Goal: Task Accomplishment & Management: Manage account settings

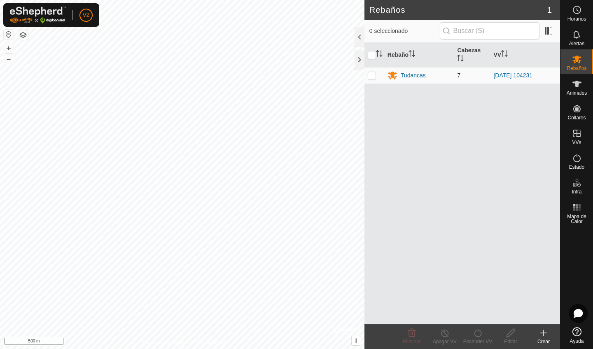
click at [411, 75] on div "Tudancas" at bounding box center [413, 75] width 25 height 9
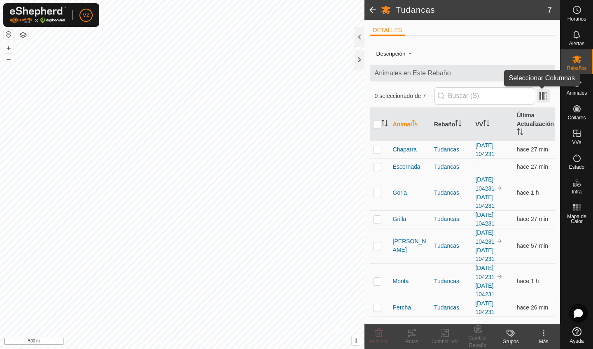
click at [542, 98] on span at bounding box center [543, 95] width 13 height 13
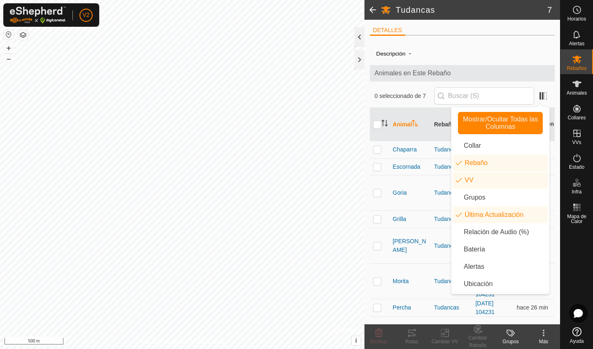
click at [359, 43] on div at bounding box center [360, 37] width 10 height 20
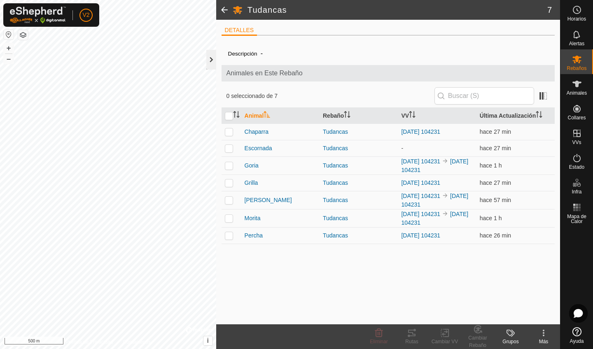
click at [211, 58] on div at bounding box center [211, 60] width 10 height 20
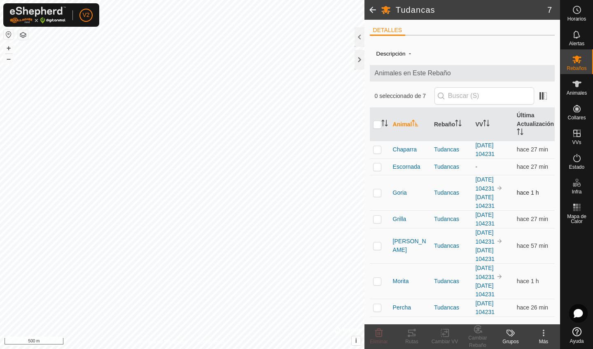
drag, startPoint x: 468, startPoint y: 206, endPoint x: 516, endPoint y: 205, distance: 47.4
click at [515, 206] on tr "Goria Tudancas [DATE] 104231 [DATE] 104231 hace 1 h" at bounding box center [462, 192] width 185 height 35
click at [592, 67] on div "Rebaños" at bounding box center [577, 61] width 33 height 25
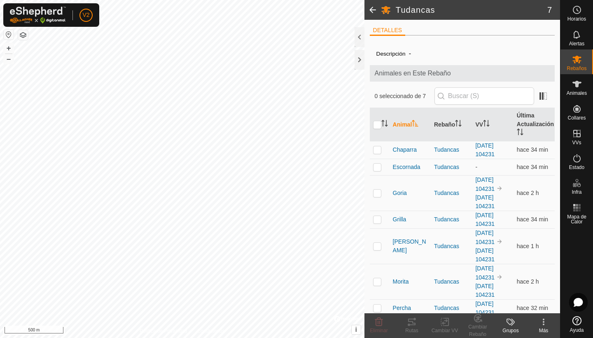
click at [545, 323] on icon at bounding box center [544, 322] width 10 height 10
click at [486, 307] on span "Editar Detalle del Rebaño" at bounding box center [517, 304] width 75 height 10
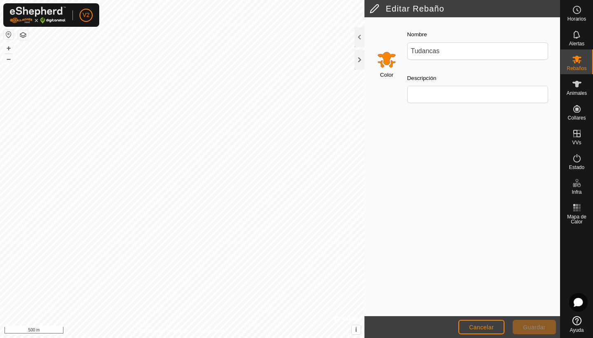
click at [474, 329] on span "Cancelar" at bounding box center [481, 327] width 25 height 7
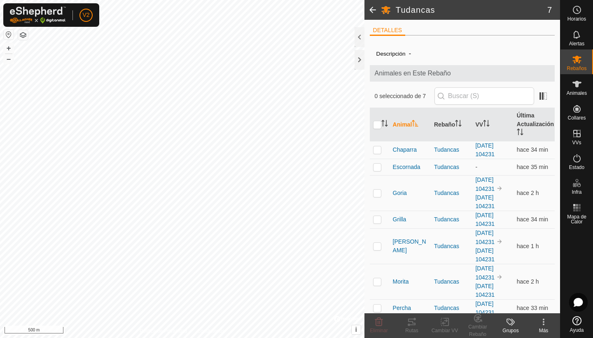
click at [544, 324] on icon at bounding box center [544, 325] width 2 height 2
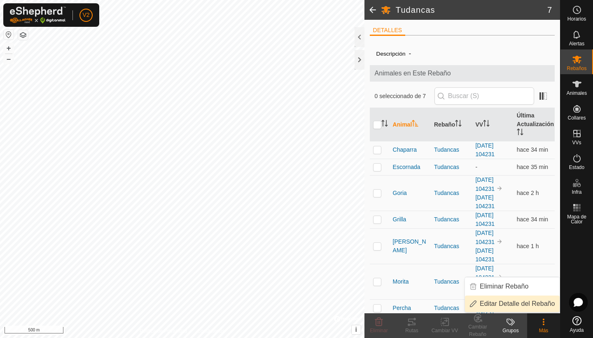
click at [513, 304] on link "Editar Detalle del Rebaño" at bounding box center [512, 303] width 95 height 16
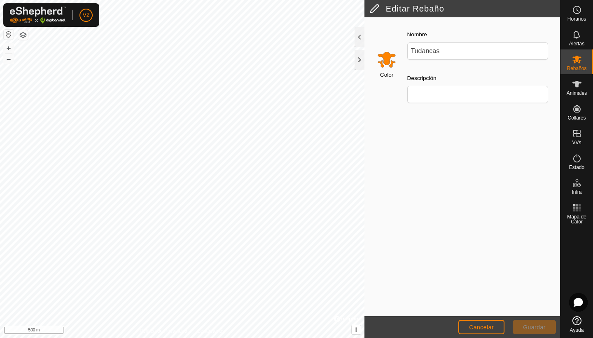
click at [490, 330] on span "Cancelar" at bounding box center [481, 327] width 25 height 7
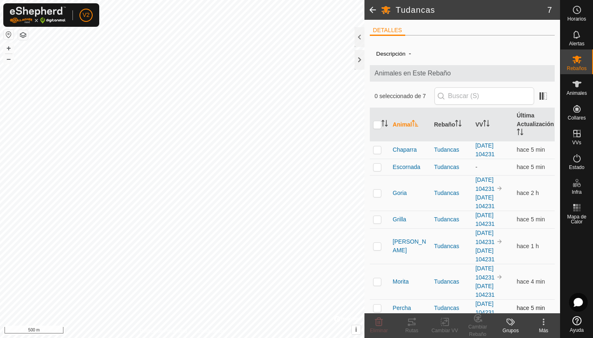
click at [376, 310] on p-checkbox at bounding box center [377, 308] width 8 height 7
checkbox input "true"
click at [543, 325] on icon at bounding box center [544, 322] width 10 height 10
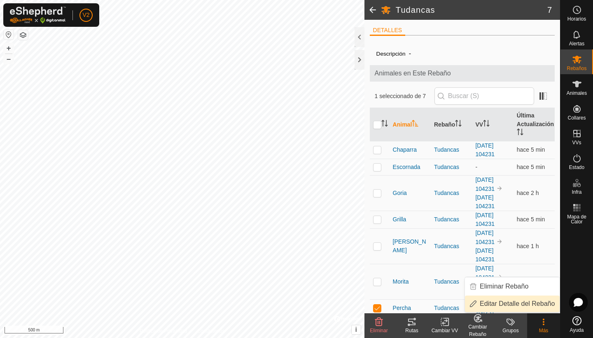
click at [511, 305] on link "Editar Detalle del Rebaño" at bounding box center [512, 303] width 95 height 16
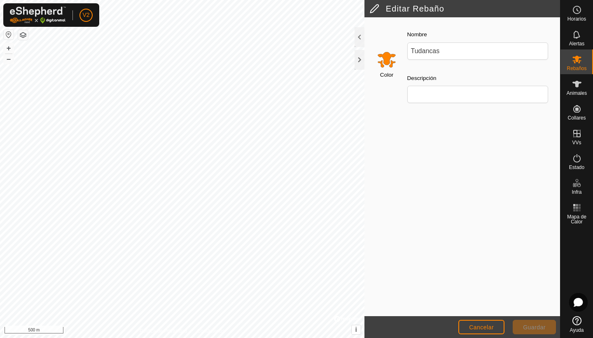
click at [478, 325] on span "Cancelar" at bounding box center [481, 327] width 25 height 7
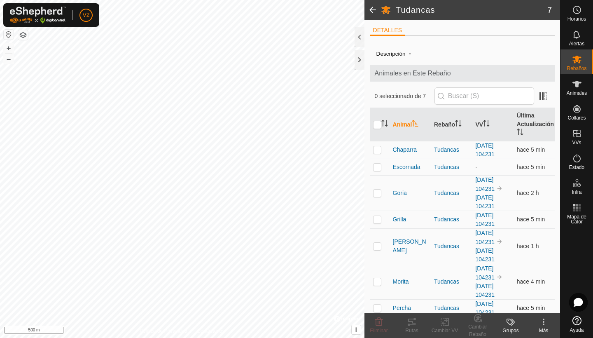
click at [378, 309] on p-checkbox at bounding box center [377, 308] width 8 height 7
click at [415, 323] on icon at bounding box center [411, 322] width 7 height 7
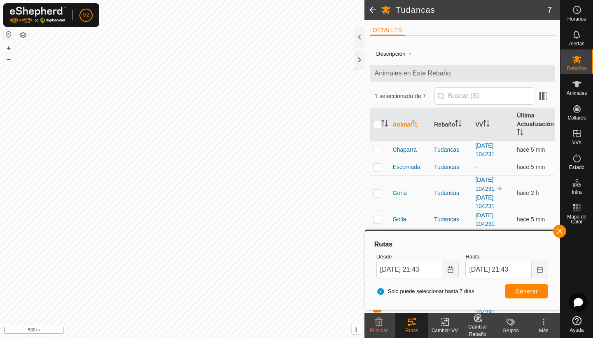
click at [448, 326] on icon at bounding box center [445, 322] width 10 height 10
click at [479, 325] on div "Cambiar Rebaño" at bounding box center [478, 330] width 33 height 15
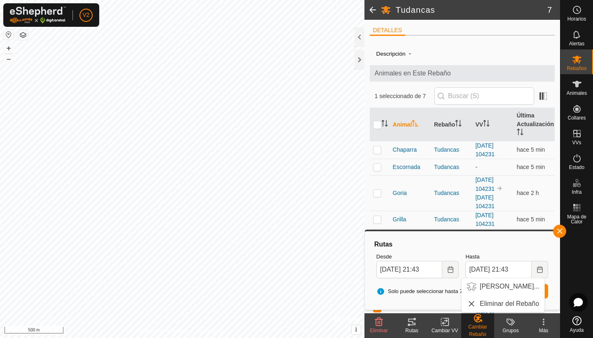
click at [513, 326] on icon at bounding box center [511, 322] width 10 height 10
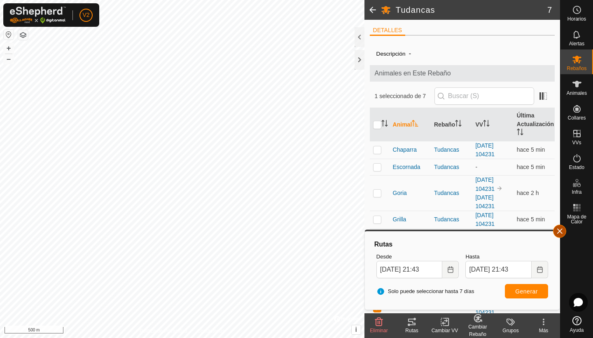
click at [563, 232] on button "button" at bounding box center [559, 231] width 13 height 13
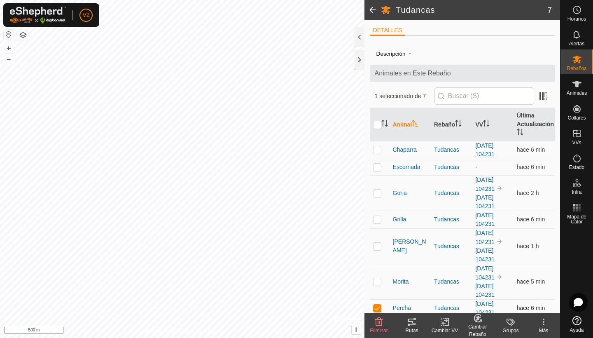
click at [376, 310] on p-checkbox at bounding box center [377, 308] width 8 height 7
checkbox input "false"
click at [7, 47] on button "+" at bounding box center [9, 48] width 10 height 10
click at [9, 58] on button "–" at bounding box center [9, 59] width 10 height 10
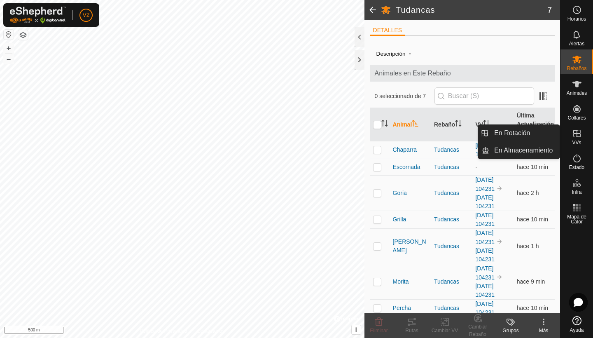
click at [580, 138] on icon at bounding box center [577, 134] width 10 height 10
click at [576, 138] on icon at bounding box center [577, 134] width 10 height 10
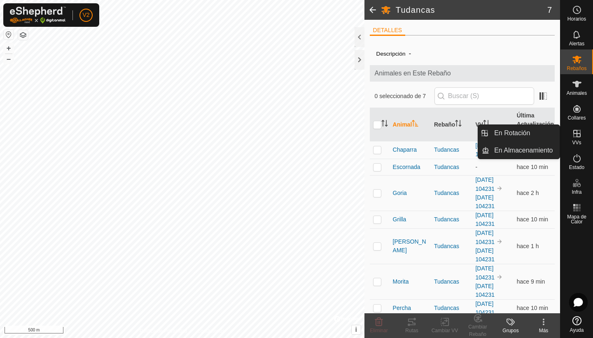
click at [576, 138] on icon at bounding box center [577, 134] width 10 height 10
click at [578, 134] on icon at bounding box center [577, 133] width 7 height 7
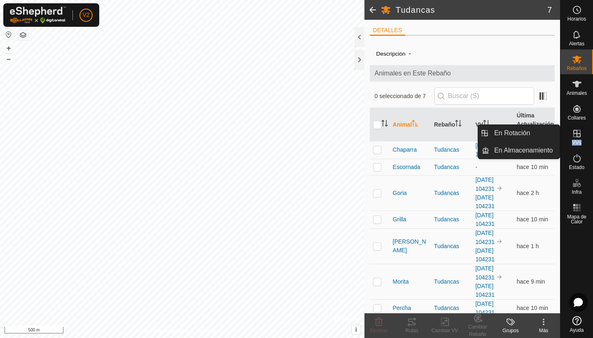
click at [578, 134] on icon at bounding box center [577, 133] width 7 height 7
click at [515, 134] on link "En Rotación" at bounding box center [525, 133] width 70 height 16
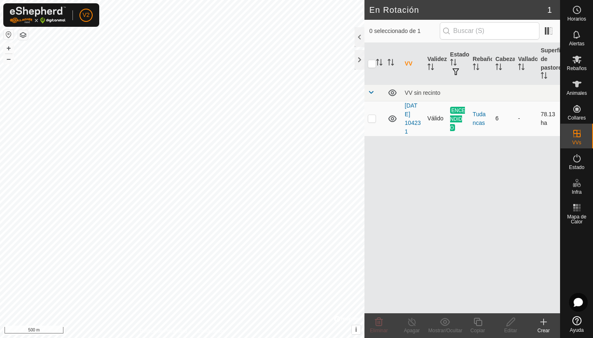
click at [371, 119] on p-checkbox at bounding box center [372, 118] width 8 height 7
checkbox input "true"
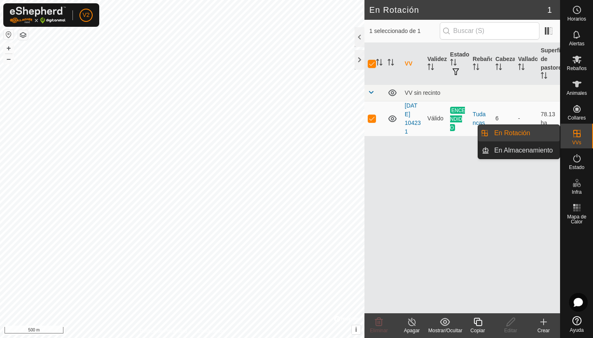
click at [579, 135] on icon at bounding box center [577, 134] width 10 height 10
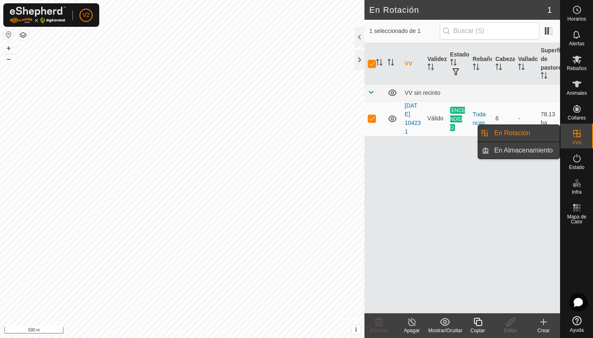
click at [520, 152] on link "En Almacenamiento" at bounding box center [525, 150] width 70 height 16
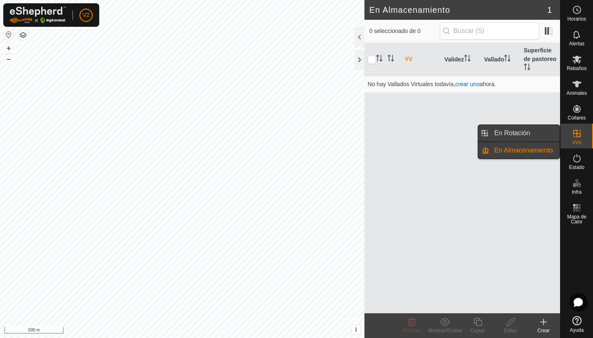
click at [508, 135] on link "En Rotación" at bounding box center [525, 133] width 70 height 16
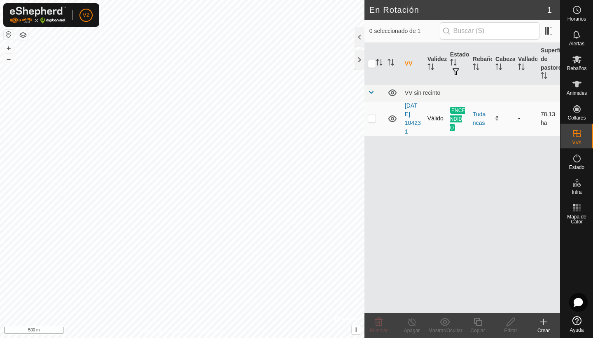
click at [462, 122] on span "ENCENDIDO" at bounding box center [457, 119] width 15 height 24
click at [454, 122] on span "ENCENDIDO" at bounding box center [457, 119] width 15 height 24
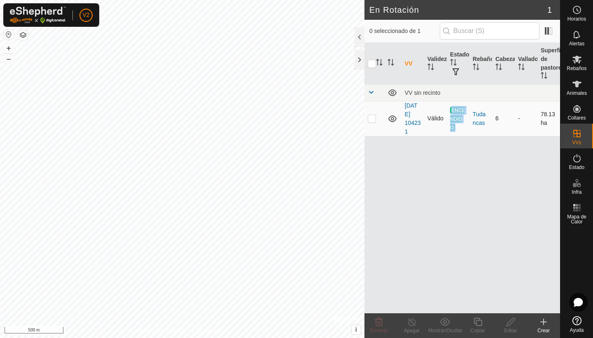
click at [454, 122] on span "ENCENDIDO" at bounding box center [457, 119] width 15 height 24
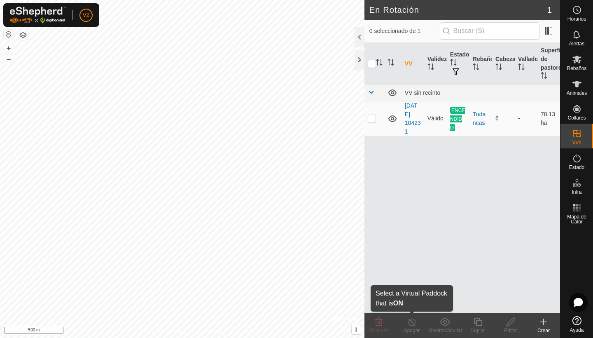
click at [414, 326] on icon at bounding box center [411, 322] width 7 height 8
click at [456, 71] on span "button" at bounding box center [456, 71] width 7 height 7
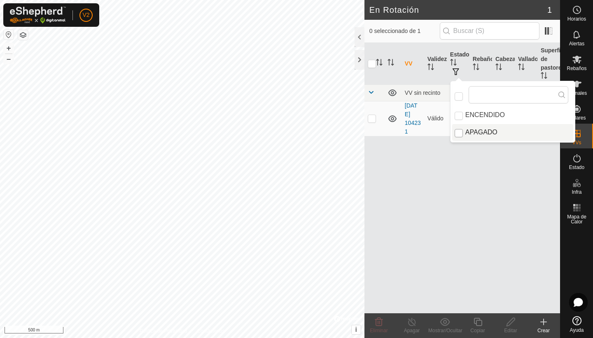
click at [462, 135] on input "APAGADO" at bounding box center [459, 133] width 8 height 8
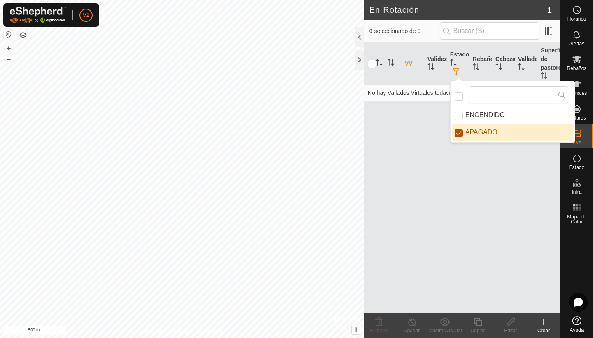
click at [462, 135] on input "APAGADO" at bounding box center [459, 133] width 8 height 8
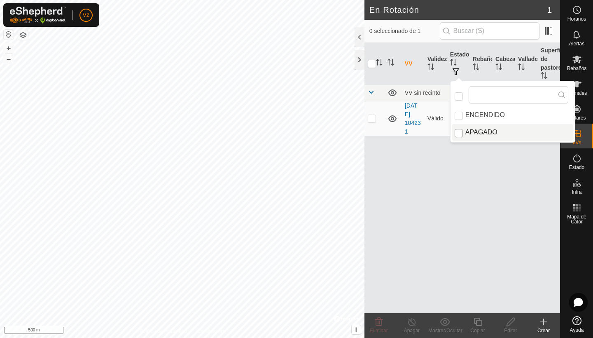
click at [462, 135] on input "APAGADO" at bounding box center [459, 133] width 8 height 8
checkbox input "true"
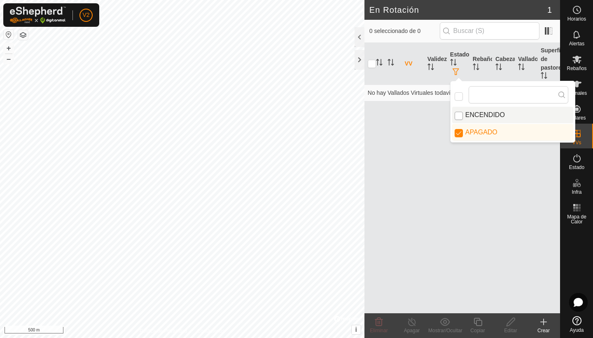
click at [460, 118] on input "ENCENDIDO" at bounding box center [459, 116] width 8 height 8
checkbox input "true"
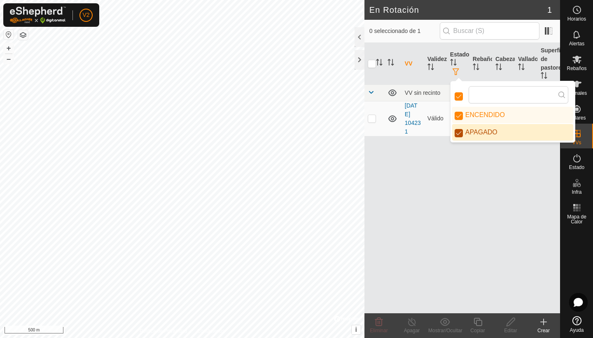
click at [460, 134] on input "APAGADO" at bounding box center [459, 133] width 8 height 8
checkbox input "false"
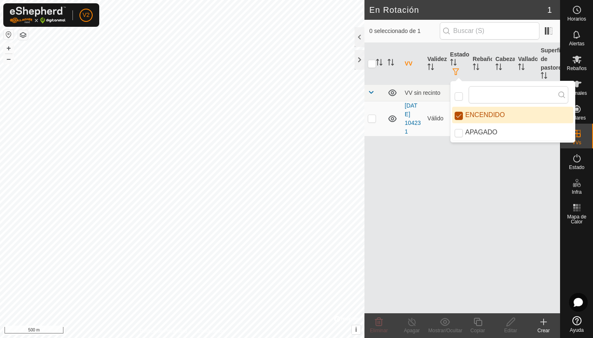
click at [460, 115] on input "ENCENDIDO" at bounding box center [459, 116] width 8 height 8
checkbox input "true"
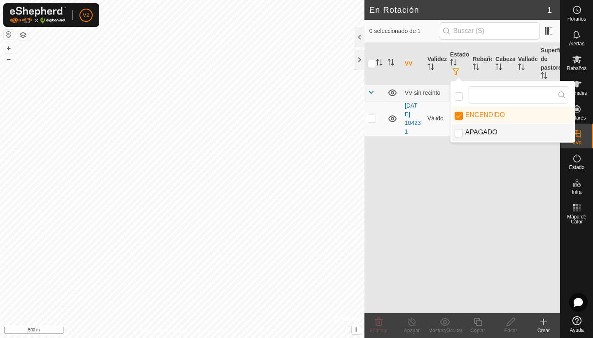
click at [447, 180] on div "VV Validez Estado Rebaño Cabezas Vallado Superficie de pastoreo VV sin recinto …" at bounding box center [463, 178] width 196 height 270
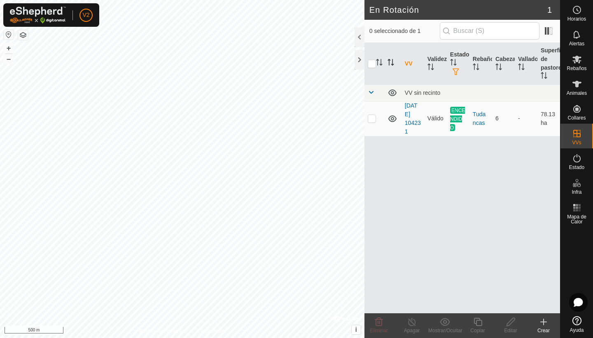
drag, startPoint x: 532, startPoint y: 131, endPoint x: 397, endPoint y: 58, distance: 153.8
click at [397, 58] on table "VV Validez Estado Rebaño Cabezas Vallado Superficie de pastoreo VV sin recinto …" at bounding box center [463, 90] width 196 height 94
click at [361, 43] on div at bounding box center [360, 37] width 10 height 20
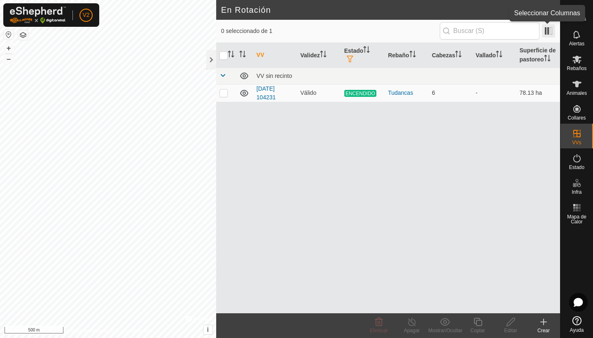
click at [551, 32] on span at bounding box center [548, 30] width 13 height 13
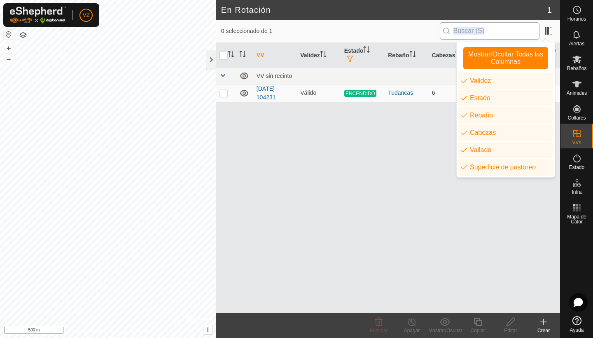
drag, startPoint x: 551, startPoint y: 32, endPoint x: 488, endPoint y: 28, distance: 64.0
click at [488, 28] on div "0 seleccionado de 1" at bounding box center [388, 30] width 334 height 17
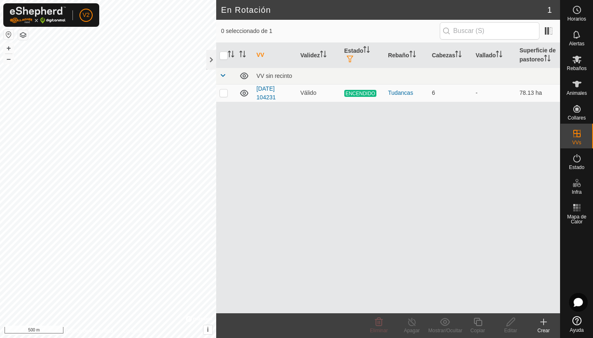
drag, startPoint x: 413, startPoint y: 177, endPoint x: 390, endPoint y: 135, distance: 47.4
click at [390, 135] on div "VV Validez Estado Rebaño Cabezas Vallado Superficie de pastoreo VV sin recinto …" at bounding box center [388, 178] width 344 height 270
click at [225, 94] on p-checkbox at bounding box center [224, 92] width 8 height 7
checkbox input "true"
click at [412, 323] on icon at bounding box center [412, 322] width 10 height 10
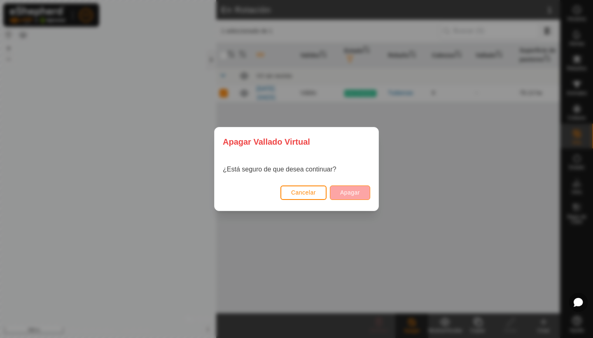
click at [342, 194] on span "Apagar" at bounding box center [350, 192] width 20 height 7
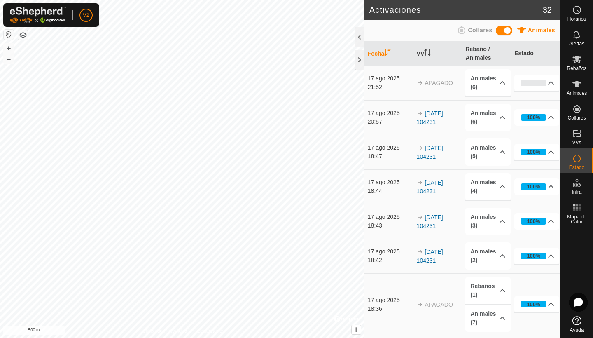
click at [420, 91] on td "APAGADO" at bounding box center [438, 83] width 49 height 35
click at [532, 85] on p-accordion-header "0%" at bounding box center [537, 83] width 45 height 16
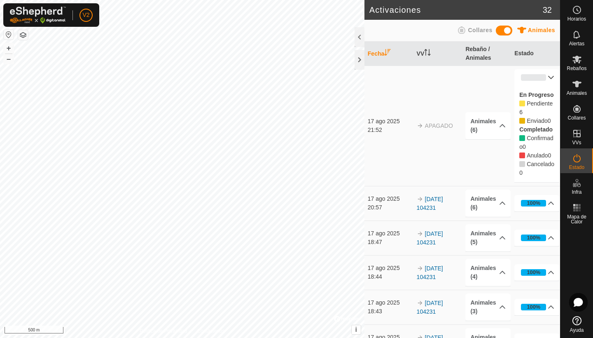
click at [532, 75] on p-accordion-header "0%" at bounding box center [537, 77] width 45 height 16
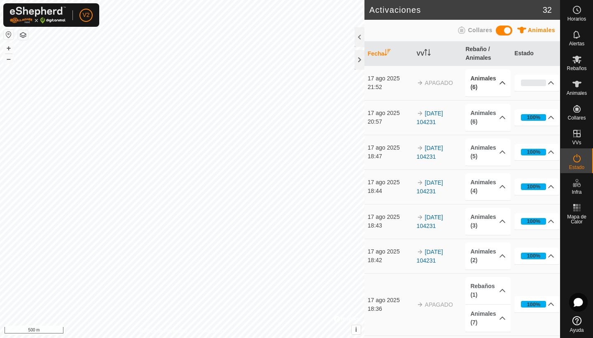
click at [474, 85] on p-accordion-header "Animales (6)" at bounding box center [488, 82] width 45 height 27
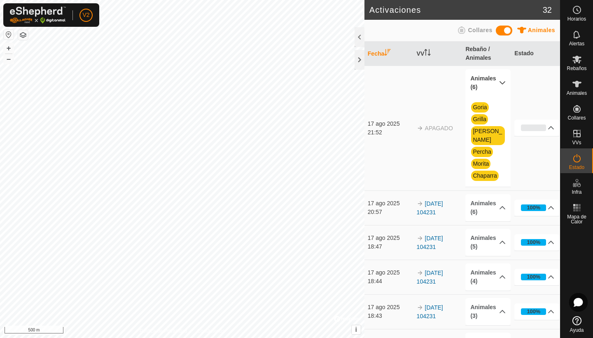
drag, startPoint x: 484, startPoint y: 174, endPoint x: 484, endPoint y: 169, distance: 4.9
click at [484, 170] on div "[PERSON_NAME] [PERSON_NAME]" at bounding box center [488, 141] width 45 height 90
click at [483, 160] on link "Morita" at bounding box center [481, 163] width 16 height 7
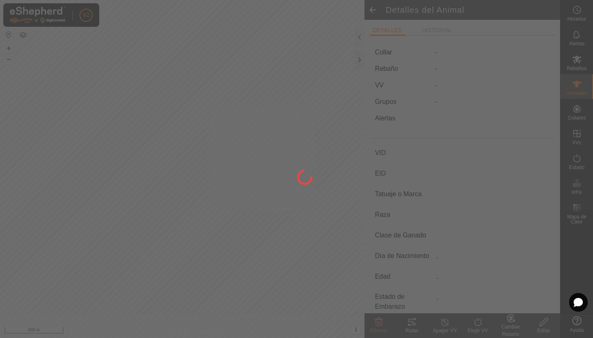
type input "Morita"
type input "-"
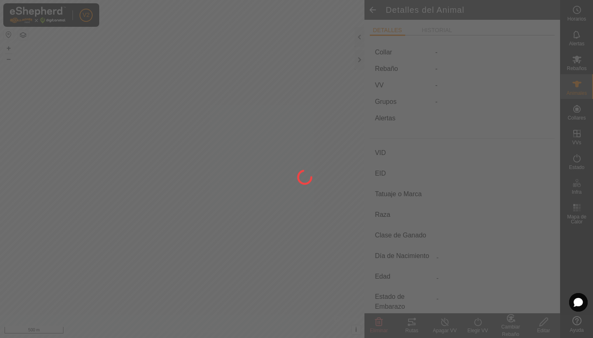
type input "0 kg"
type input "-"
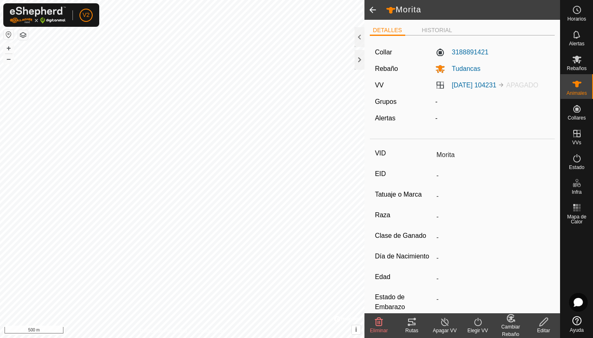
drag, startPoint x: 483, startPoint y: 157, endPoint x: 480, endPoint y: 143, distance: 15.2
click at [481, 33] on div "Morita DETALLES HISTORIAL Collar 3188891421 Rebaño Tudancas VV [DATE] 104231 AP…" at bounding box center [280, 169] width 560 height 338
click at [481, 33] on ul "DETALLES HISTORIAL" at bounding box center [462, 30] width 185 height 10
click at [439, 33] on li "HISTORIAL" at bounding box center [437, 31] width 37 height 10
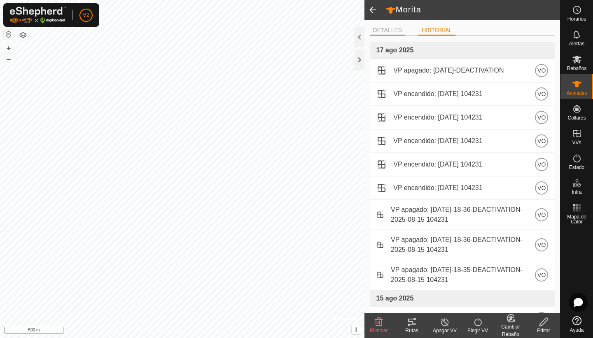
click at [396, 31] on li "DETALLES" at bounding box center [388, 31] width 36 height 10
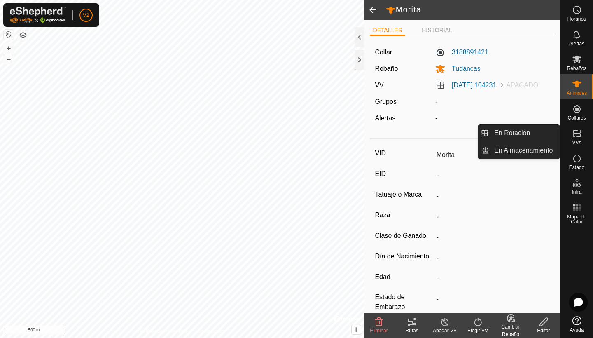
click at [578, 133] on icon at bounding box center [577, 134] width 10 height 10
drag, startPoint x: 525, startPoint y: 134, endPoint x: 516, endPoint y: 134, distance: 8.7
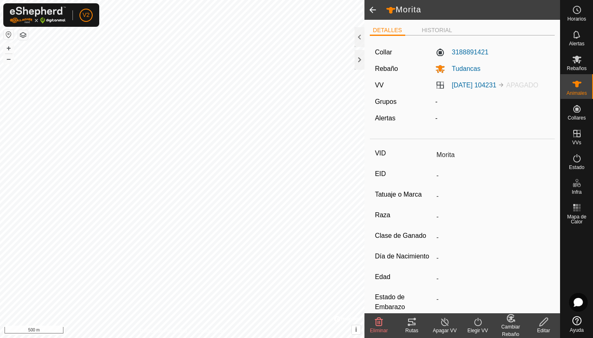
click at [379, 321] on icon at bounding box center [379, 322] width 10 height 10
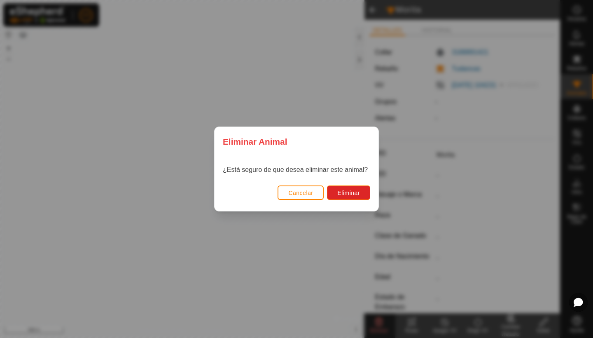
click at [255, 267] on div "Eliminar Animal ¿Está seguro de que desea eliminar este animal? Cancelar Elimin…" at bounding box center [296, 169] width 593 height 338
click at [299, 192] on span "Cancelar" at bounding box center [300, 193] width 25 height 7
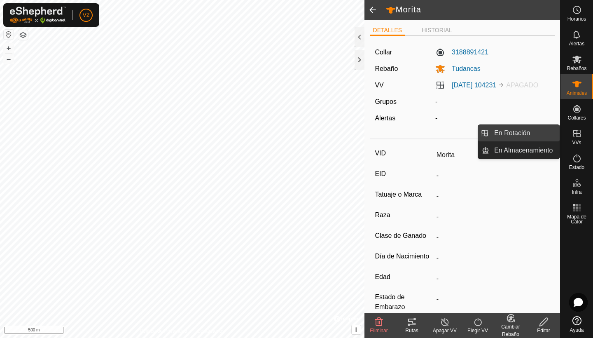
click at [530, 136] on link "En Rotación" at bounding box center [525, 133] width 70 height 16
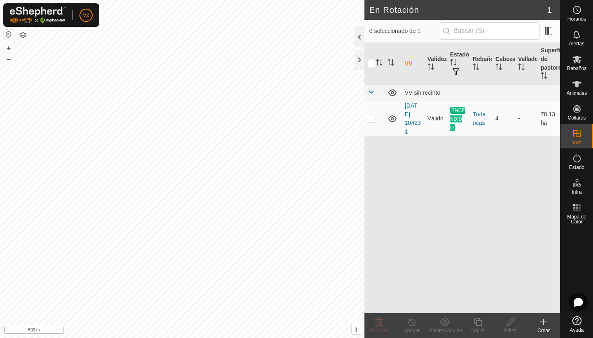
click at [360, 37] on div at bounding box center [360, 37] width 10 height 20
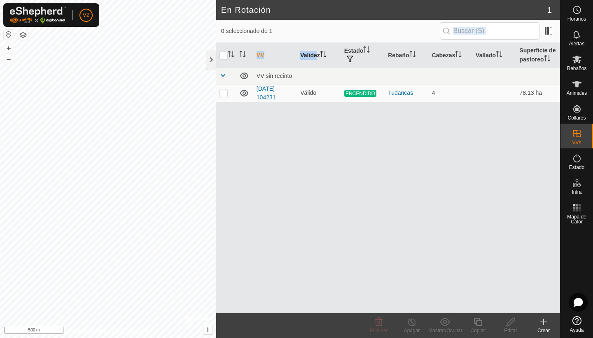
drag, startPoint x: 360, startPoint y: 37, endPoint x: 315, endPoint y: 52, distance: 47.4
click at [315, 52] on div "0 seleccionado de 1 VV Validez Estado Rebaño Cabezas Vallado Superficie de past…" at bounding box center [388, 166] width 344 height 293
click at [310, 67] on th "Validez" at bounding box center [319, 55] width 44 height 25
click at [226, 92] on p-checkbox at bounding box center [224, 92] width 8 height 7
checkbox input "true"
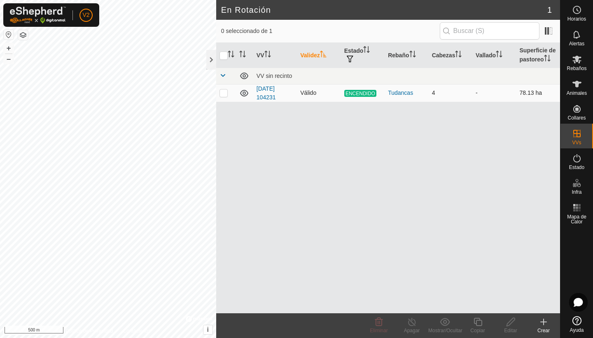
checkbox input "true"
click at [413, 324] on icon at bounding box center [412, 322] width 10 height 10
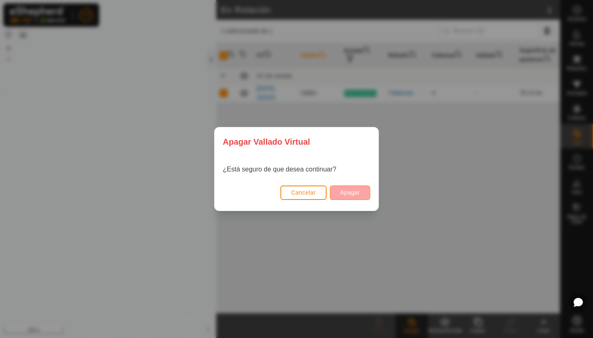
click at [348, 193] on span "Apagar" at bounding box center [350, 192] width 20 height 7
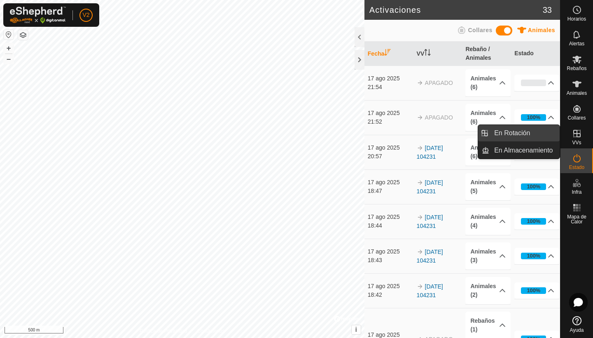
click at [541, 135] on link "En Rotación" at bounding box center [525, 133] width 70 height 16
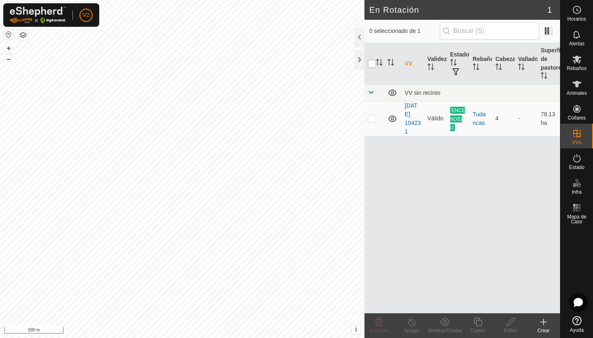
click at [373, 63] on input "checkbox" at bounding box center [372, 64] width 8 height 8
checkbox input "true"
click at [413, 325] on icon at bounding box center [411, 322] width 7 height 8
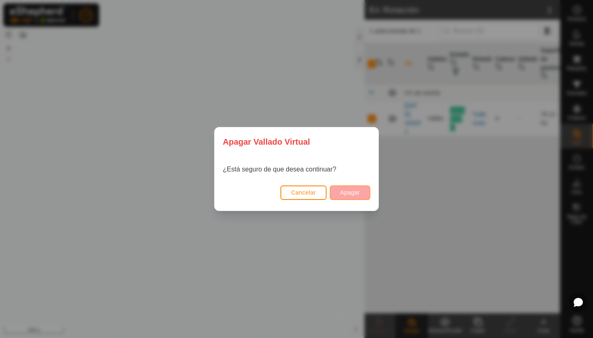
click at [345, 189] on span "Apagar" at bounding box center [350, 192] width 20 height 7
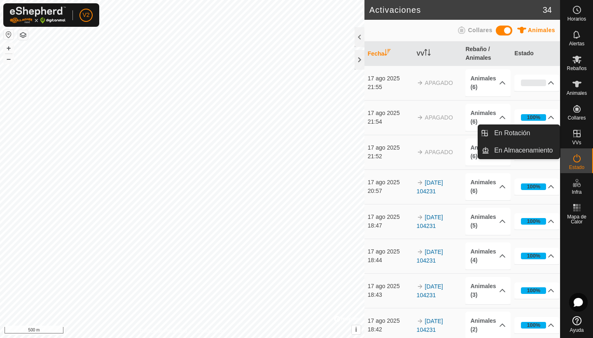
click at [577, 137] on icon at bounding box center [577, 133] width 7 height 7
click at [537, 131] on link "En Rotación" at bounding box center [525, 133] width 70 height 16
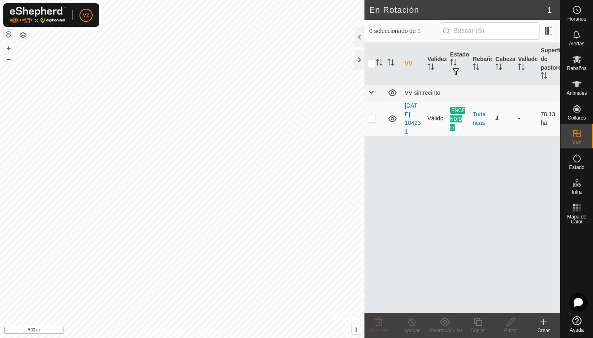
click at [371, 121] on p-checkbox at bounding box center [372, 118] width 8 height 7
checkbox input "true"
click at [413, 323] on line at bounding box center [412, 322] width 7 height 7
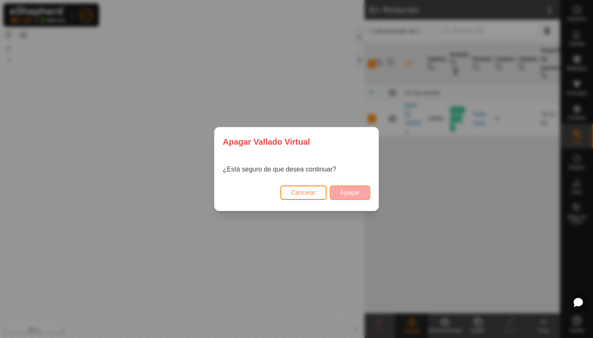
click at [356, 190] on span "Apagar" at bounding box center [350, 192] width 20 height 7
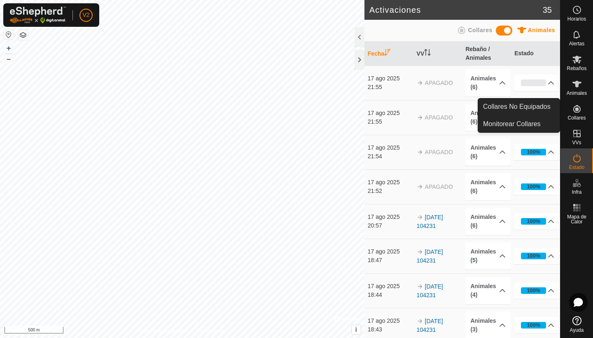
click at [431, 221] on td "[DATE] 104231" at bounding box center [438, 221] width 49 height 35
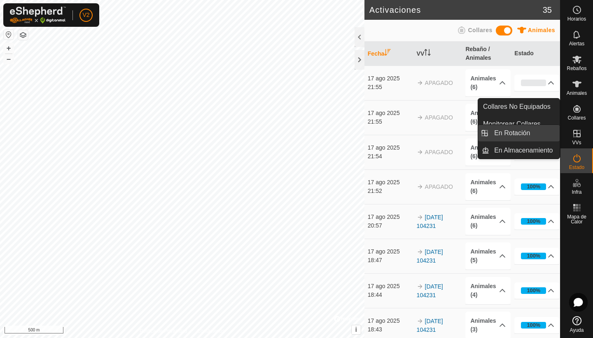
click at [533, 133] on link "En Rotación" at bounding box center [525, 133] width 70 height 16
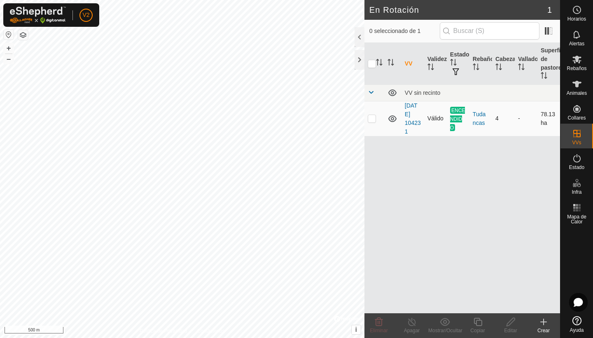
click at [374, 120] on p-checkbox at bounding box center [372, 118] width 8 height 7
checkbox input "true"
click at [415, 323] on icon at bounding box center [412, 322] width 10 height 10
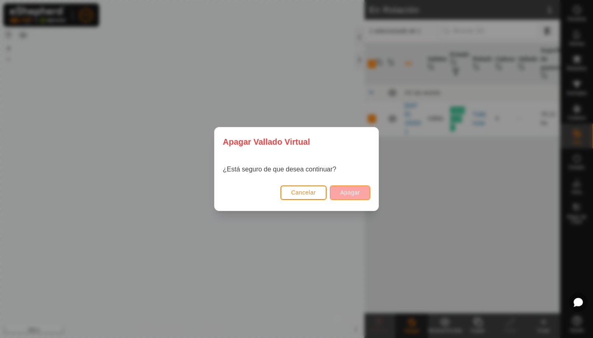
click at [341, 193] on span "Apagar" at bounding box center [350, 192] width 20 height 7
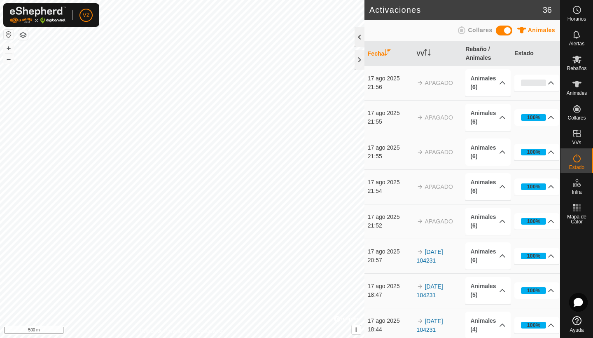
click at [359, 37] on div at bounding box center [360, 37] width 10 height 20
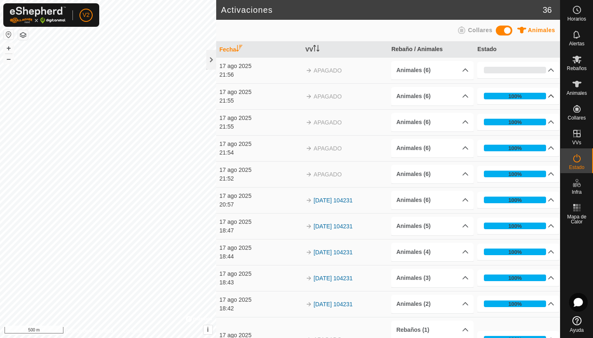
click at [553, 95] on p-accordion-header "100%" at bounding box center [519, 96] width 82 height 16
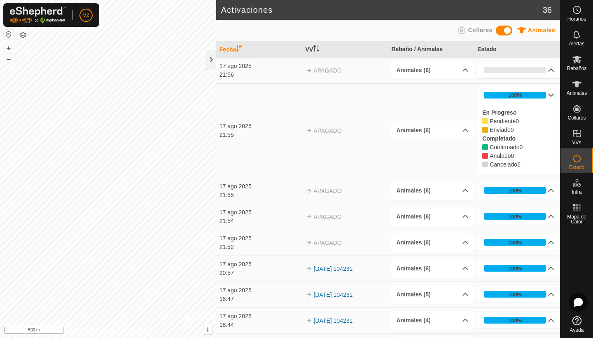
click at [552, 70] on p-accordion-header "0%" at bounding box center [519, 70] width 82 height 16
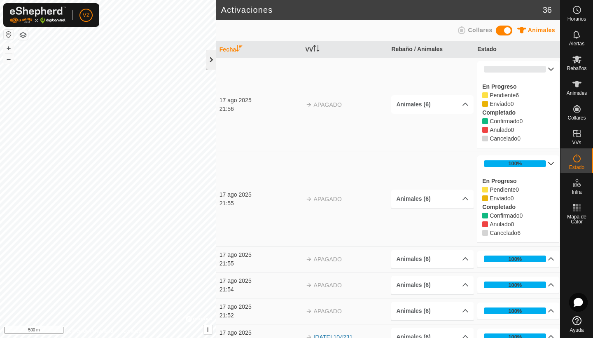
click at [212, 63] on div at bounding box center [211, 60] width 10 height 20
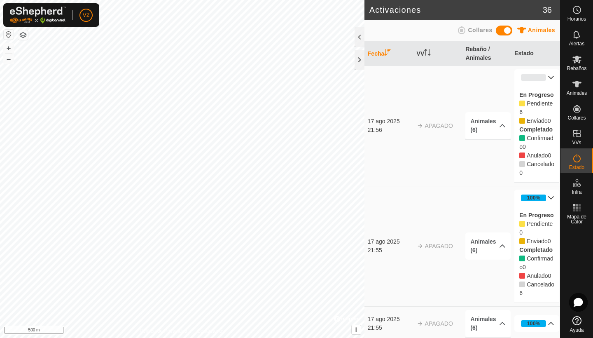
click at [552, 77] on p-accordion-header "0%" at bounding box center [537, 77] width 45 height 16
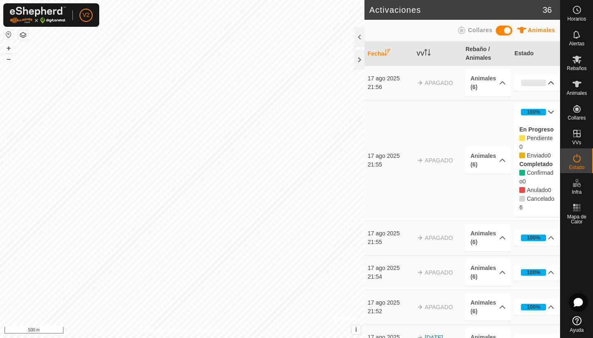
click at [550, 110] on p-accordion-header "100%" at bounding box center [537, 112] width 45 height 16
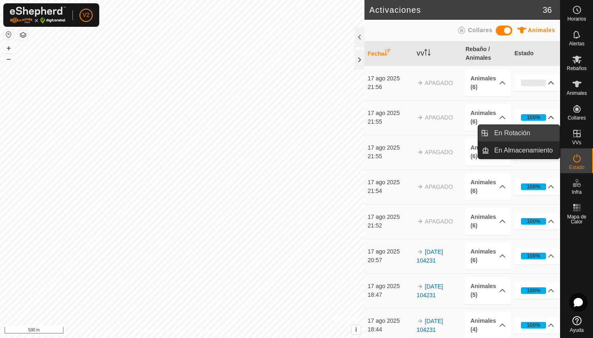
click at [536, 136] on link "En Rotación" at bounding box center [525, 133] width 70 height 16
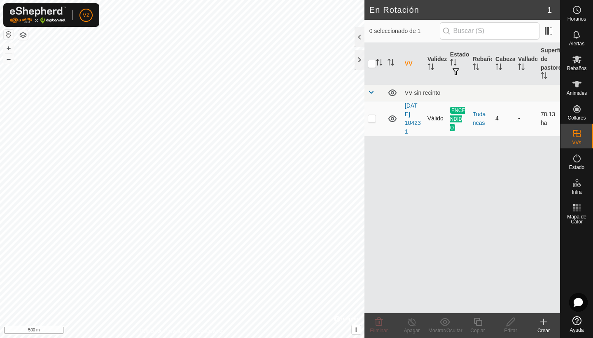
click at [371, 119] on p-checkbox at bounding box center [372, 118] width 8 height 7
checkbox input "true"
click at [411, 327] on div "Apagar" at bounding box center [412, 330] width 33 height 7
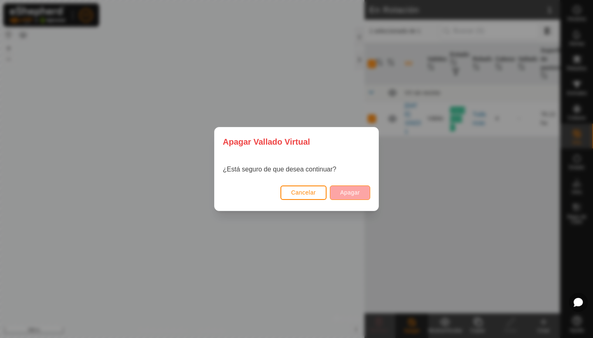
click at [349, 197] on button "Apagar" at bounding box center [350, 192] width 40 height 14
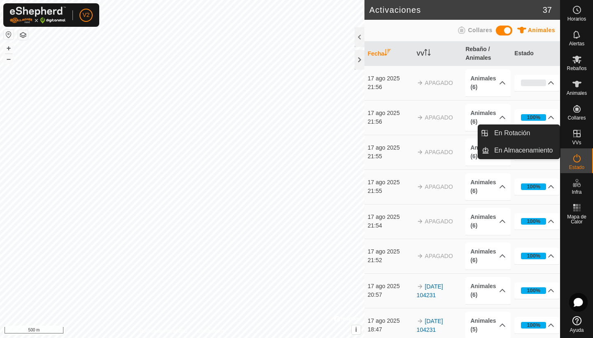
click at [577, 134] on icon at bounding box center [577, 133] width 7 height 7
click at [544, 134] on link "En Rotación" at bounding box center [525, 133] width 70 height 16
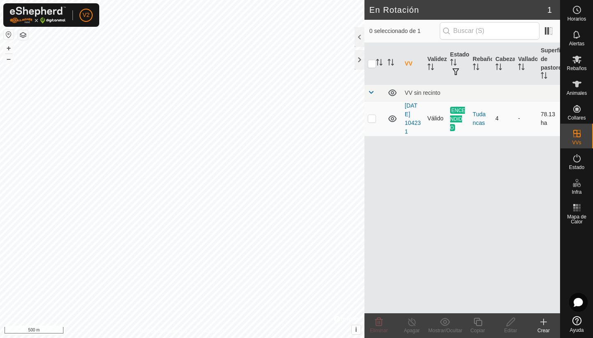
click at [373, 119] on p-checkbox at bounding box center [372, 118] width 8 height 7
checkbox input "true"
click at [411, 322] on line at bounding box center [412, 322] width 7 height 7
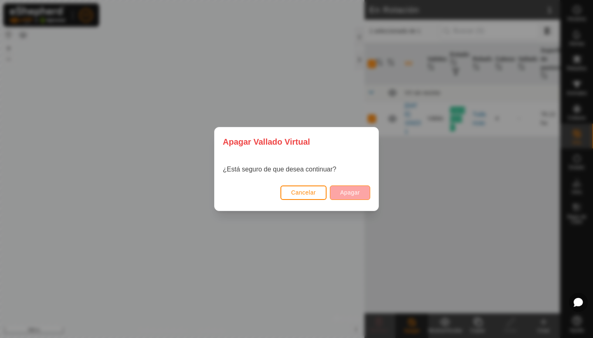
click at [351, 192] on span "Apagar" at bounding box center [350, 192] width 20 height 7
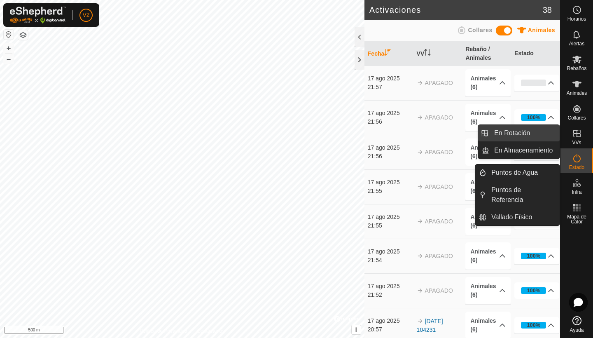
click at [530, 135] on link "En Rotación" at bounding box center [525, 133] width 70 height 16
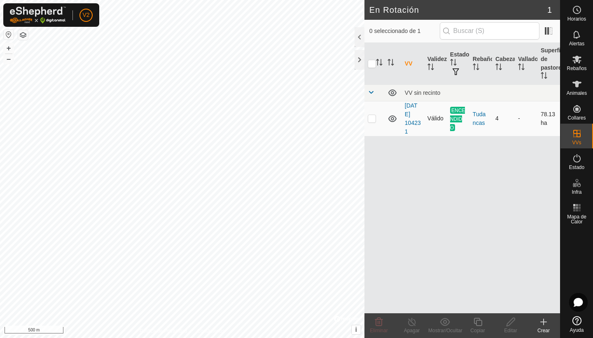
click at [371, 118] on p-checkbox at bounding box center [372, 118] width 8 height 7
checkbox input "true"
click at [413, 325] on icon at bounding box center [412, 322] width 10 height 10
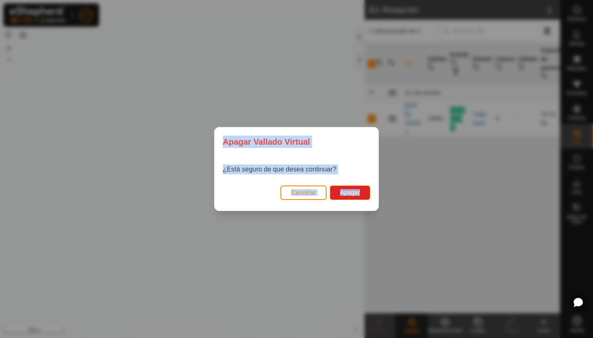
drag, startPoint x: 413, startPoint y: 325, endPoint x: 357, endPoint y: 203, distance: 133.9
click at [357, 203] on div "[PERSON_NAME] Virtual ¿Está seguro de que desea continuar? Cancelar Apagar" at bounding box center [296, 169] width 593 height 338
click at [348, 196] on button "Apagar" at bounding box center [350, 192] width 40 height 14
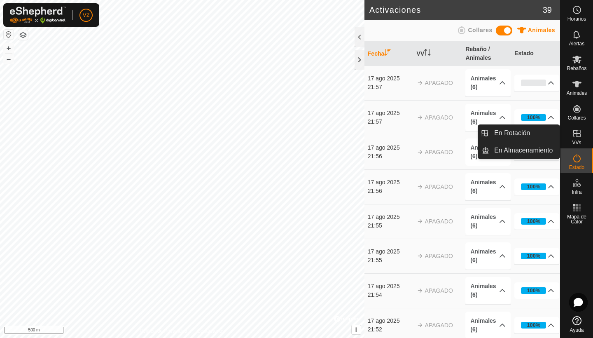
click at [578, 137] on icon at bounding box center [577, 133] width 7 height 7
click at [576, 132] on icon at bounding box center [577, 134] width 10 height 10
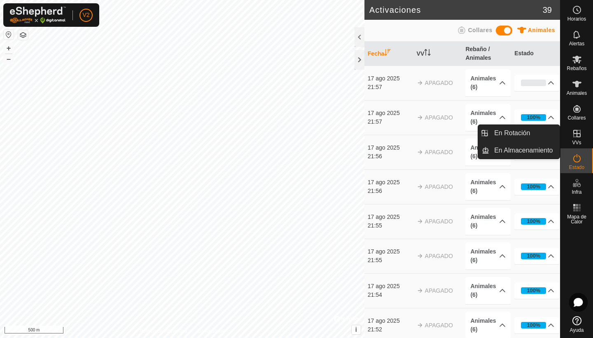
click at [579, 136] on icon at bounding box center [577, 134] width 10 height 10
click at [535, 136] on link "En Rotación" at bounding box center [525, 133] width 70 height 16
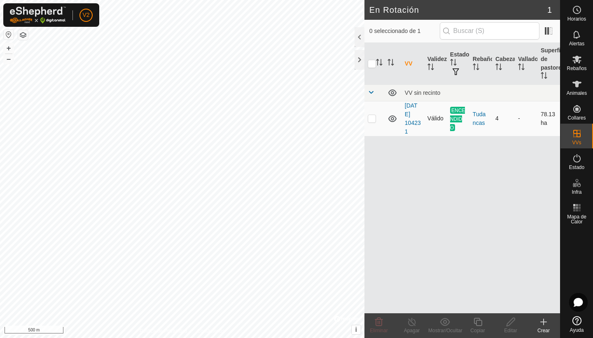
click at [373, 120] on p-checkbox at bounding box center [372, 118] width 8 height 7
checkbox input "true"
click at [410, 326] on icon at bounding box center [412, 322] width 10 height 10
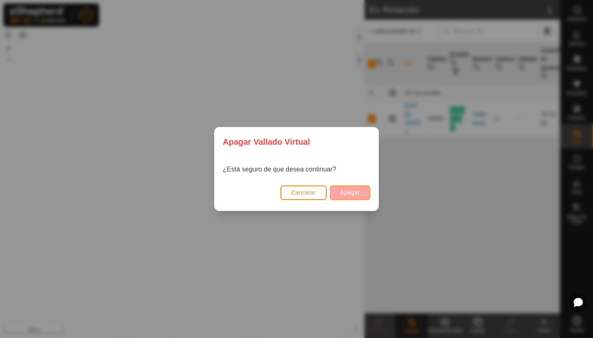
click at [345, 192] on span "Apagar" at bounding box center [350, 192] width 20 height 7
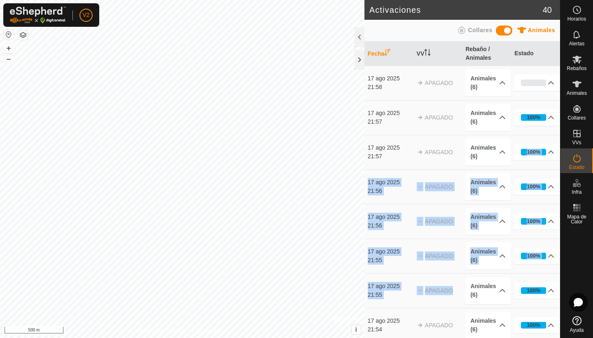
drag, startPoint x: 495, startPoint y: 164, endPoint x: 462, endPoint y: 302, distance: 142.1
drag, startPoint x: 462, startPoint y: 302, endPoint x: 431, endPoint y: 202, distance: 105.5
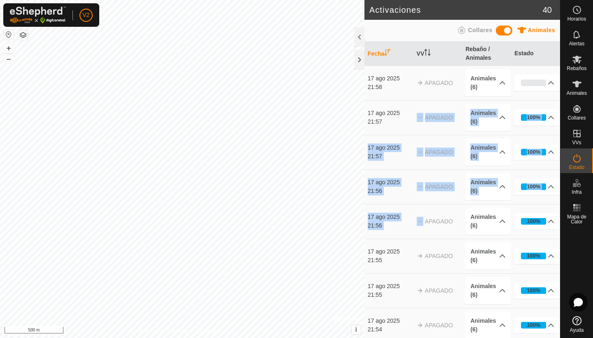
drag, startPoint x: 457, startPoint y: 213, endPoint x: 415, endPoint y: 117, distance: 104.8
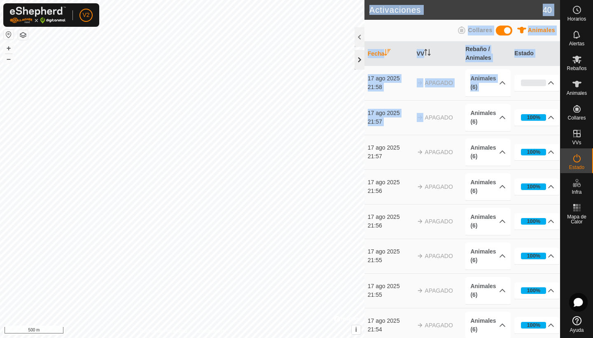
drag, startPoint x: 414, startPoint y: 116, endPoint x: 356, endPoint y: 52, distance: 85.8
click at [365, 52] on div "Activaciones 40 Animales Collares Fecha VV Rebaño / Animales Estado [DATE] 21:5…" at bounding box center [463, 169] width 196 height 338
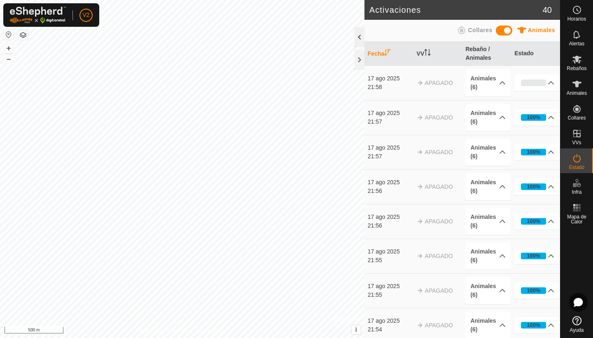
click at [359, 42] on div at bounding box center [360, 37] width 10 height 20
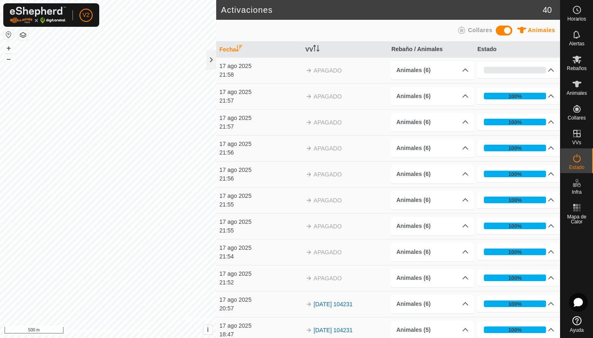
click at [465, 30] on icon at bounding box center [461, 29] width 7 height 7
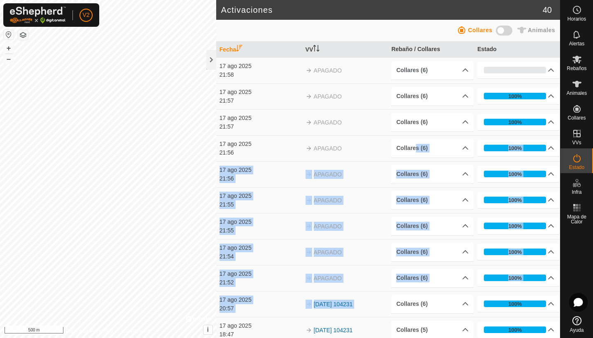
drag, startPoint x: 396, startPoint y: 296, endPoint x: 410, endPoint y: 159, distance: 137.5
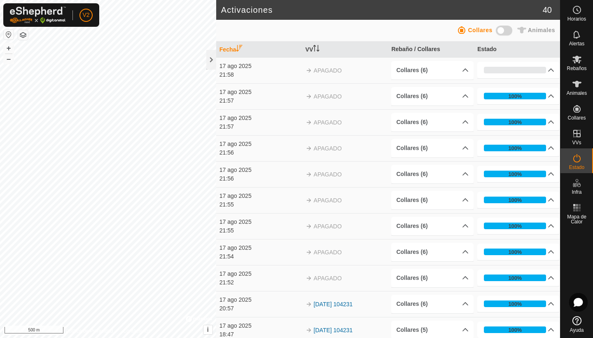
click at [342, 334] on td "[DATE] 104231" at bounding box center [345, 330] width 86 height 26
click at [502, 33] on span at bounding box center [504, 31] width 16 height 10
click at [212, 59] on div at bounding box center [211, 60] width 10 height 20
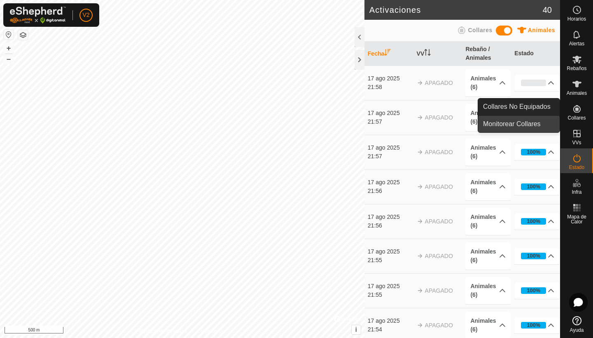
click at [521, 126] on link "Monitorear Collares" at bounding box center [519, 124] width 82 height 16
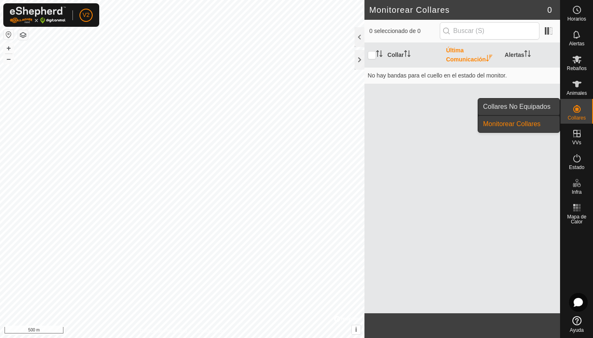
click at [539, 104] on link "Collares No Equipados" at bounding box center [519, 106] width 82 height 16
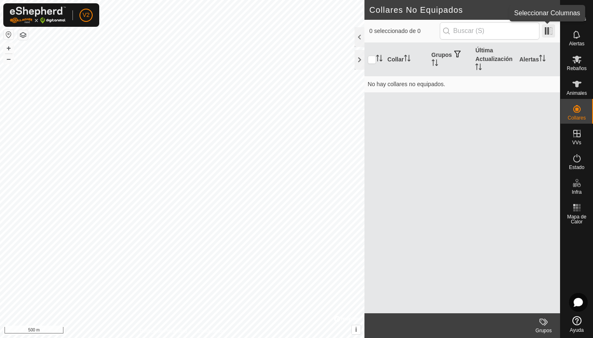
click at [548, 32] on span at bounding box center [548, 30] width 13 height 13
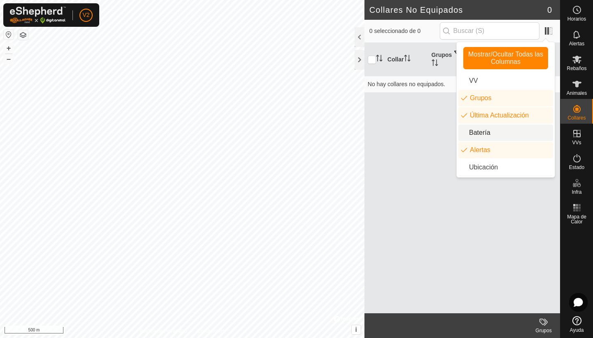
click at [489, 136] on li "Batería" at bounding box center [506, 132] width 95 height 16
click at [486, 166] on li "Ubicación" at bounding box center [506, 167] width 95 height 16
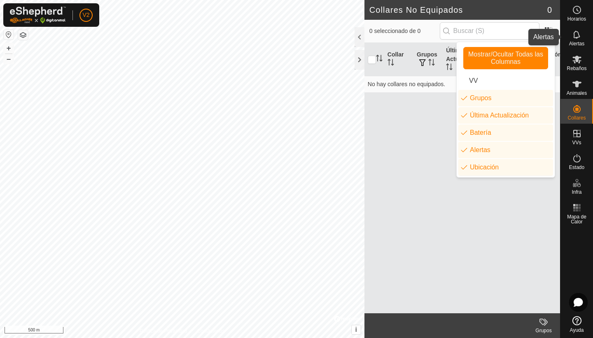
click at [576, 36] on icon at bounding box center [577, 35] width 10 height 10
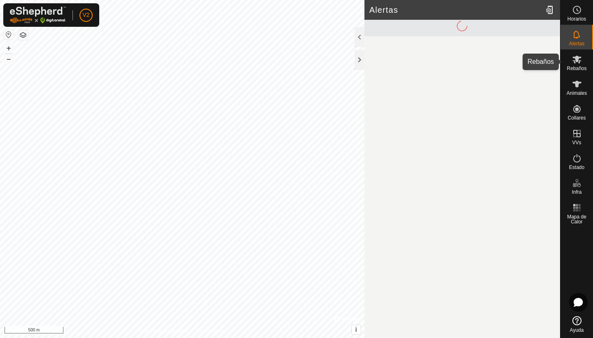
click at [581, 62] on icon at bounding box center [577, 59] width 10 height 10
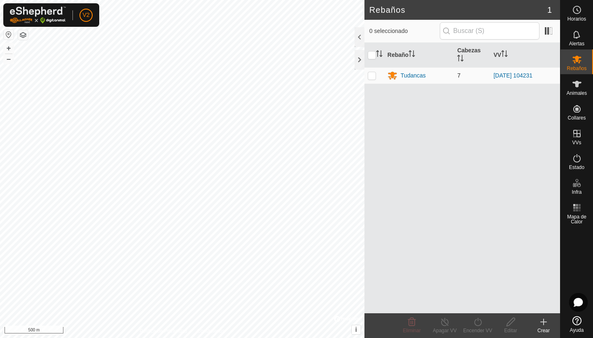
click at [373, 76] on p-checkbox at bounding box center [372, 75] width 8 height 7
checkbox input "true"
click at [412, 324] on icon at bounding box center [412, 322] width 10 height 10
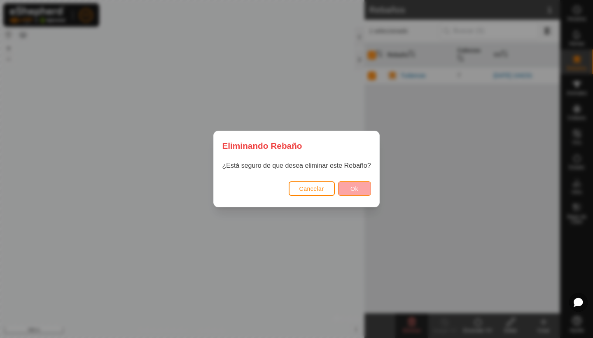
click at [360, 187] on button "Ok" at bounding box center [354, 188] width 33 height 14
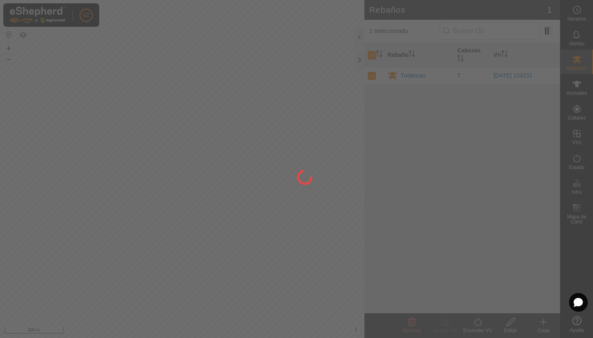
checkbox input "false"
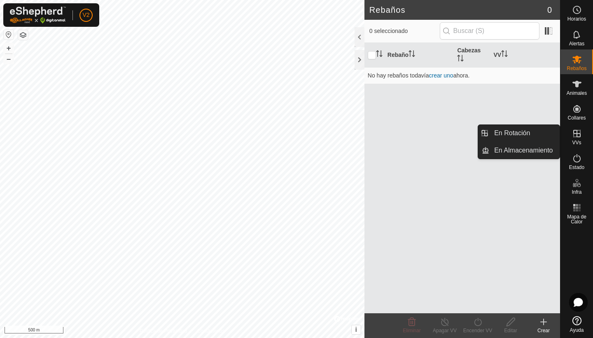
click at [578, 136] on icon at bounding box center [577, 134] width 10 height 10
click at [521, 132] on link "En Rotación" at bounding box center [525, 133] width 70 height 16
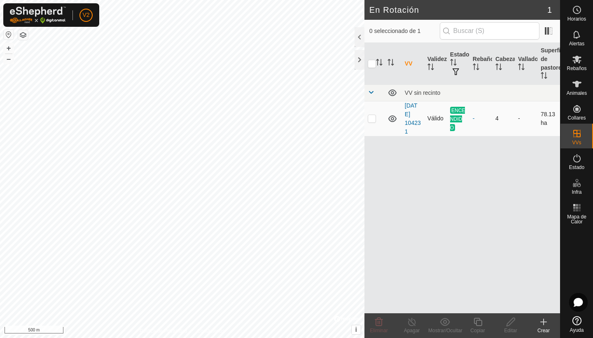
click at [372, 119] on p-checkbox at bounding box center [372, 118] width 8 height 7
checkbox input "true"
click at [411, 326] on icon at bounding box center [412, 322] width 10 height 10
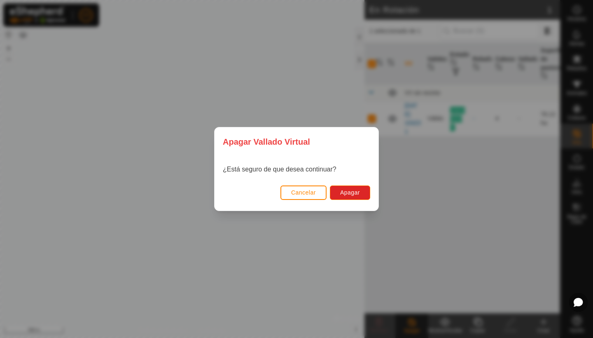
drag, startPoint x: 411, startPoint y: 326, endPoint x: 389, endPoint y: 310, distance: 27.7
click at [410, 326] on div "[PERSON_NAME] Virtual ¿Está seguro de que desea continuar? Cancelar Apagar" at bounding box center [296, 169] width 593 height 338
click at [345, 194] on span "Apagar" at bounding box center [350, 192] width 20 height 7
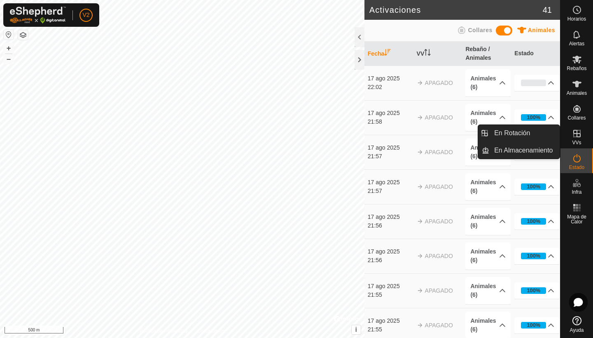
click at [579, 134] on icon at bounding box center [577, 133] width 7 height 7
click at [537, 138] on link "En Rotación" at bounding box center [525, 133] width 70 height 16
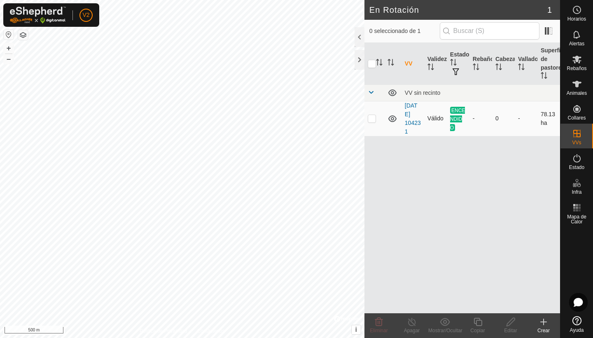
click at [373, 119] on p-checkbox at bounding box center [372, 118] width 8 height 7
checkbox input "true"
click at [413, 323] on icon at bounding box center [412, 322] width 10 height 10
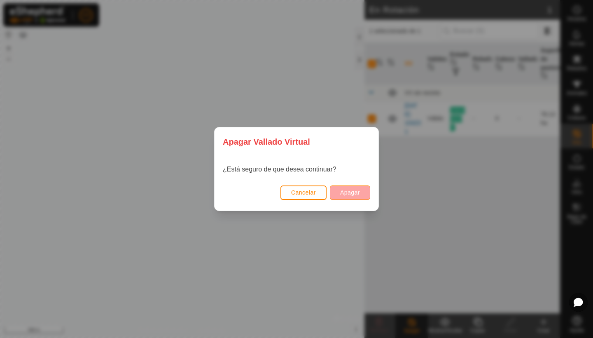
click at [354, 190] on span "Apagar" at bounding box center [350, 192] width 20 height 7
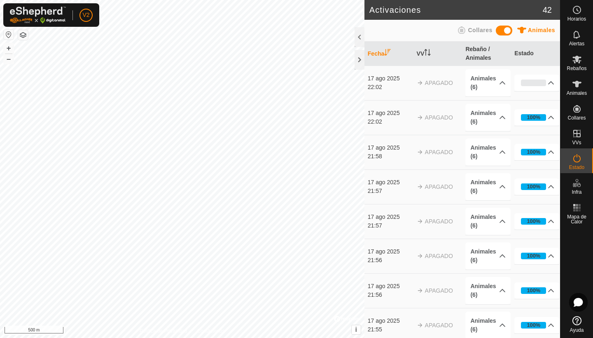
click at [532, 29] on span "Animales" at bounding box center [541, 30] width 27 height 7
click at [359, 39] on div at bounding box center [360, 37] width 10 height 20
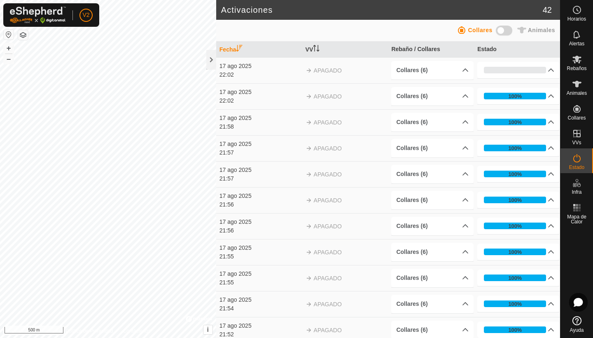
click at [506, 30] on span at bounding box center [504, 31] width 16 height 10
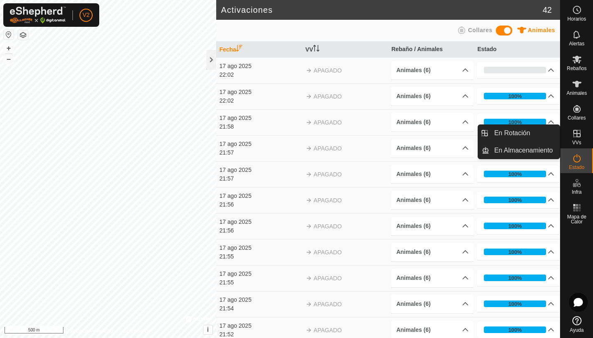
click at [579, 135] on icon at bounding box center [577, 134] width 10 height 10
click at [535, 133] on link "En Rotación" at bounding box center [525, 133] width 70 height 16
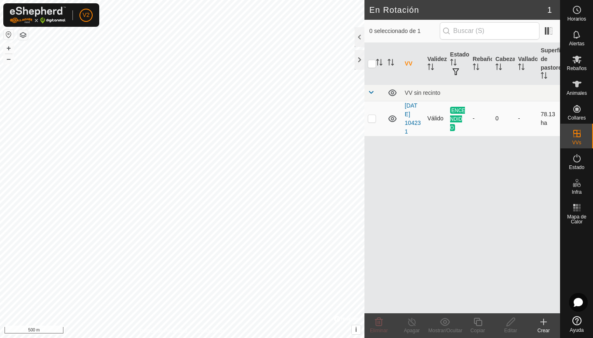
click at [374, 119] on p-checkbox at bounding box center [372, 118] width 8 height 7
checkbox input "true"
click at [545, 322] on icon at bounding box center [544, 322] width 6 height 0
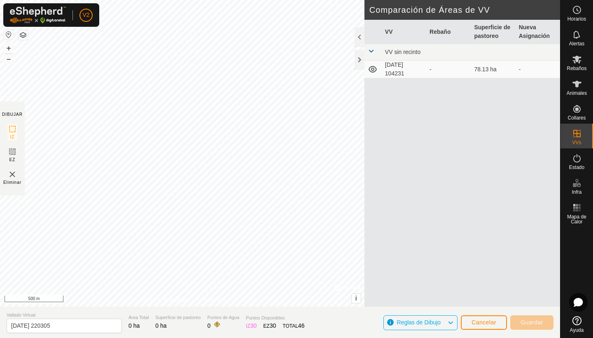
click at [483, 325] on span "Cancelar" at bounding box center [484, 322] width 25 height 7
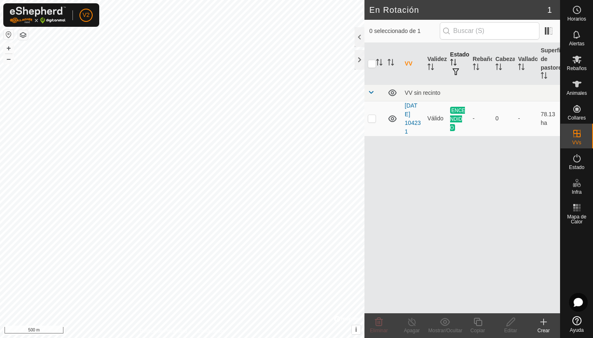
click at [456, 73] on span "button" at bounding box center [456, 71] width 7 height 7
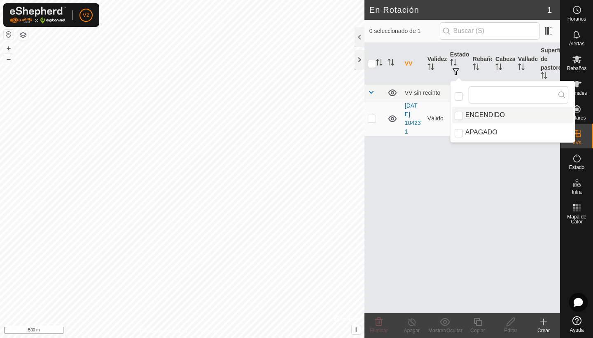
click at [465, 122] on li "ENCENDIDO" at bounding box center [513, 115] width 121 height 16
checkbox input "true"
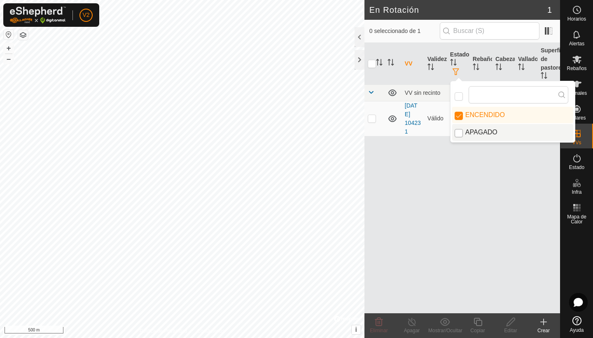
click at [457, 134] on input "APAGADO" at bounding box center [459, 133] width 8 height 8
checkbox input "true"
click at [434, 205] on div "VV Validez Estado Rebaño Cabezas Vallado Superficie de pastoreo VV sin recinto …" at bounding box center [463, 178] width 196 height 270
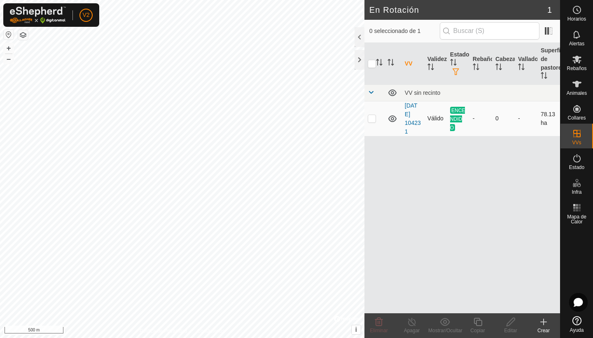
click at [372, 120] on p-checkbox at bounding box center [372, 118] width 8 height 7
checkbox input "true"
click at [412, 322] on line at bounding box center [412, 322] width 7 height 7
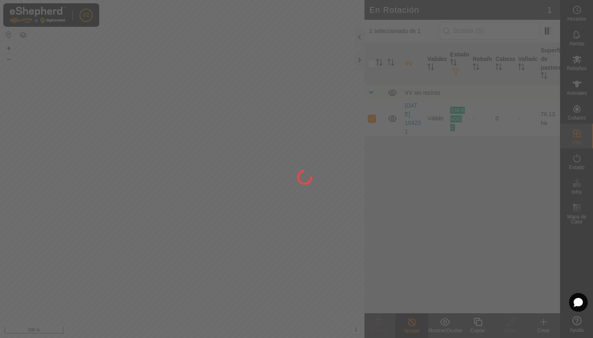
click at [412, 322] on div at bounding box center [296, 169] width 593 height 338
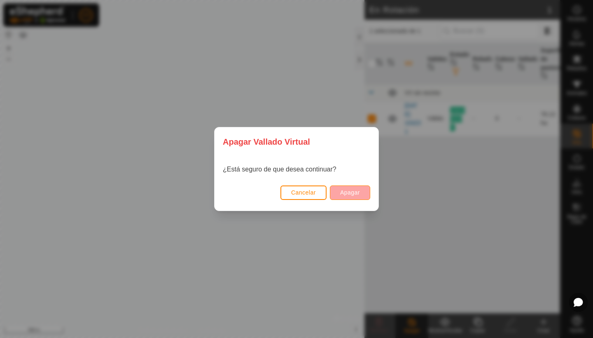
click at [355, 192] on span "Apagar" at bounding box center [350, 192] width 20 height 7
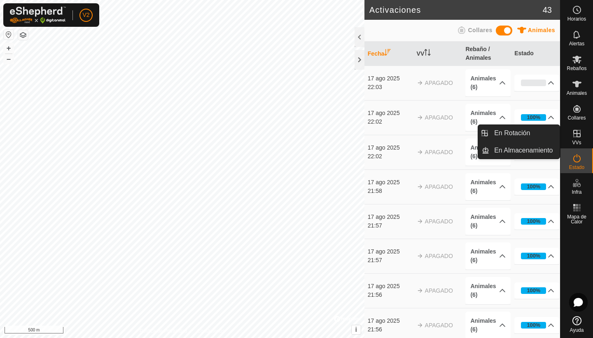
click at [576, 137] on icon at bounding box center [577, 134] width 10 height 10
click at [540, 153] on link "En Almacenamiento" at bounding box center [525, 150] width 70 height 16
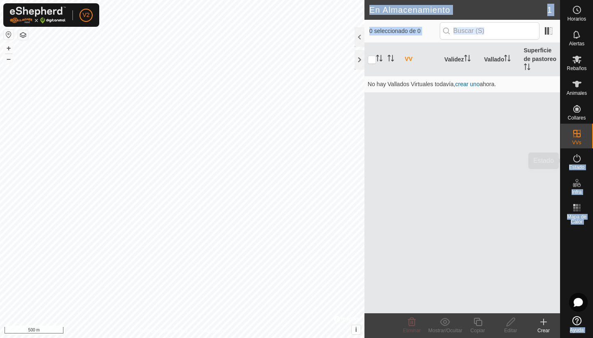
drag, startPoint x: 558, startPoint y: 158, endPoint x: 555, endPoint y: 152, distance: 7.0
click at [558, 153] on div "VV Validez Vallado Superficie de pastoreo No hay Vallados Virtuales todavía, cr…" at bounding box center [463, 178] width 196 height 270
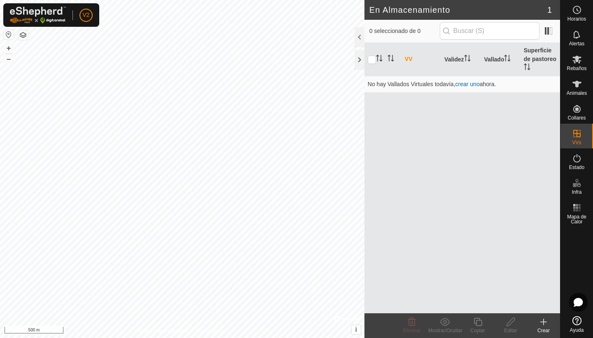
drag, startPoint x: 555, startPoint y: 152, endPoint x: 511, endPoint y: 132, distance: 48.1
click at [511, 132] on div "VV Validez Vallado Superficie de pastoreo No hay Vallados Virtuales todavía, cr…" at bounding box center [463, 178] width 196 height 270
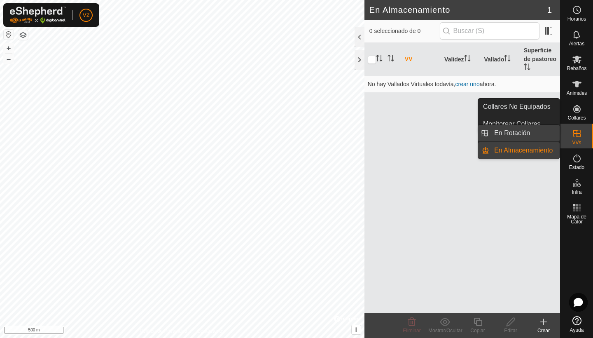
click at [520, 134] on link "En Rotación" at bounding box center [525, 133] width 70 height 16
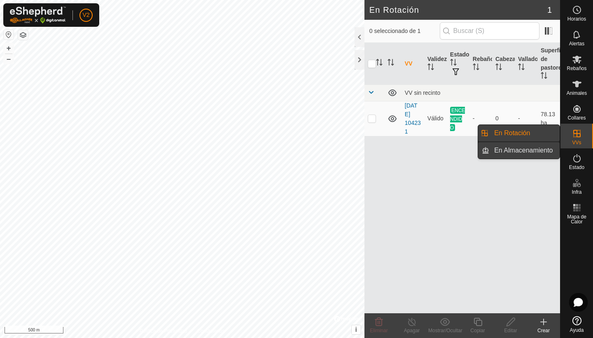
click at [544, 152] on link "En Almacenamiento" at bounding box center [525, 150] width 70 height 16
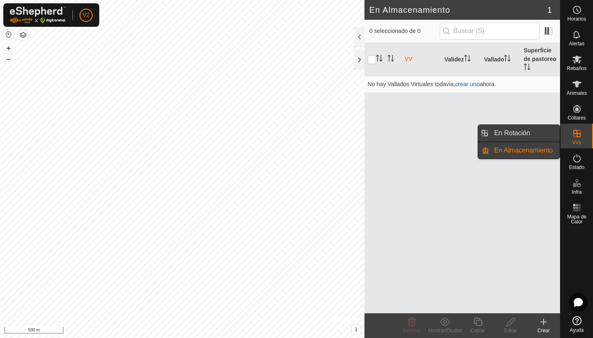
click at [544, 133] on link "En Rotación" at bounding box center [525, 133] width 70 height 16
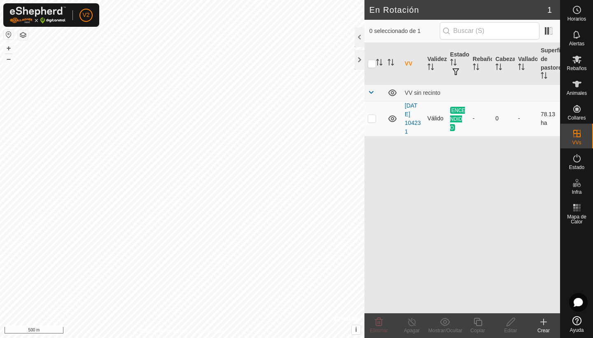
click at [376, 118] on td at bounding box center [375, 118] width 20 height 35
checkbox input "true"
click at [415, 324] on line at bounding box center [412, 322] width 7 height 7
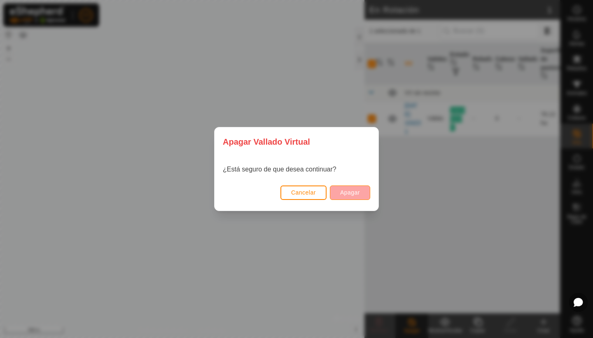
click at [342, 190] on span "Apagar" at bounding box center [350, 192] width 20 height 7
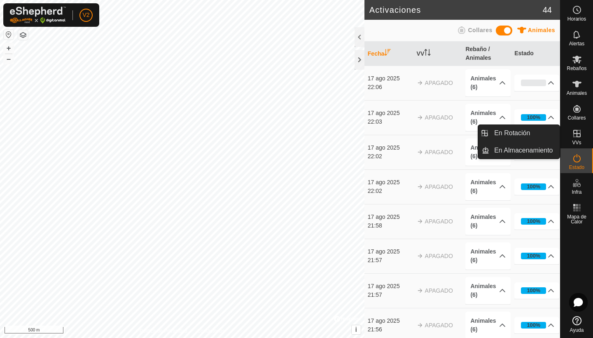
click at [576, 134] on icon at bounding box center [577, 133] width 7 height 7
click at [504, 134] on link "En Rotación" at bounding box center [525, 133] width 70 height 16
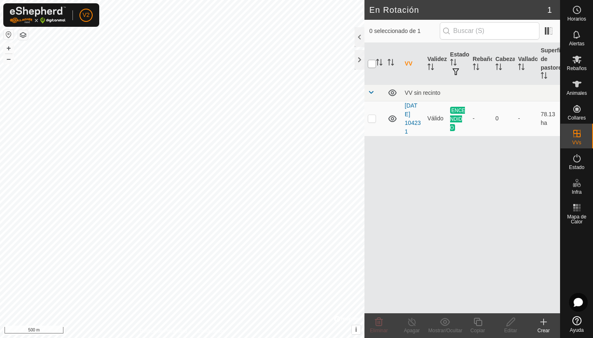
click at [372, 63] on input "checkbox" at bounding box center [372, 64] width 8 height 8
checkbox input "true"
click at [360, 38] on div at bounding box center [360, 37] width 10 height 20
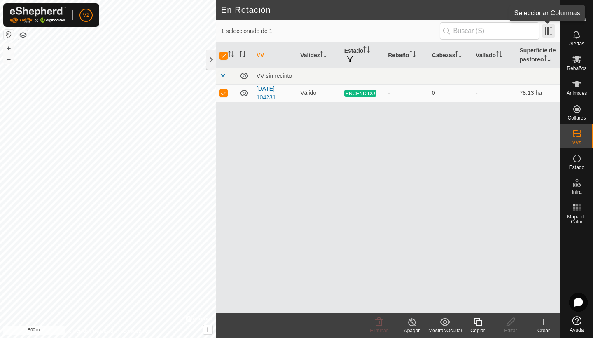
click at [550, 34] on span at bounding box center [548, 30] width 13 height 13
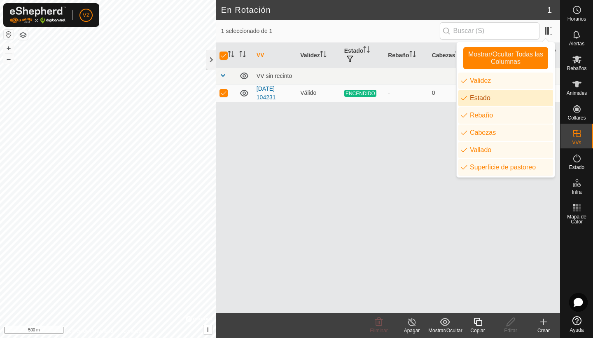
click at [351, 222] on div "VV Validez Estado Rebaño Cabezas Vallado Superficie de pastoreo VV sin recinto …" at bounding box center [388, 178] width 344 height 270
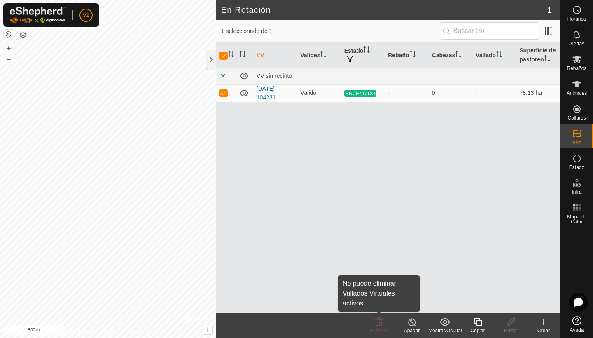
click at [378, 327] on div "Eliminar" at bounding box center [379, 330] width 33 height 7
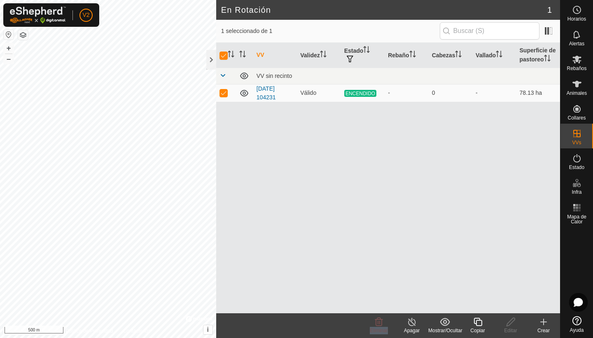
click at [378, 327] on div "Eliminar" at bounding box center [379, 330] width 33 height 7
click at [358, 96] on span "ENCENDIDO" at bounding box center [361, 93] width 32 height 7
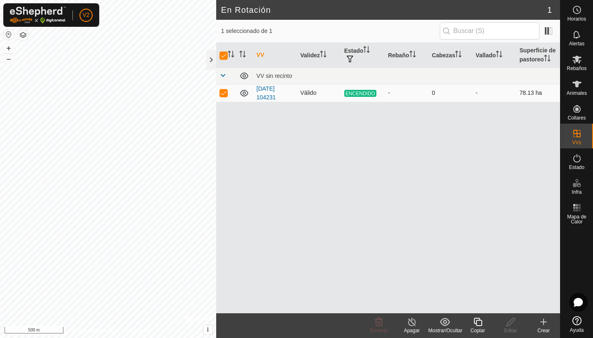
click at [224, 93] on p-checkbox at bounding box center [224, 92] width 8 height 7
checkbox input "false"
click at [213, 61] on div at bounding box center [211, 60] width 10 height 20
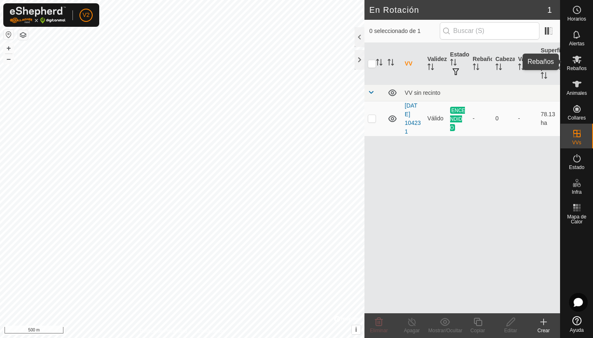
click at [579, 63] on icon at bounding box center [577, 59] width 10 height 10
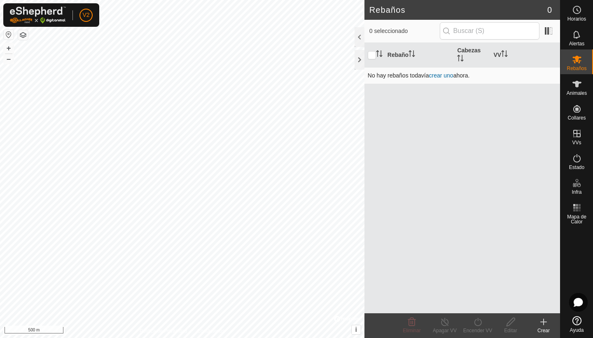
click at [441, 77] on link "crear uno" at bounding box center [441, 75] width 24 height 7
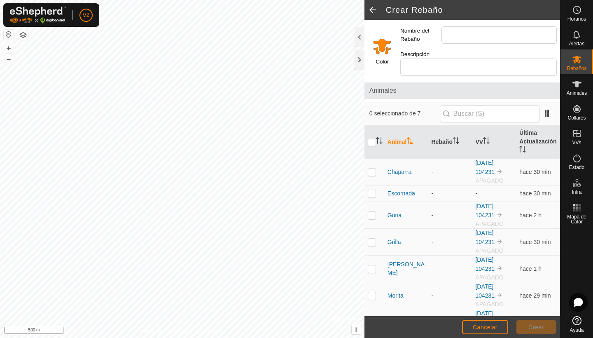
click at [374, 169] on p-checkbox at bounding box center [372, 172] width 8 height 7
checkbox input "true"
click at [372, 189] on td at bounding box center [375, 193] width 20 height 16
checkbox input "true"
click at [372, 212] on p-checkbox at bounding box center [372, 215] width 8 height 7
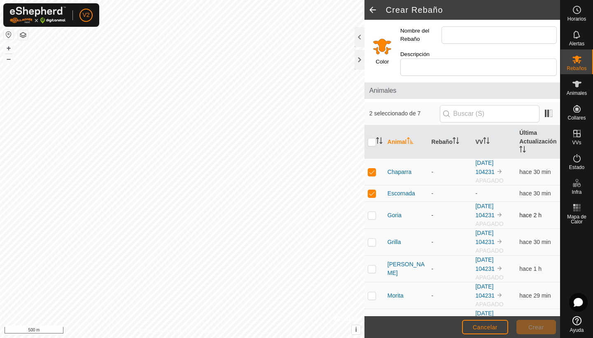
checkbox input "true"
click at [371, 239] on p-checkbox at bounding box center [372, 242] width 8 height 7
checkbox input "true"
click at [374, 265] on p-checkbox at bounding box center [372, 268] width 8 height 7
checkbox input "true"
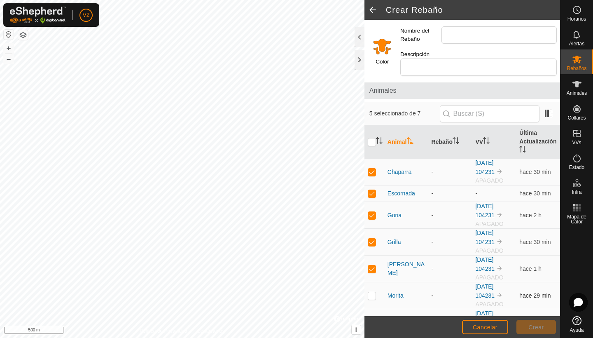
click at [372, 292] on p-checkbox at bounding box center [372, 295] width 8 height 7
checkbox input "true"
click at [373, 319] on p-checkbox at bounding box center [372, 322] width 8 height 7
checkbox input "true"
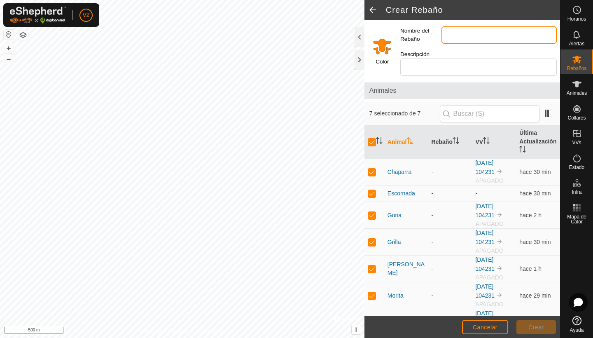
click at [463, 38] on input "Nombre del Rebaño" at bounding box center [499, 34] width 115 height 17
type input "tudancas"
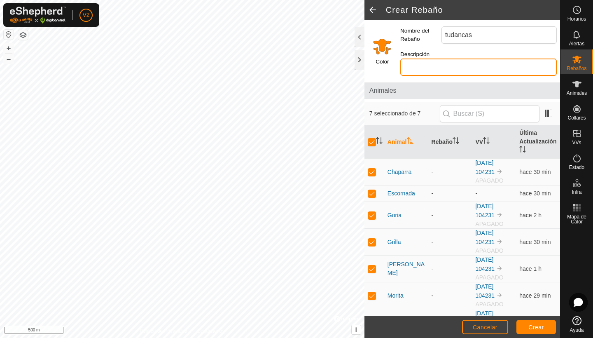
click at [457, 61] on input "Descripción" at bounding box center [479, 67] width 157 height 17
type input "7"
click at [541, 329] on span "Crear" at bounding box center [537, 327] width 16 height 7
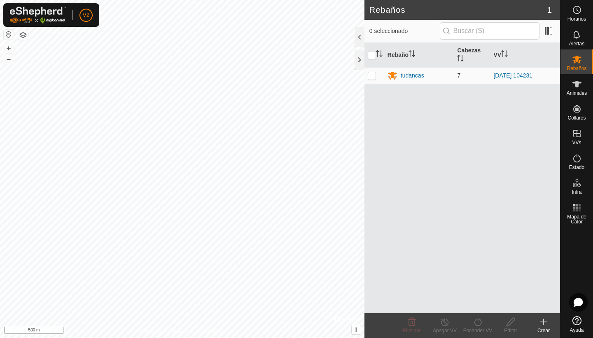
click at [374, 76] on p-checkbox at bounding box center [372, 75] width 8 height 7
checkbox input "true"
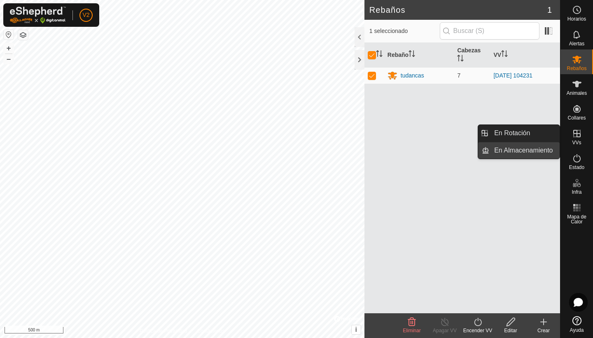
click at [538, 155] on link "En Almacenamiento" at bounding box center [525, 150] width 70 height 16
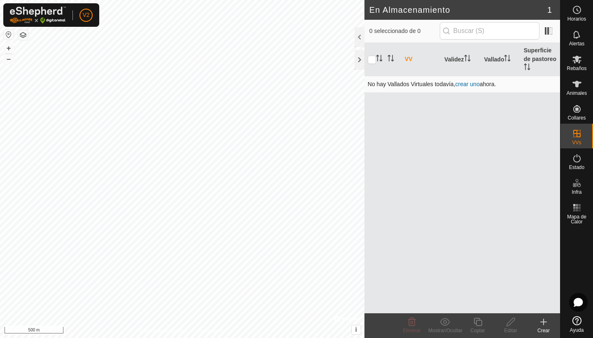
click at [466, 83] on link "crear uno" at bounding box center [468, 84] width 24 height 7
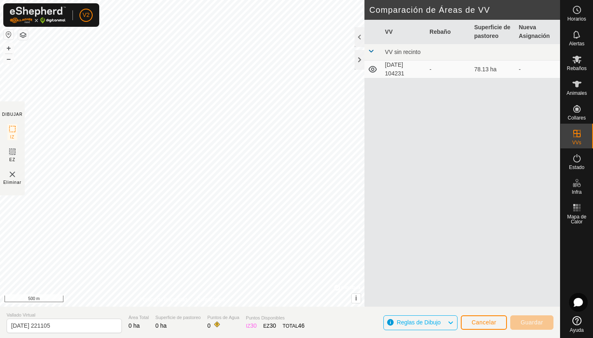
click at [466, 84] on div "VV Rebaño Superficie de pastoreo Nueva Asignación VV sin recinto [DATE] 104231 …" at bounding box center [463, 173] width 196 height 307
click at [372, 70] on icon at bounding box center [373, 69] width 8 height 7
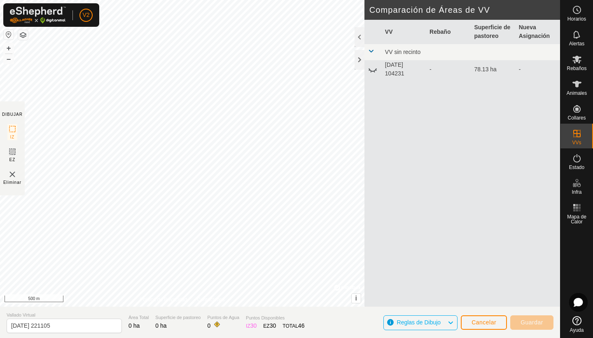
click at [370, 52] on span at bounding box center [371, 51] width 7 height 7
click at [361, 38] on div at bounding box center [360, 37] width 10 height 20
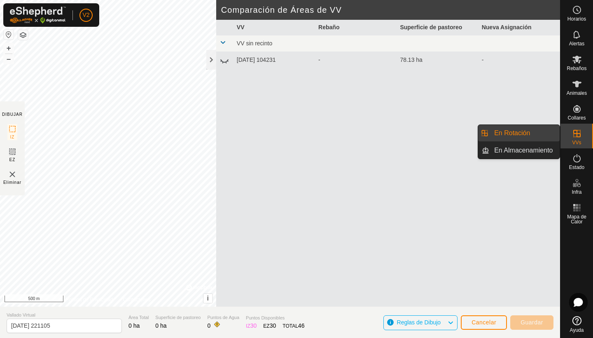
click at [528, 134] on link "En Rotación" at bounding box center [525, 133] width 70 height 16
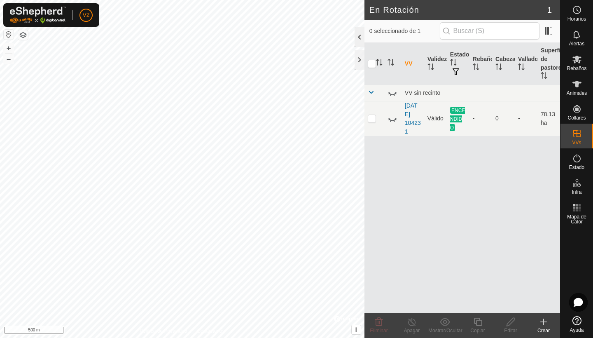
click at [360, 41] on div at bounding box center [360, 37] width 10 height 20
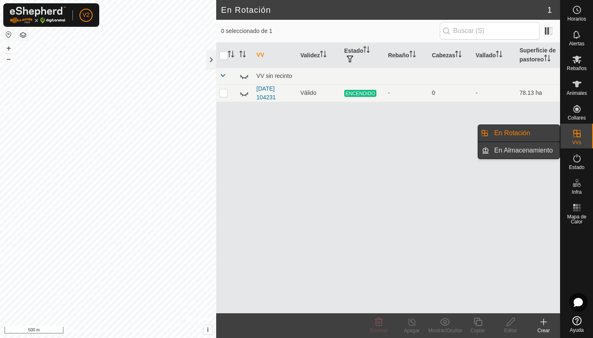
click at [543, 151] on link "En Almacenamiento" at bounding box center [525, 150] width 70 height 16
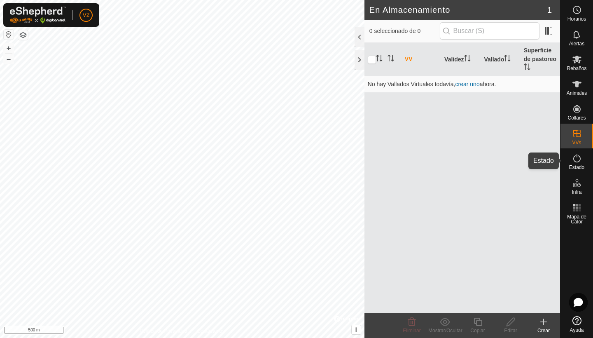
click at [578, 162] on icon at bounding box center [577, 158] width 10 height 10
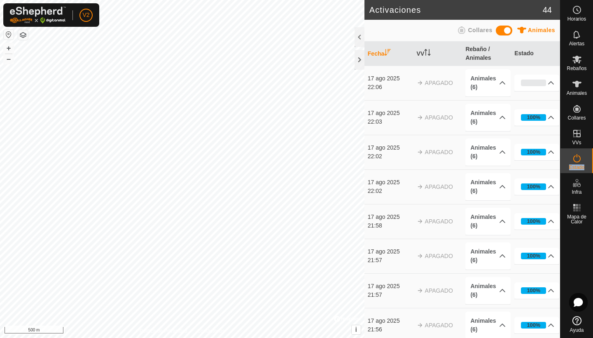
click at [578, 162] on icon at bounding box center [577, 158] width 10 height 10
click at [7, 46] on button "+" at bounding box center [9, 48] width 10 height 10
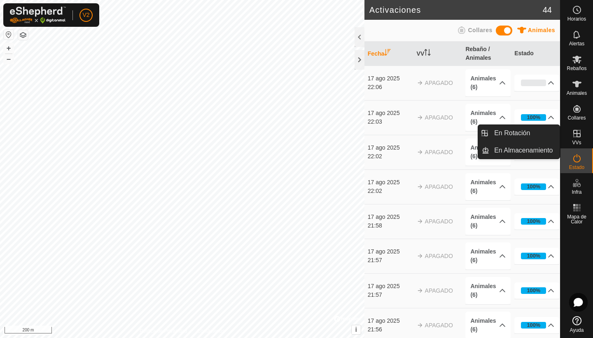
click at [579, 138] on es-virtualpaddocks-svg-icon at bounding box center [577, 133] width 15 height 13
click at [542, 153] on link "En Almacenamiento" at bounding box center [525, 150] width 70 height 16
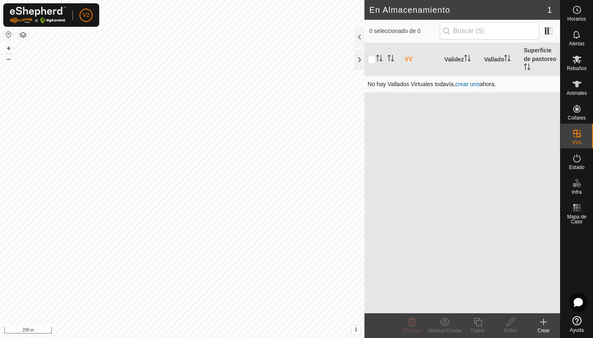
click at [470, 84] on link "crear uno" at bounding box center [468, 84] width 24 height 7
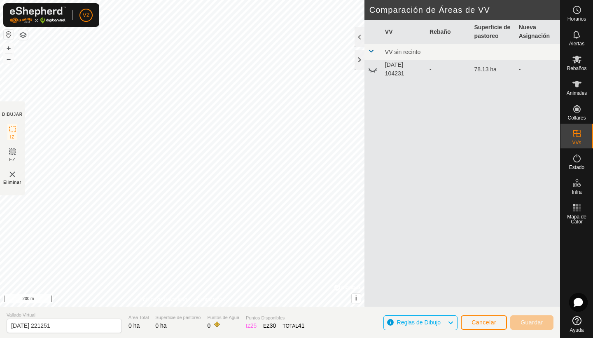
click at [299, 317] on div "DIBUJAR IZ EZ Eliminar Política de Privacidad Contáctenos + – ⇧ i © Mapbox , © …" at bounding box center [280, 169] width 560 height 338
click at [486, 323] on span "Cancelar" at bounding box center [484, 322] width 25 height 7
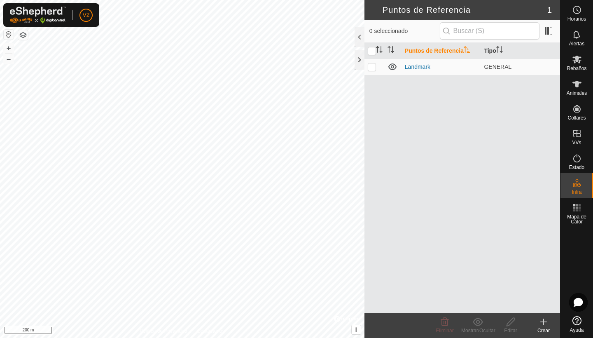
checkbox input "false"
checkbox input "true"
click at [449, 326] on icon at bounding box center [445, 322] width 10 height 10
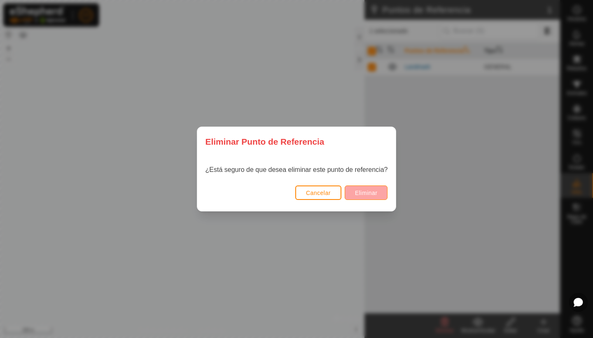
click at [366, 191] on span "Eliminar" at bounding box center [366, 193] width 23 height 7
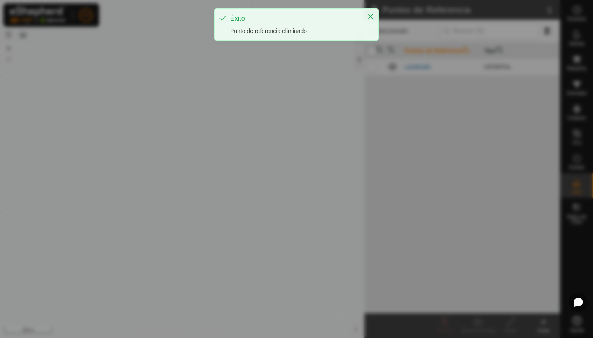
checkbox input "false"
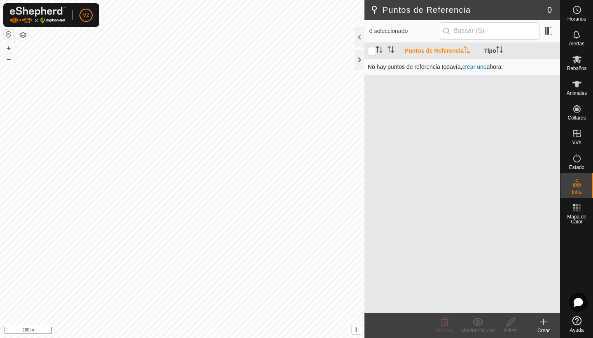
click at [475, 67] on link "crear uno" at bounding box center [474, 66] width 24 height 7
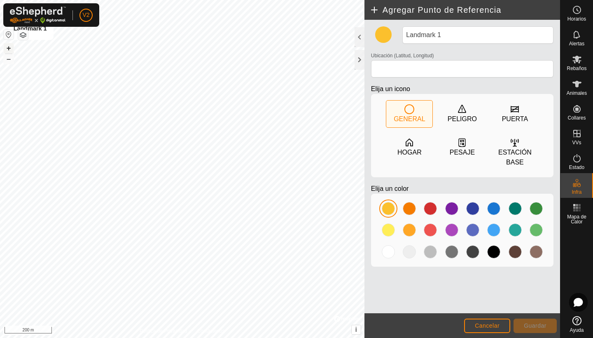
click at [9, 48] on button "+" at bounding box center [9, 48] width 10 height 10
type input "43.121235, -3.878227"
click at [539, 318] on footer "Cancelar Guardar" at bounding box center [463, 325] width 196 height 25
click at [536, 327] on span "Guardar" at bounding box center [535, 325] width 23 height 7
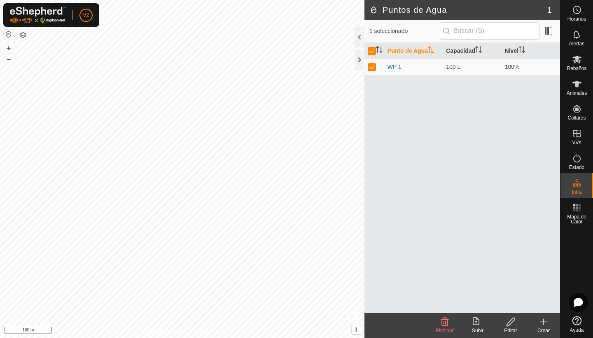
click at [448, 326] on icon at bounding box center [445, 322] width 10 height 10
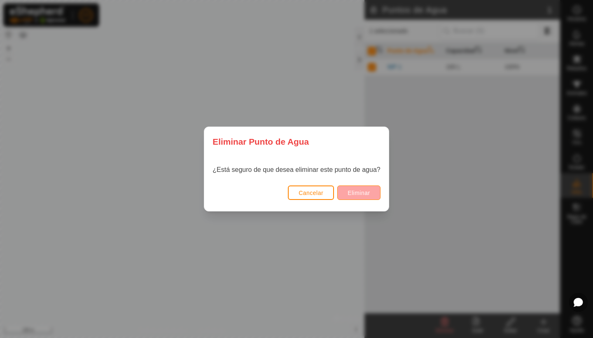
click at [361, 194] on span "Eliminar" at bounding box center [359, 193] width 23 height 7
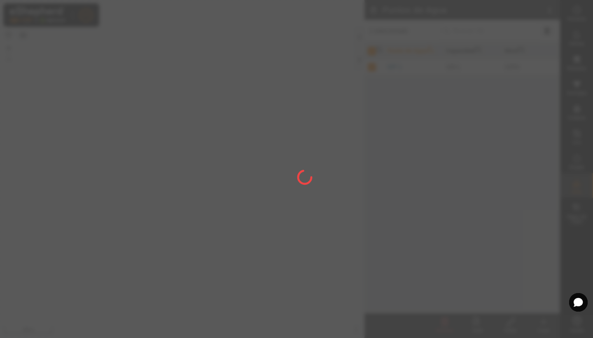
checkbox input "false"
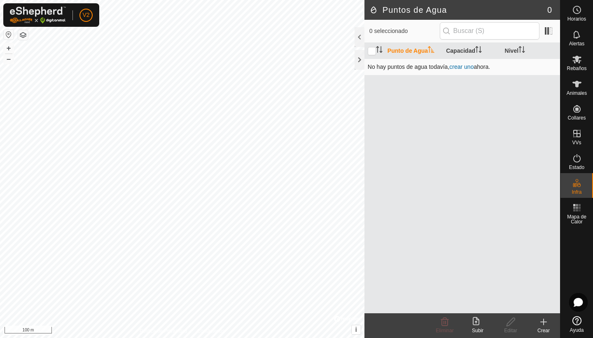
click at [464, 68] on link "crear uno" at bounding box center [462, 66] width 24 height 7
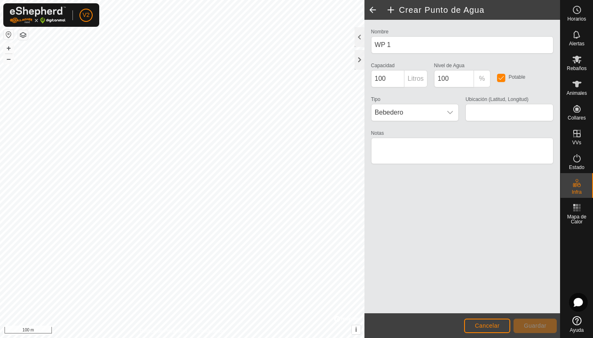
type input "43.122457, -3.879096"
click at [543, 325] on span "Guardar" at bounding box center [535, 325] width 23 height 7
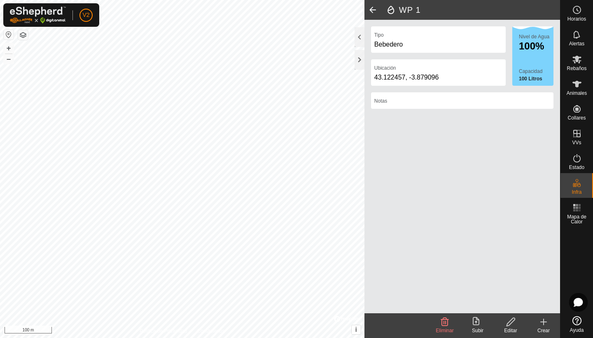
click at [372, 9] on span at bounding box center [373, 10] width 16 height 20
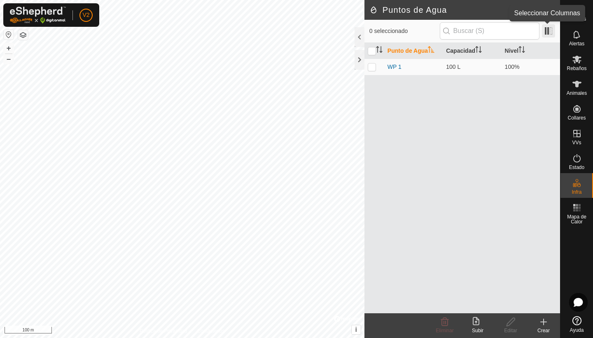
click at [551, 31] on span at bounding box center [548, 30] width 13 height 13
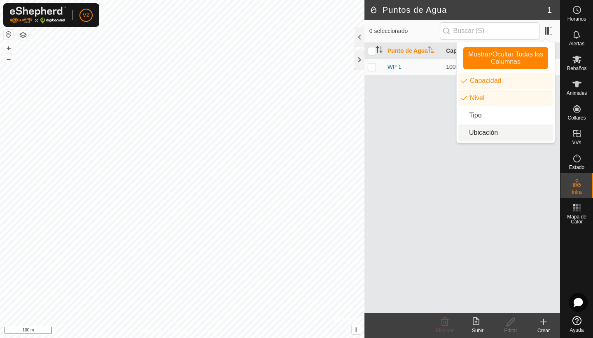
click at [474, 132] on li "Ubicación" at bounding box center [506, 132] width 95 height 16
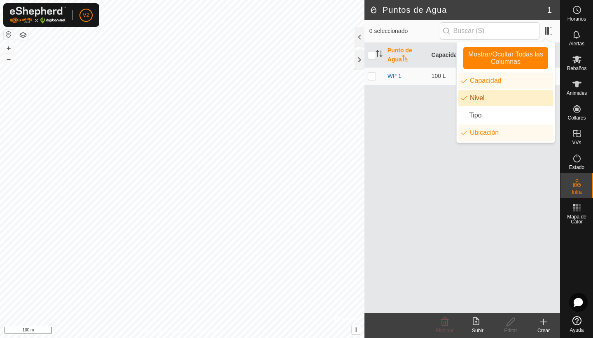
click at [464, 195] on div "Punto de Agua Capacidad Nivel Ubicación WP 1 100 L 100% 43.12246, -3.8791" at bounding box center [463, 178] width 196 height 270
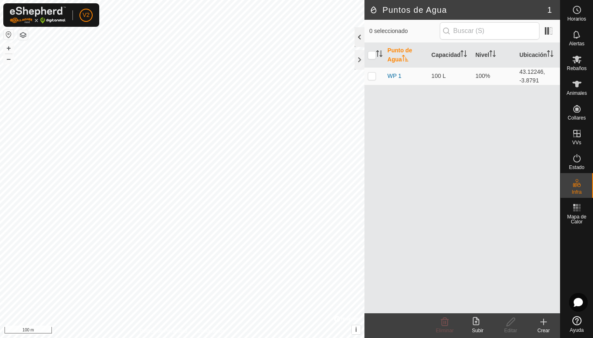
click at [361, 37] on div at bounding box center [360, 37] width 10 height 20
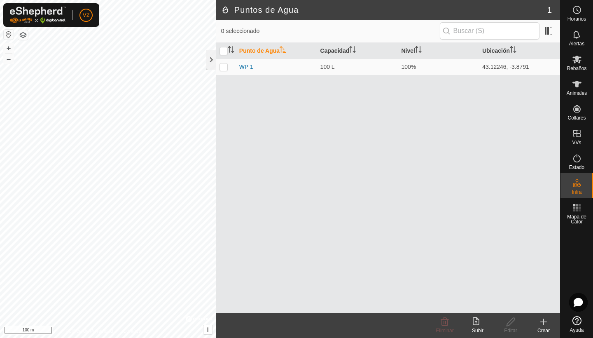
click at [545, 322] on icon at bounding box center [544, 322] width 6 height 0
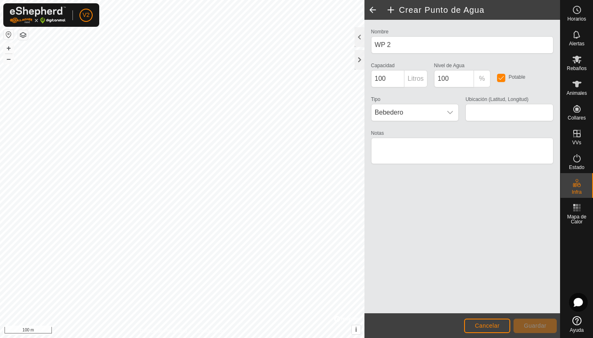
type input "43.124235, -3.879611"
click at [532, 328] on span "Guardar" at bounding box center [535, 325] width 23 height 7
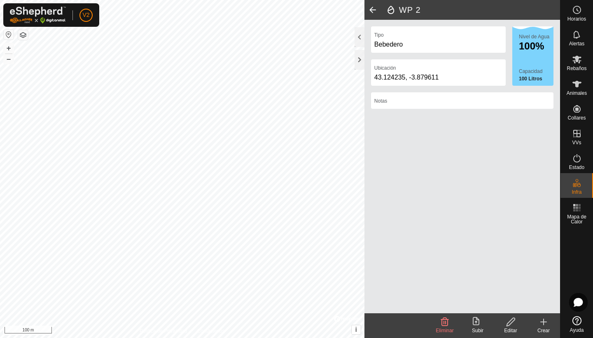
click at [543, 325] on icon at bounding box center [544, 322] width 10 height 10
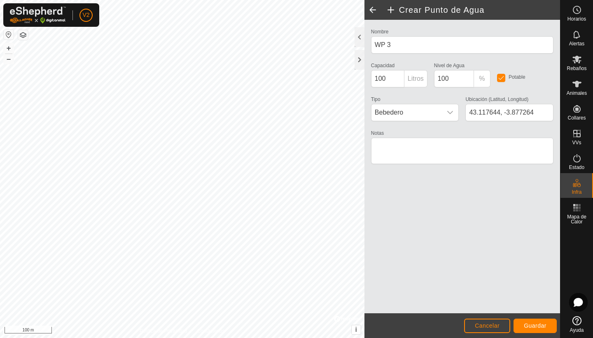
type input "43.117511, -3.877339"
click at [481, 329] on button "Cancelar" at bounding box center [487, 326] width 46 height 14
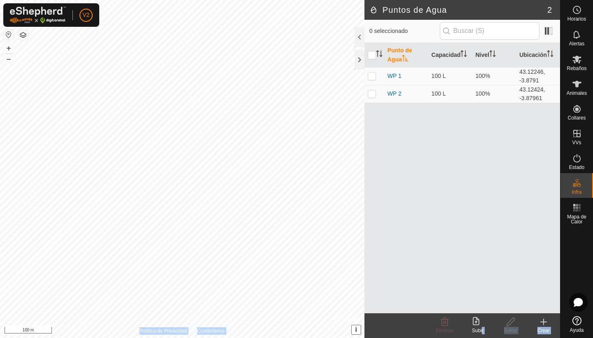
click at [250, 331] on div "Puntos de Agua 2 0 seleccionado Punto de Agua Capacidad Nivel Ubicación WP 1 10…" at bounding box center [280, 169] width 560 height 338
click at [544, 323] on icon at bounding box center [544, 322] width 0 height 6
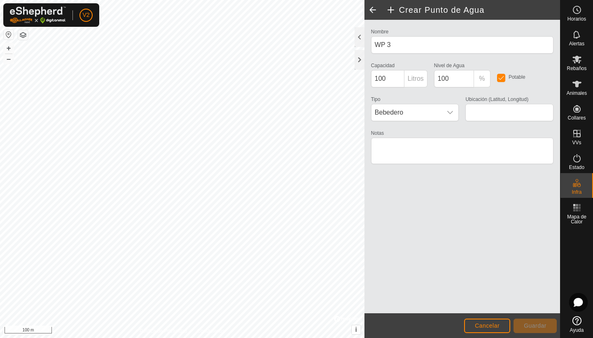
click at [289, 211] on div "Política de Privacidad Contáctenos + – ⇧ i © Mapbox , © OpenStreetMap , Improve…" at bounding box center [280, 169] width 560 height 338
type input "43.117448, -3.878206"
click at [531, 328] on span "Guardar" at bounding box center [535, 325] width 23 height 7
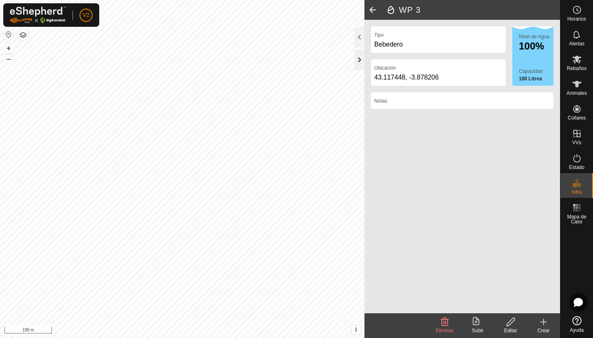
click at [359, 61] on div at bounding box center [360, 60] width 10 height 20
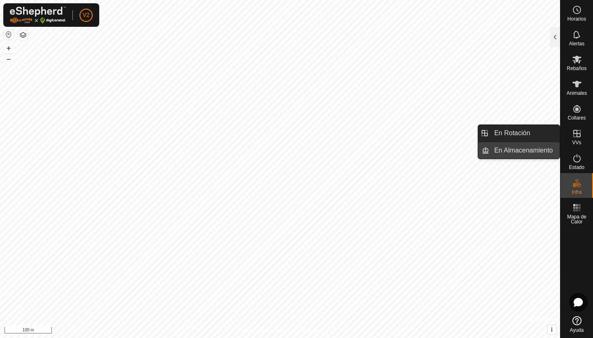
click at [542, 153] on link "En Almacenamiento" at bounding box center [525, 150] width 70 height 16
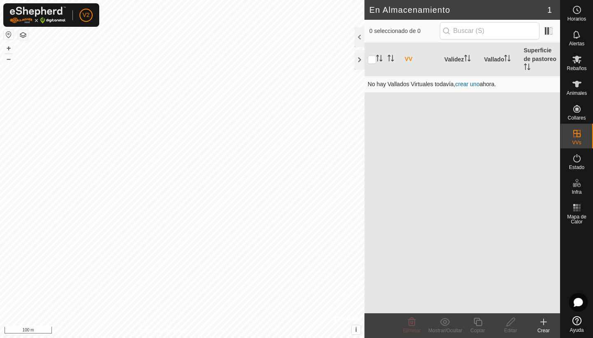
click at [464, 84] on link "crear uno" at bounding box center [468, 84] width 24 height 7
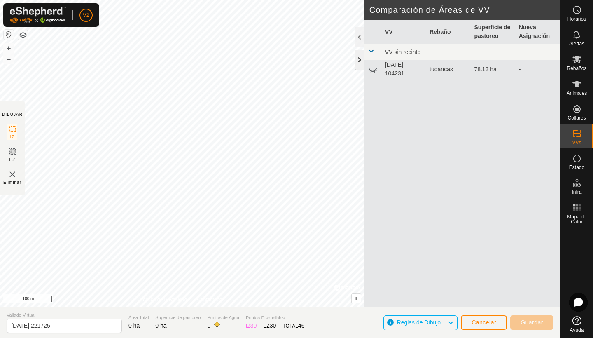
click at [361, 59] on div at bounding box center [360, 60] width 10 height 20
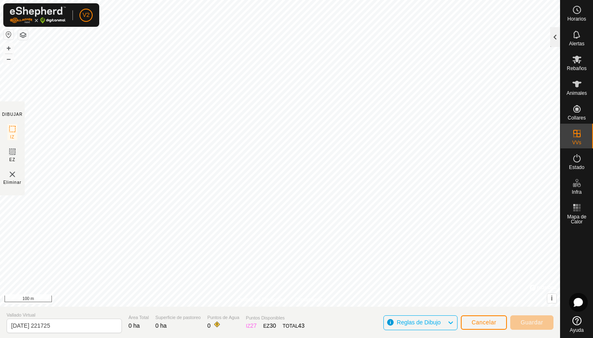
click at [556, 39] on div at bounding box center [556, 37] width 10 height 20
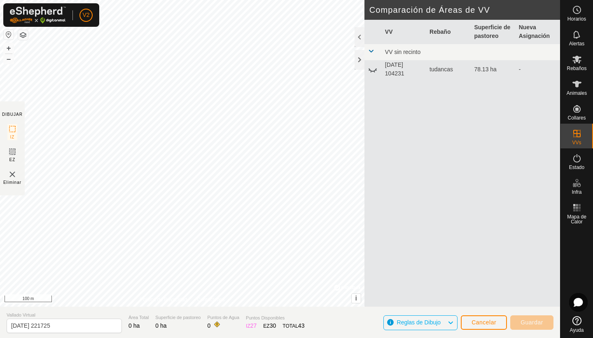
click at [478, 324] on span "Cancelar" at bounding box center [484, 322] width 25 height 7
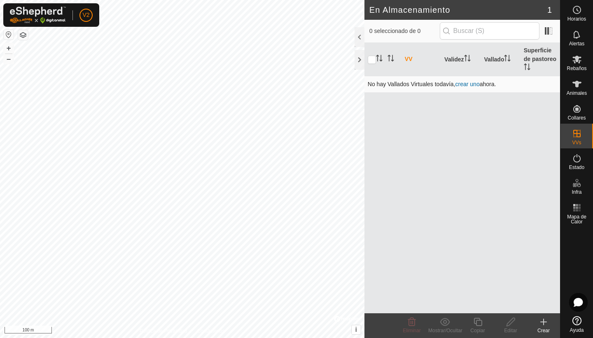
click at [466, 86] on link "crear uno" at bounding box center [468, 84] width 24 height 7
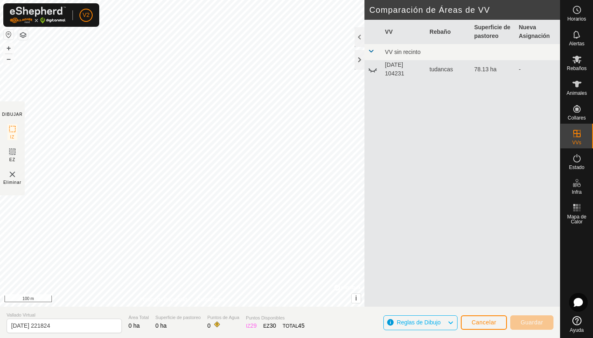
click at [479, 323] on span "Cancelar" at bounding box center [484, 322] width 25 height 7
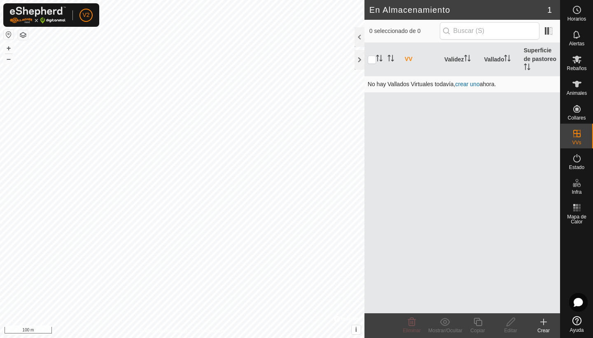
click at [469, 83] on link "crear uno" at bounding box center [468, 84] width 24 height 7
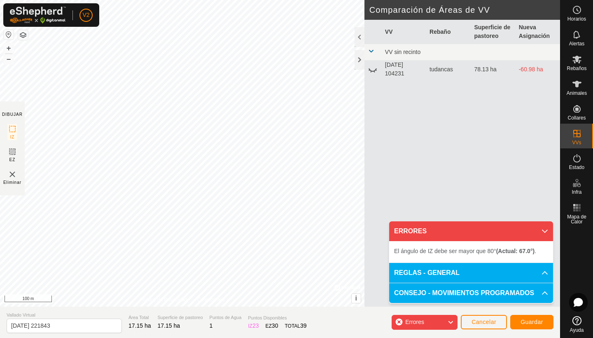
click at [317, 338] on div "DIBUJAR IZ EZ Eliminar Política de Privacidad Contáctenos El ángulo de IZ debe …" at bounding box center [280, 169] width 560 height 338
drag, startPoint x: 317, startPoint y: 338, endPoint x: 302, endPoint y: 338, distance: 15.7
click at [302, 338] on section "Vallado Virtual [DATE] 221843 Área Total 17.15 ha Superficie de pastoreo 17.15 …" at bounding box center [280, 322] width 560 height 31
click at [252, 274] on div "DIBUJAR IZ EZ Eliminar Política de Privacidad Contáctenos El ángulo de IZ debe …" at bounding box center [280, 169] width 560 height 338
click at [488, 325] on span "Cancelar" at bounding box center [484, 322] width 25 height 7
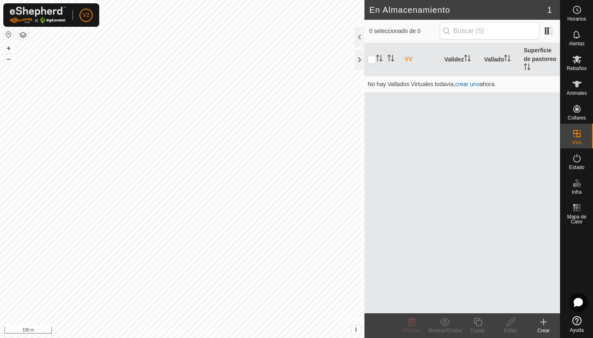
drag, startPoint x: 488, startPoint y: 325, endPoint x: 435, endPoint y: 235, distance: 105.0
click at [435, 235] on article "En Almacenamiento 1 0 seleccionado de 0 VV Validez Vallado Superficie de pastor…" at bounding box center [463, 169] width 196 height 338
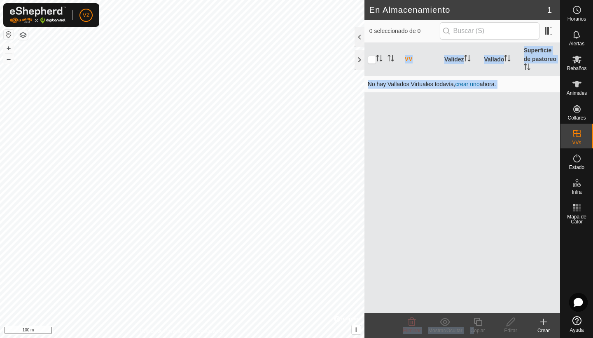
click at [470, 86] on link "crear uno" at bounding box center [468, 84] width 24 height 7
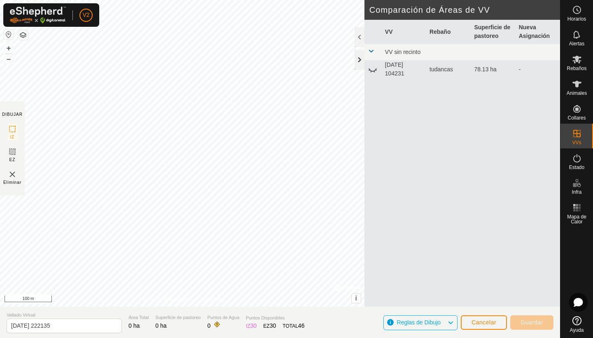
click at [360, 63] on div at bounding box center [360, 60] width 10 height 20
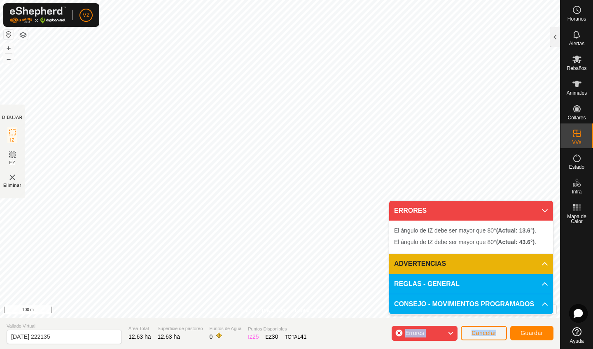
drag, startPoint x: 401, startPoint y: 323, endPoint x: 463, endPoint y: 349, distance: 67.4
click at [463, 349] on section "Vallado Virtual [DATE] 222135 Área Total 12.63 ha Superficie de pastoreo 12.63 …" at bounding box center [280, 333] width 560 height 31
click at [478, 335] on span "Cancelar" at bounding box center [484, 333] width 25 height 7
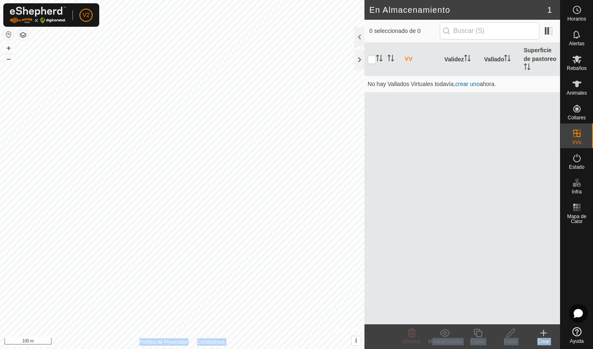
click at [340, 319] on div "En Almacenamiento 1 0 seleccionado de 0 VV Validez Vallado Superficie de pastor…" at bounding box center [280, 174] width 560 height 349
click at [468, 82] on link "crear uno" at bounding box center [468, 84] width 24 height 7
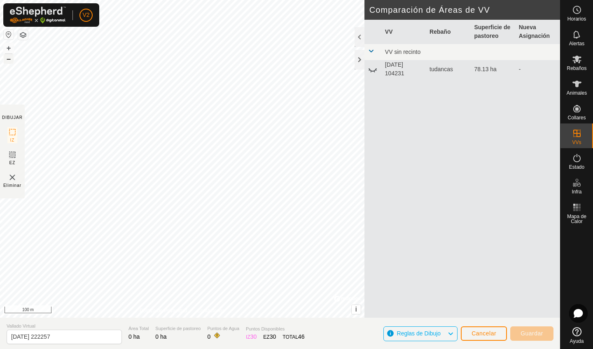
click at [7, 58] on div "+ – ⇧ i © Mapbox , © OpenStreetMap , Improve this map 100 m" at bounding box center [182, 159] width 365 height 318
click at [7, 58] on button "–" at bounding box center [9, 59] width 10 height 10
click at [477, 335] on span "Cancelar" at bounding box center [484, 334] width 25 height 7
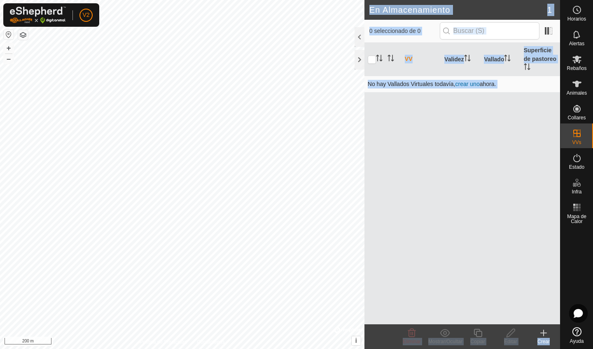
click at [467, 85] on link "crear uno" at bounding box center [468, 84] width 24 height 7
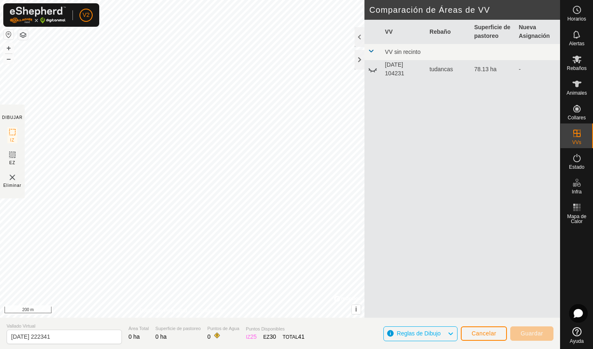
click at [389, 349] on div "DIBUJAR IZ EZ Eliminar Política de Privacidad Contáctenos + – ⇧ i © Mapbox , © …" at bounding box center [280, 174] width 560 height 349
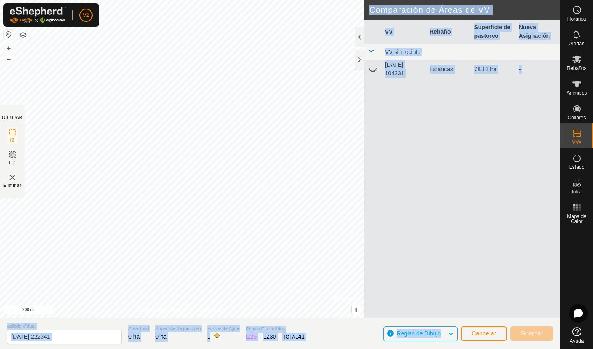
drag, startPoint x: 492, startPoint y: 335, endPoint x: 7, endPoint y: 349, distance: 484.8
click at [18, 349] on section "Vallado Virtual [DATE] 222341 Área Total 0 ha Superficie de pastoreo 0 ha Punto…" at bounding box center [280, 333] width 560 height 31
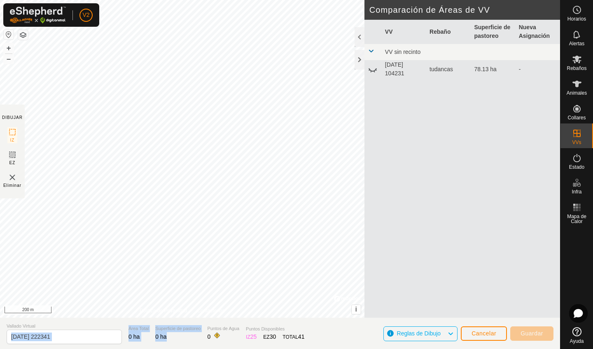
drag, startPoint x: 7, startPoint y: 349, endPoint x: 151, endPoint y: 349, distance: 144.2
click at [151, 349] on section "Vallado Virtual [DATE] 222341 Área Total 0 ha Superficie de pastoreo 0 ha Punto…" at bounding box center [280, 333] width 560 height 31
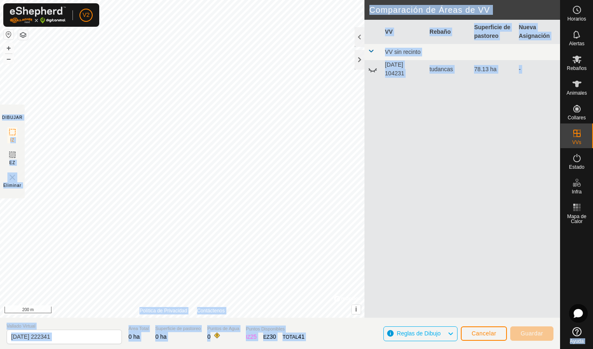
drag, startPoint x: 303, startPoint y: 349, endPoint x: 577, endPoint y: 218, distance: 303.4
click at [577, 218] on div "Horarios Alertas Rebaños Animales Collares VVs Estado Infra Mapa de Calor Ayuda…" at bounding box center [296, 174] width 593 height 349
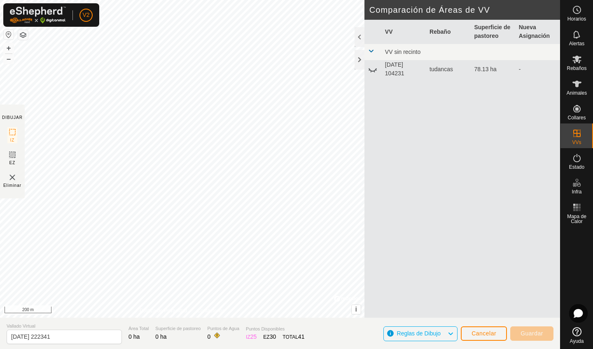
click at [499, 323] on section "Vallado Virtual [DATE] 222341 Área Total 0 ha Superficie de pastoreo 0 ha Punto…" at bounding box center [280, 333] width 560 height 31
click at [485, 347] on section "Vallado Virtual [DATE] 222341 Área Total 0 ha Superficie de pastoreo 0 ha Punto…" at bounding box center [280, 333] width 560 height 31
click at [488, 334] on span "Cancelar" at bounding box center [484, 334] width 25 height 7
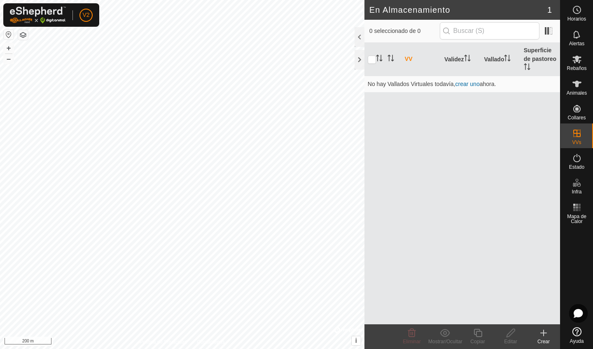
click at [115, 0] on html "V2 Horarios Alertas Rebaños Animales Collares VVs Estado Infra Mapa de Calor Ay…" at bounding box center [296, 174] width 593 height 349
click at [54, 0] on html "V2 Mi Cuenta Ajustes Cerrar sesión Horarios Alertas Rebaños Animales Collares V…" at bounding box center [296, 174] width 593 height 349
click at [466, 85] on link "crear uno" at bounding box center [468, 84] width 24 height 7
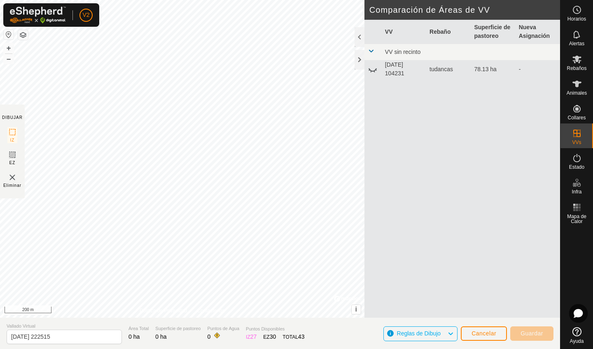
click at [489, 334] on span "Cancelar" at bounding box center [484, 334] width 25 height 7
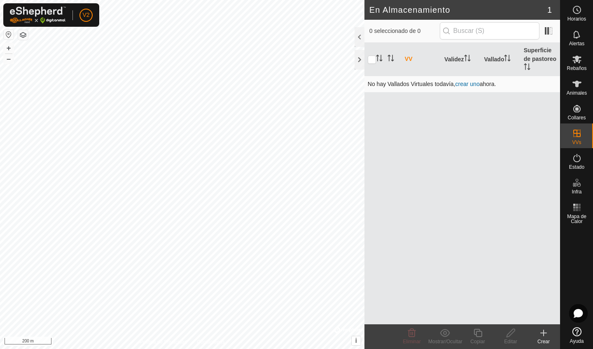
click at [470, 84] on link "crear uno" at bounding box center [468, 84] width 24 height 7
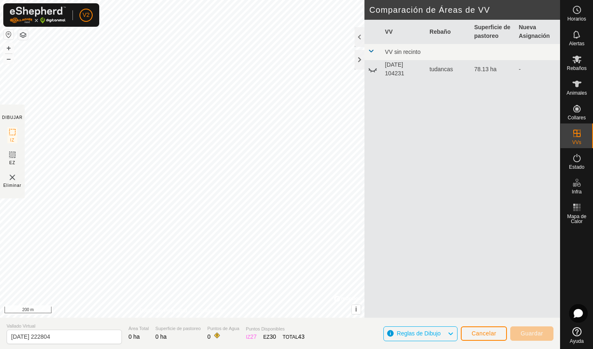
click at [490, 335] on span "Cancelar" at bounding box center [484, 334] width 25 height 7
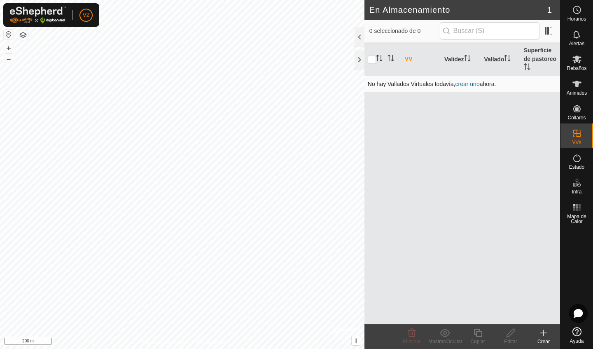
click at [465, 84] on link "crear uno" at bounding box center [468, 84] width 24 height 7
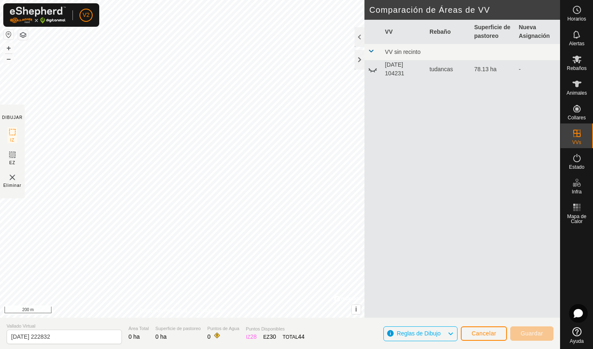
click at [489, 335] on span "Cancelar" at bounding box center [484, 334] width 25 height 7
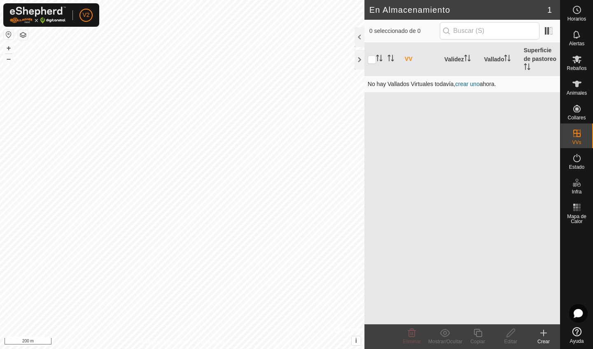
click at [470, 86] on link "crear uno" at bounding box center [468, 84] width 24 height 7
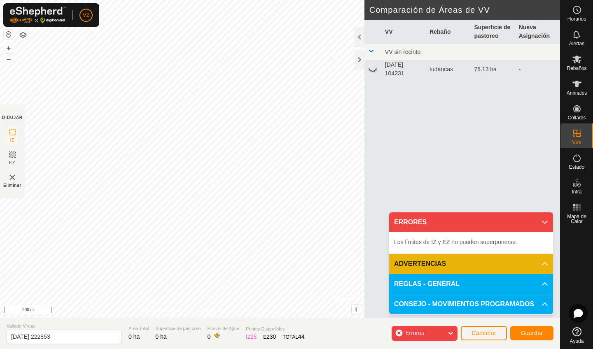
click at [483, 339] on button "Cancelar" at bounding box center [484, 333] width 46 height 14
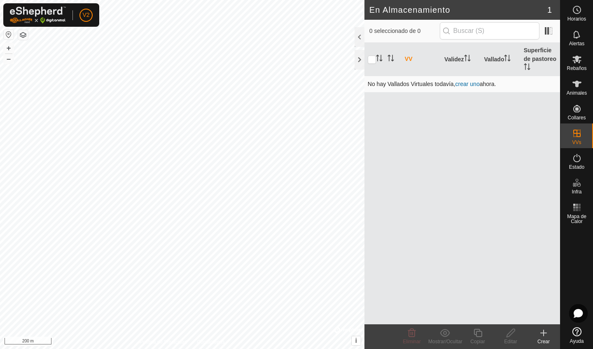
click at [466, 84] on link "crear uno" at bounding box center [468, 84] width 24 height 7
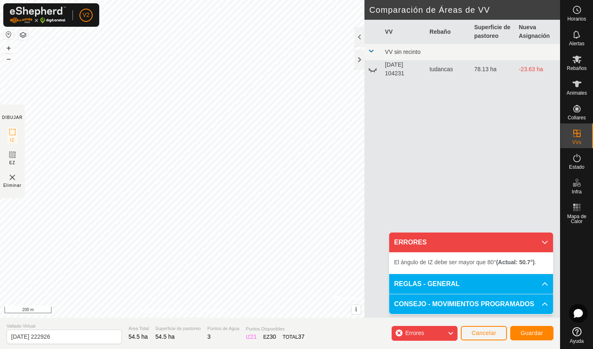
click at [188, 309] on div "Política de Privacidad Contáctenos El ángulo de IZ debe ser mayor que 80° (Actu…" at bounding box center [182, 159] width 365 height 318
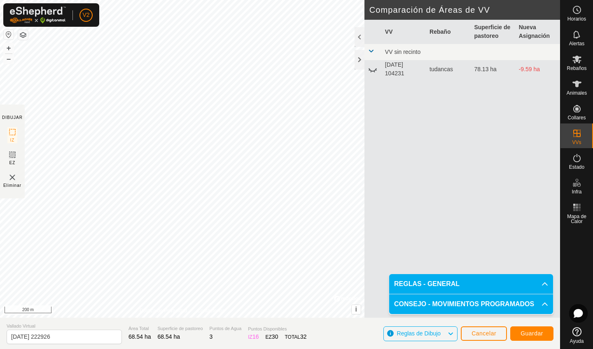
click at [539, 336] on span "Guardar" at bounding box center [532, 334] width 23 height 7
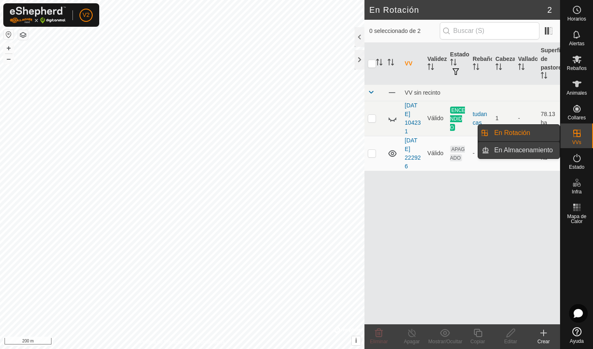
click at [532, 151] on link "En Almacenamiento" at bounding box center [525, 150] width 70 height 16
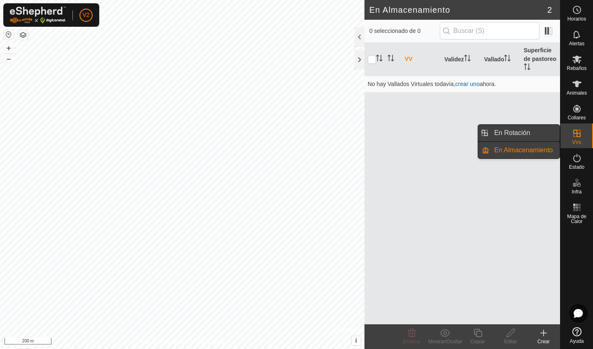
click at [539, 133] on link "En Rotación" at bounding box center [525, 133] width 70 height 16
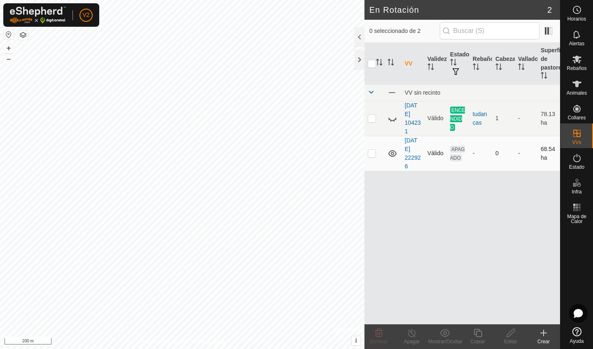
click at [371, 155] on p-checkbox at bounding box center [372, 153] width 8 height 7
checkbox input "true"
click at [374, 119] on p-checkbox at bounding box center [372, 118] width 8 height 7
checkbox input "true"
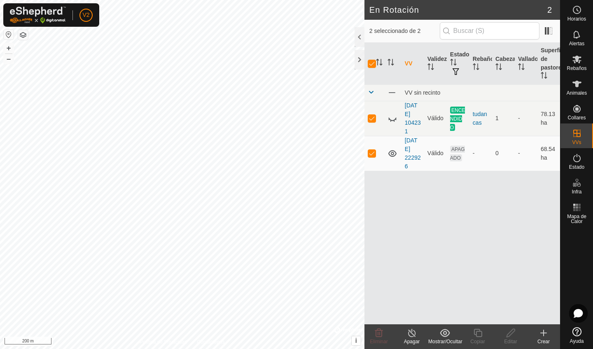
click at [414, 337] on icon at bounding box center [411, 333] width 7 height 8
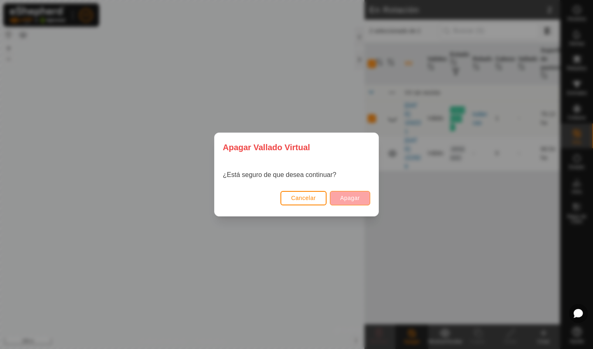
click at [346, 199] on span "Apagar" at bounding box center [350, 198] width 20 height 7
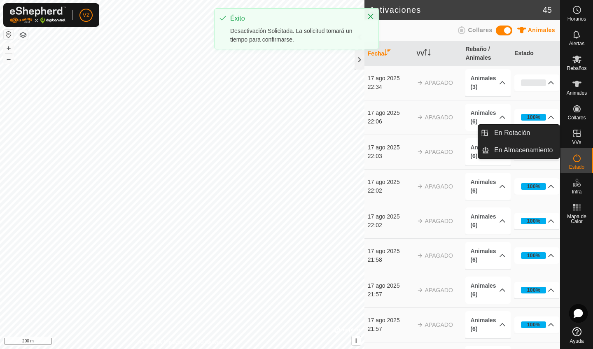
click at [580, 137] on icon at bounding box center [577, 133] width 7 height 7
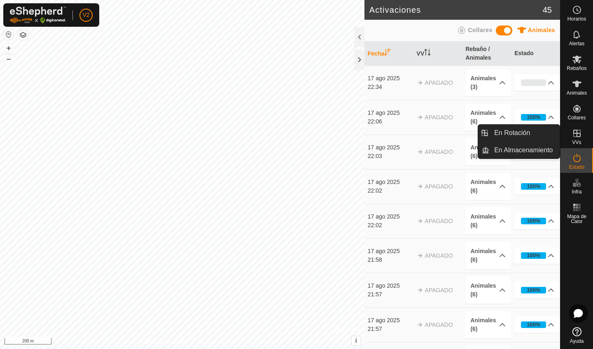
click at [580, 137] on icon at bounding box center [577, 133] width 7 height 7
click at [577, 137] on icon at bounding box center [577, 134] width 10 height 10
click at [578, 137] on icon at bounding box center [577, 134] width 10 height 10
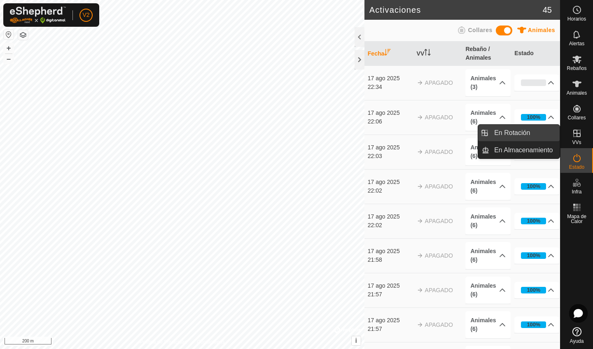
click at [520, 131] on link "En Rotación" at bounding box center [525, 133] width 70 height 16
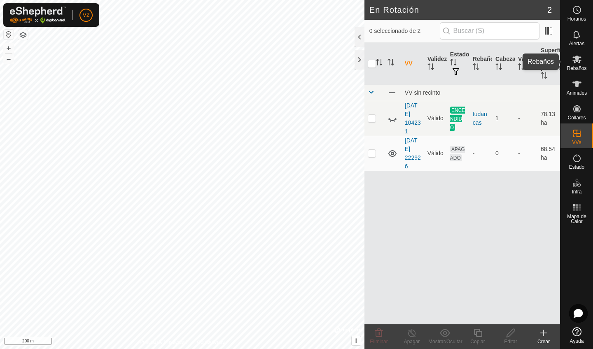
click at [578, 60] on icon at bounding box center [577, 60] width 9 height 8
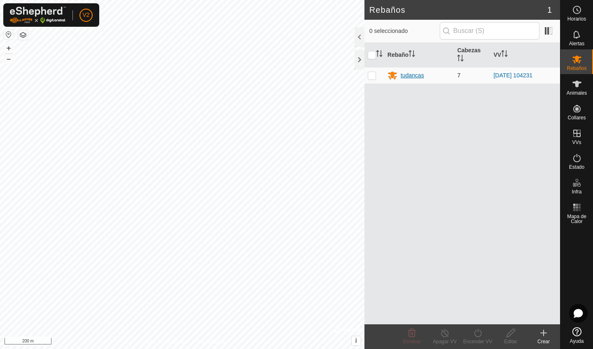
click at [420, 76] on div "tudancas" at bounding box center [412, 75] width 23 height 9
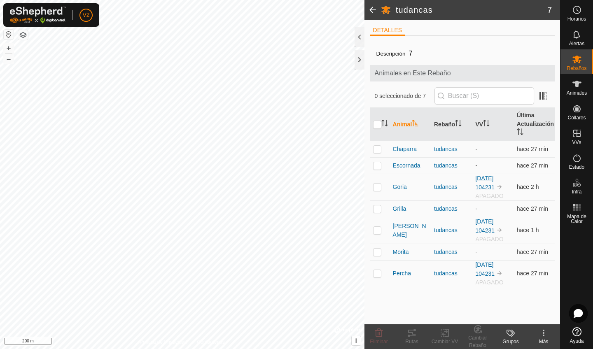
click at [486, 189] on link "[DATE] 104231" at bounding box center [485, 183] width 19 height 16
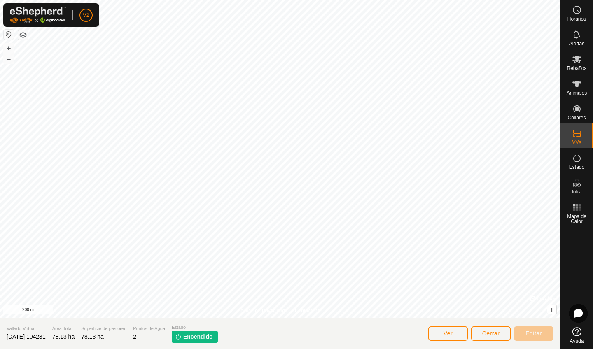
click at [449, 336] on span "Ver" at bounding box center [448, 334] width 9 height 7
click at [449, 334] on span "Ver" at bounding box center [448, 334] width 9 height 7
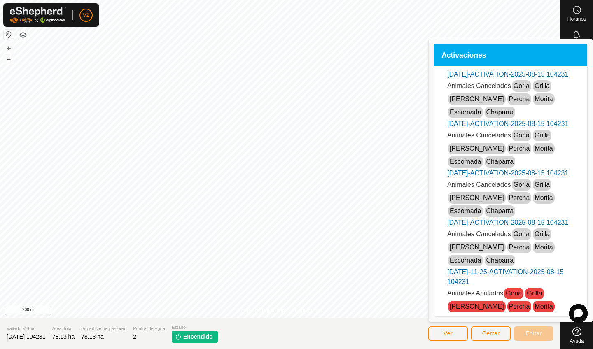
click at [486, 334] on span "Cerrar" at bounding box center [492, 334] width 18 height 7
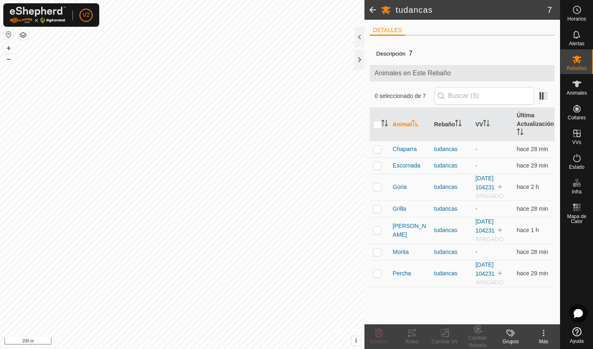
click at [546, 335] on icon at bounding box center [544, 333] width 10 height 10
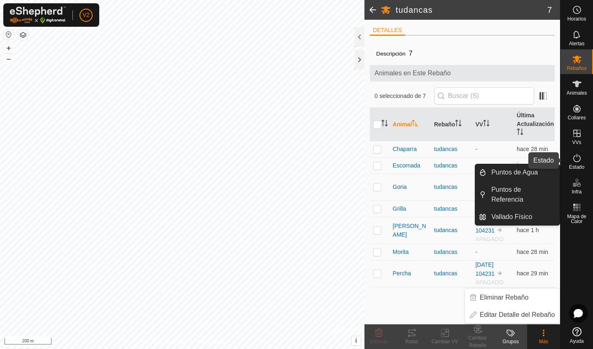
click at [577, 159] on icon at bounding box center [577, 158] width 10 height 10
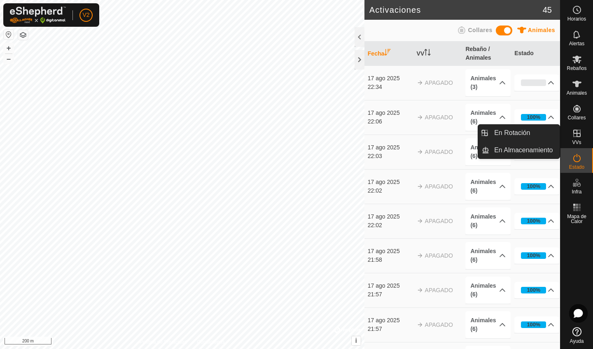
click at [578, 136] on icon at bounding box center [577, 134] width 10 height 10
click at [516, 135] on link "En Rotación" at bounding box center [525, 133] width 70 height 16
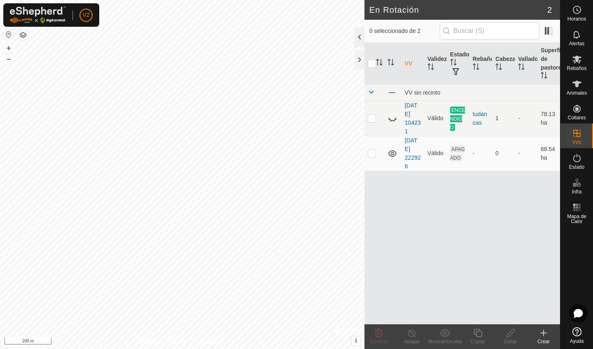
click at [363, 34] on div at bounding box center [360, 37] width 10 height 20
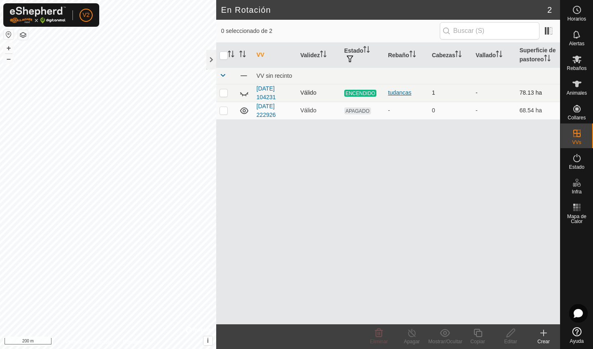
click at [403, 94] on div "tudancas" at bounding box center [406, 93] width 37 height 9
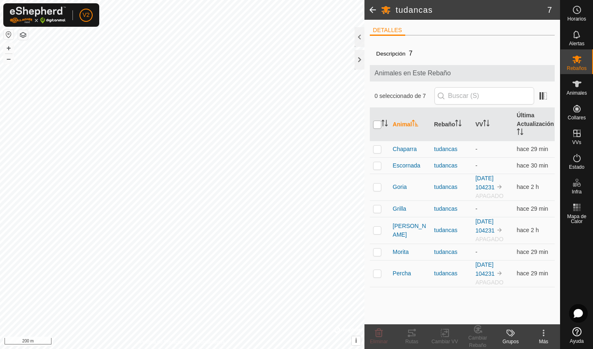
click at [377, 123] on input "checkbox" at bounding box center [377, 125] width 8 height 8
checkbox input "true"
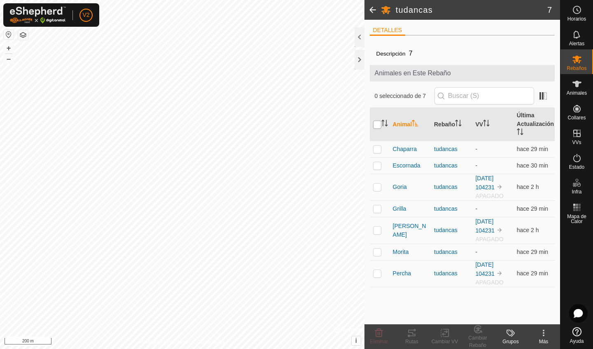
checkbox input "true"
click at [378, 335] on icon at bounding box center [379, 333] width 8 height 8
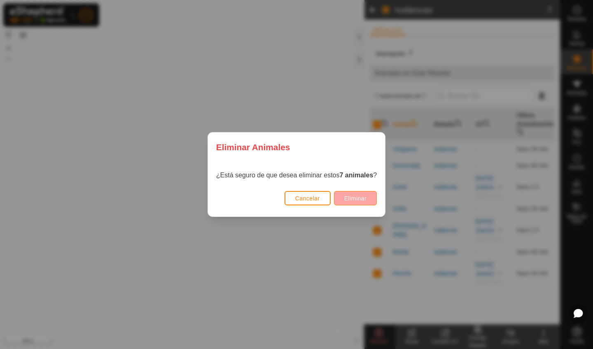
click at [361, 199] on span "Eliminar" at bounding box center [356, 198] width 23 height 7
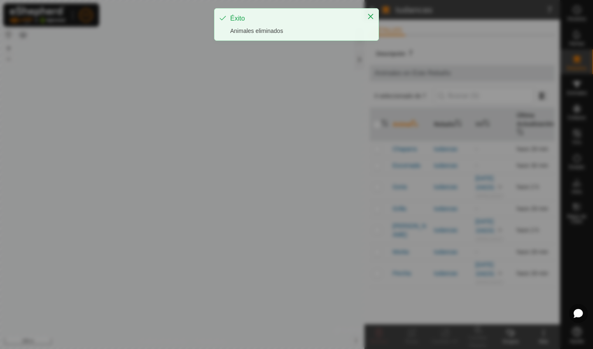
checkbox input "false"
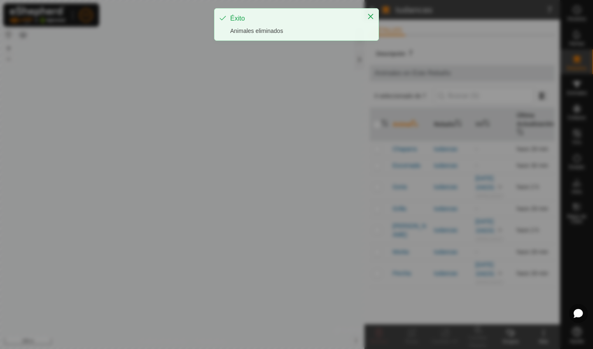
checkbox input "false"
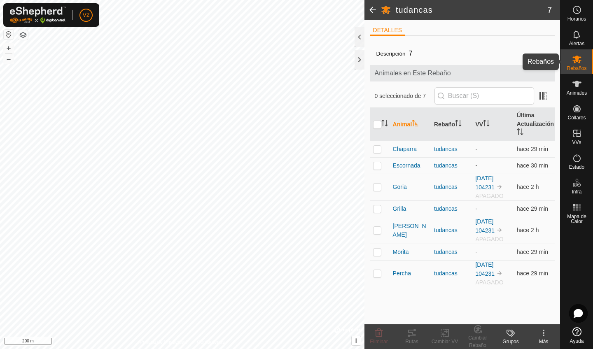
click at [584, 66] on span "Rebaños" at bounding box center [577, 68] width 20 height 5
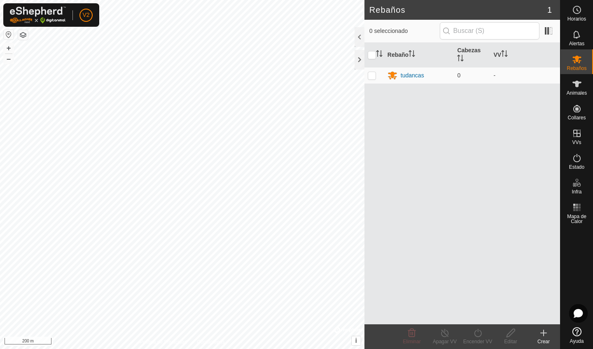
click at [544, 333] on icon at bounding box center [544, 333] width 6 height 0
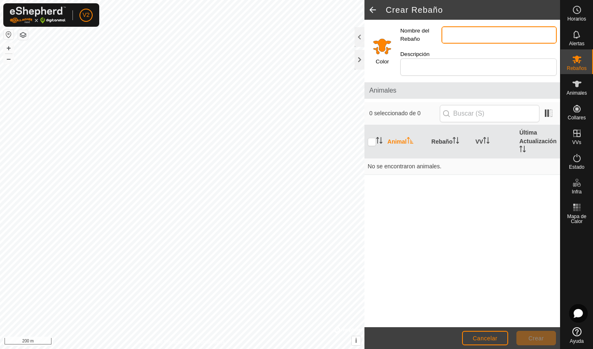
click at [450, 34] on input "Nombre del Rebaño" at bounding box center [499, 34] width 115 height 17
type input "tudancas"
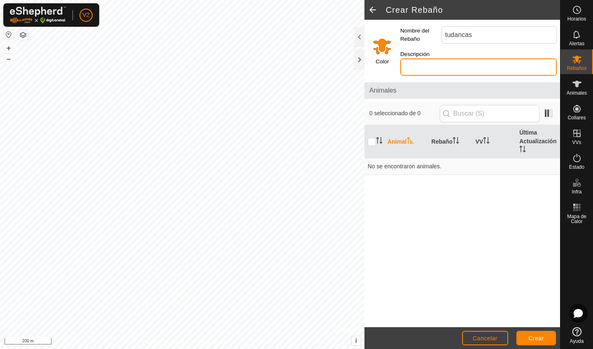
click at [453, 62] on input "Descripción" at bounding box center [479, 67] width 157 height 17
drag, startPoint x: 453, startPoint y: 62, endPoint x: 461, endPoint y: 103, distance: 41.2
click at [461, 103] on div "Color Nombre del Rebaño tudancas Descripción 7 Animales 0 seleccionado de 0 Ani…" at bounding box center [463, 174] width 196 height 308
type input "7"
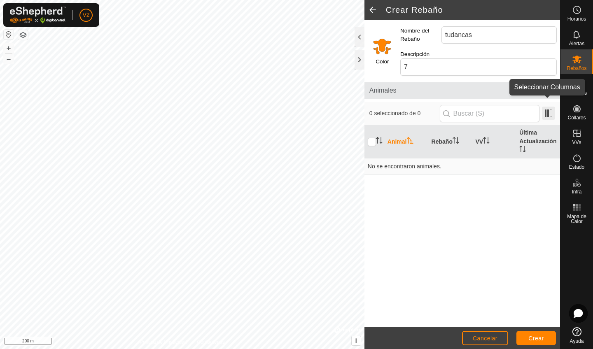
click at [550, 107] on span at bounding box center [548, 113] width 13 height 13
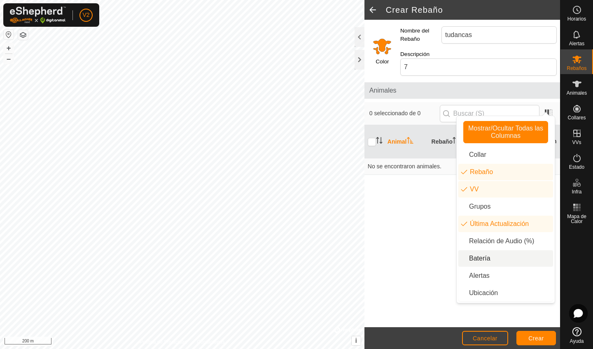
click at [481, 259] on li "Batería" at bounding box center [506, 259] width 95 height 16
click at [481, 259] on span "neckband.label.battery" at bounding box center [481, 259] width 0 height 0
click at [481, 259] on li "Batería" at bounding box center [506, 259] width 95 height 16
click at [473, 159] on li "Collar" at bounding box center [506, 155] width 95 height 16
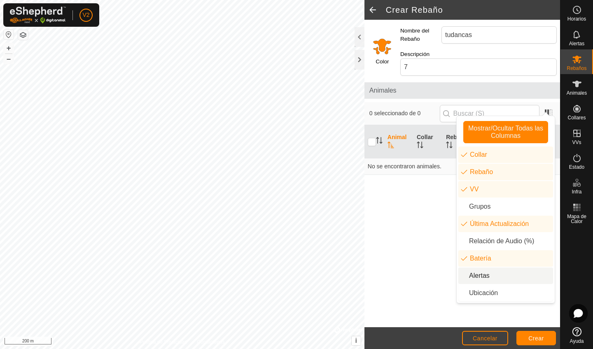
click at [481, 274] on li "Alertas" at bounding box center [506, 276] width 95 height 16
click at [480, 294] on li "Ubicación" at bounding box center [506, 293] width 95 height 16
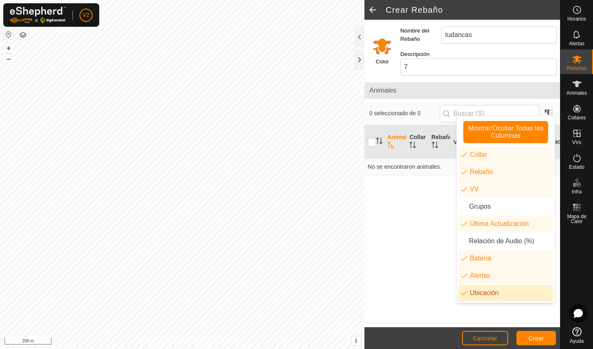
click at [532, 336] on span "Crear" at bounding box center [537, 338] width 16 height 7
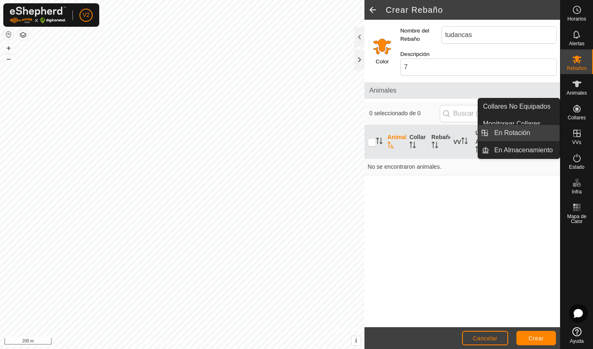
click at [528, 134] on link "En Rotación" at bounding box center [525, 133] width 70 height 16
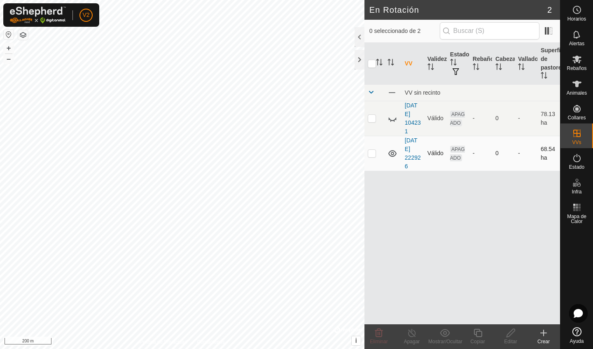
click at [371, 153] on p-checkbox at bounding box center [372, 153] width 8 height 7
checkbox input "true"
drag, startPoint x: 461, startPoint y: 219, endPoint x: 450, endPoint y: 207, distance: 16.3
click at [450, 207] on div "VV Validez Estado Rebaño Cabezas Vallado Superficie de pastoreo VV sin recinto …" at bounding box center [463, 184] width 196 height 282
click at [402, 204] on div "VV Validez Estado Rebaño Cabezas Vallado Superficie de pastoreo VV sin recinto …" at bounding box center [463, 184] width 196 height 282
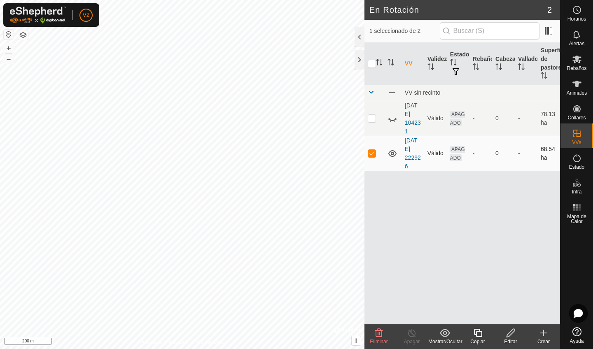
click at [458, 155] on span "APAGADO" at bounding box center [457, 154] width 15 height 16
click at [571, 96] on span "Animales" at bounding box center [577, 93] width 20 height 5
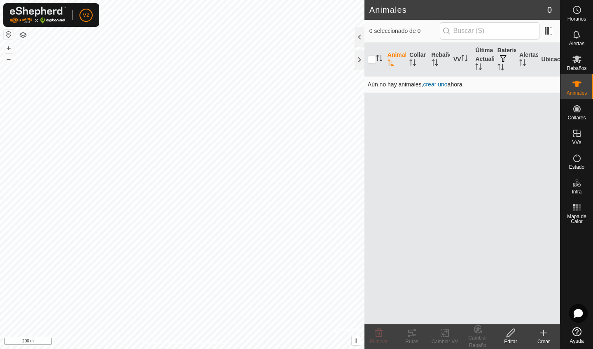
click at [441, 85] on span "crear uno" at bounding box center [435, 84] width 24 height 7
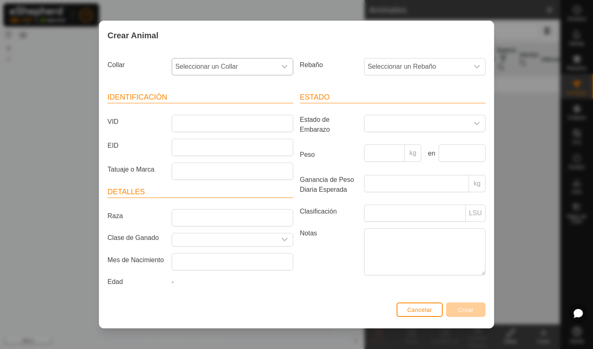
click at [282, 65] on icon "dropdown trigger" at bounding box center [285, 66] width 6 height 3
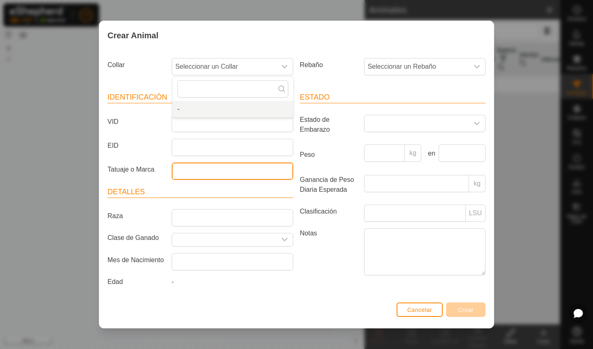
click at [243, 164] on input "Tatuaje o Marca" at bounding box center [233, 171] width 122 height 17
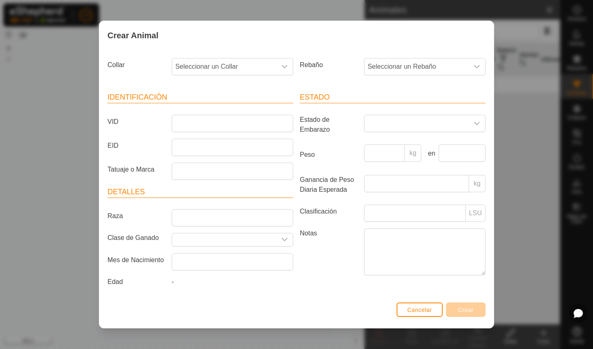
click at [426, 313] on span "Cancelar" at bounding box center [420, 310] width 25 height 7
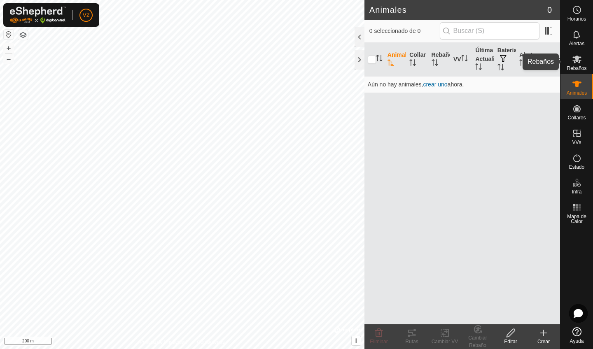
click at [574, 69] on span "Rebaños" at bounding box center [577, 68] width 20 height 5
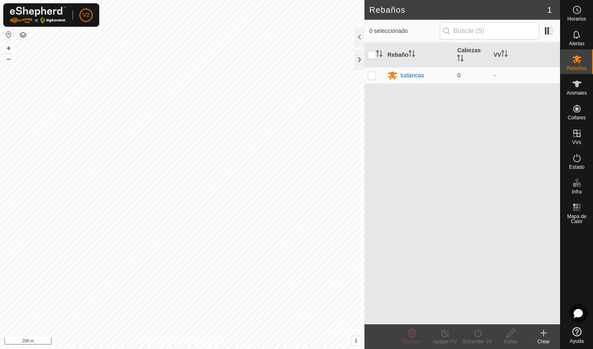
click at [546, 337] on icon at bounding box center [544, 333] width 10 height 10
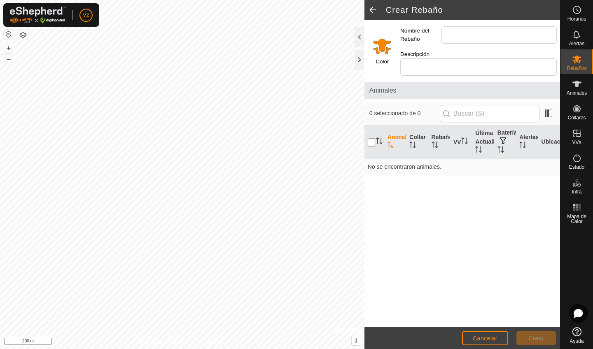
click at [373, 138] on input "checkbox" at bounding box center [372, 142] width 8 height 8
click at [372, 138] on input "checkbox" at bounding box center [372, 142] width 8 height 8
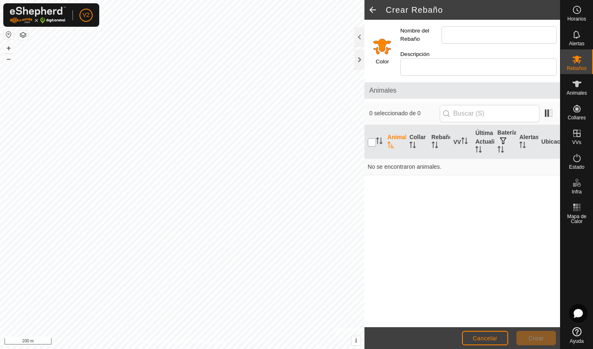
click at [372, 138] on input "checkbox" at bounding box center [372, 142] width 8 height 8
checkbox input "true"
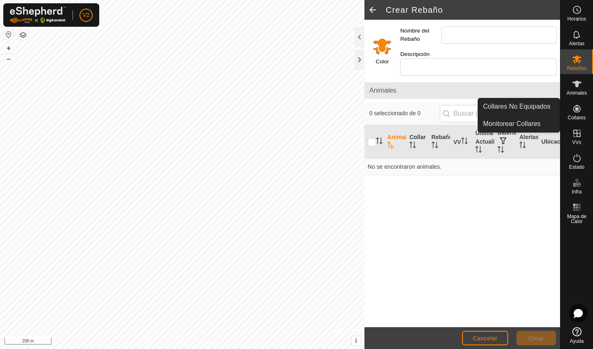
click at [576, 113] on icon at bounding box center [577, 108] width 7 height 7
click at [537, 104] on link "Collares No Equipados" at bounding box center [519, 106] width 82 height 16
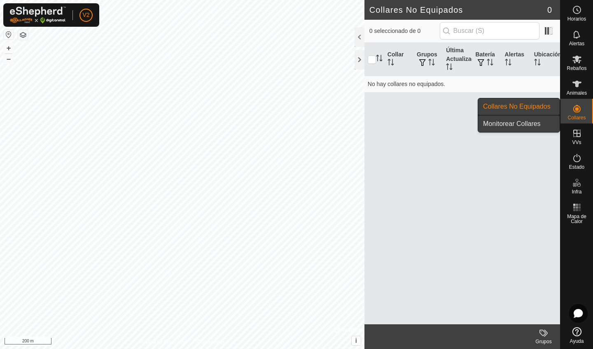
click at [533, 124] on link "Monitorear Collares" at bounding box center [519, 124] width 82 height 16
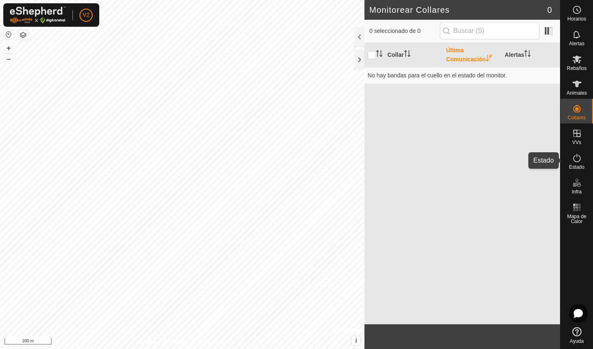
click at [577, 161] on icon at bounding box center [577, 158] width 10 height 10
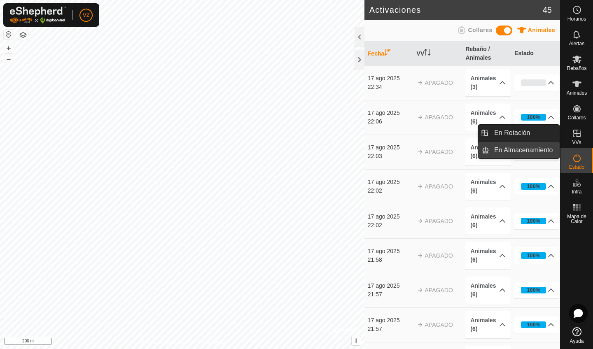
click at [525, 155] on link "En Almacenamiento" at bounding box center [525, 150] width 70 height 16
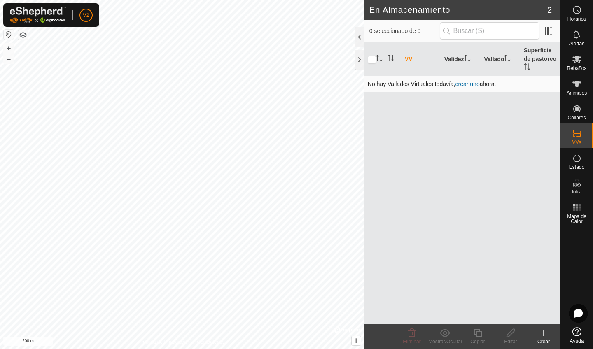
click at [464, 85] on link "crear uno" at bounding box center [468, 84] width 24 height 7
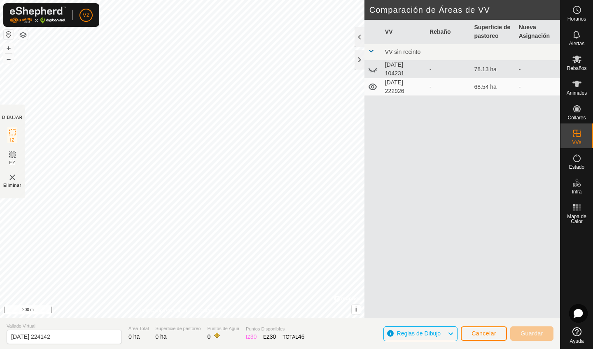
click at [458, 87] on div "-" at bounding box center [449, 87] width 38 height 9
click at [577, 63] on icon at bounding box center [577, 59] width 10 height 10
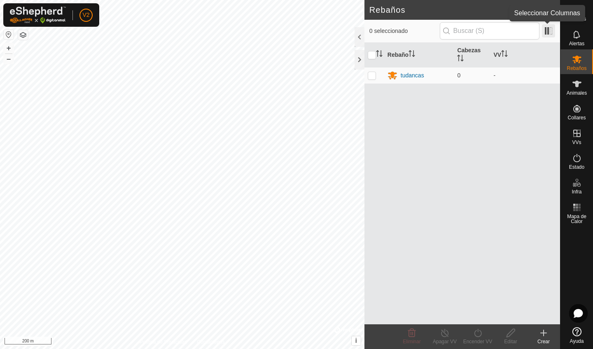
click at [546, 31] on span at bounding box center [548, 30] width 13 height 13
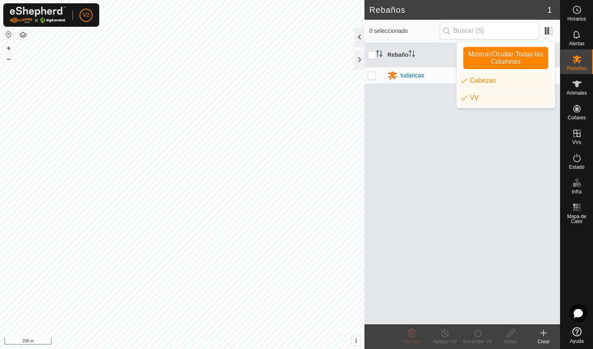
click at [359, 40] on div at bounding box center [360, 37] width 10 height 20
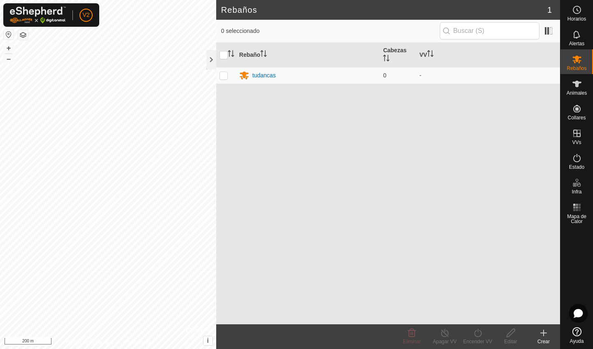
click at [544, 337] on icon at bounding box center [544, 333] width 10 height 10
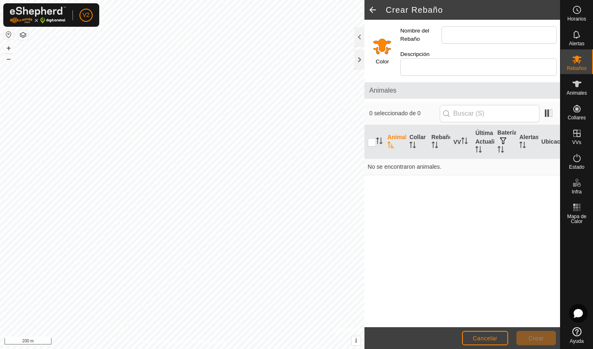
click at [544, 237] on article "Crear Rebaño Color Nombre del Rebaño Descripción Animales 0 seleccionado de 0 A…" at bounding box center [463, 174] width 196 height 349
click at [450, 33] on input "Nombre del Rebaño" at bounding box center [499, 34] width 115 height 17
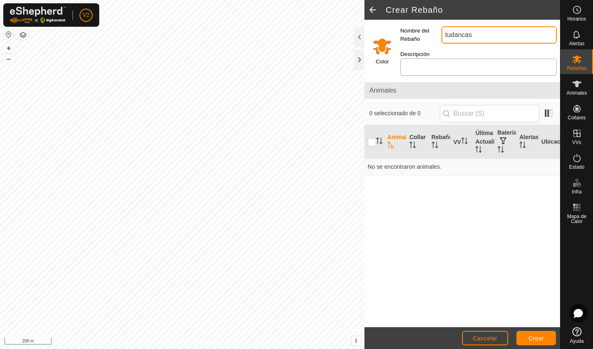
type input "tudancas"
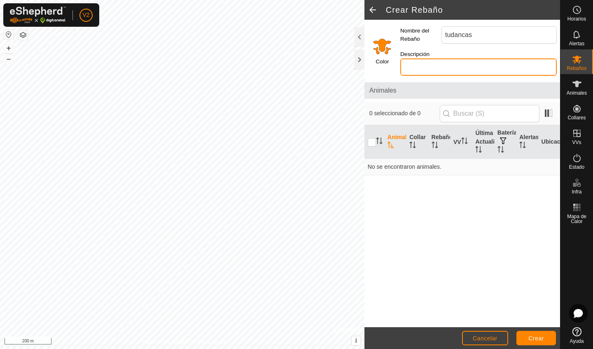
click at [455, 59] on input "Descripción" at bounding box center [479, 67] width 157 height 17
type input "7"
click at [411, 142] on icon "Activar para ordenar" at bounding box center [413, 145] width 7 height 7
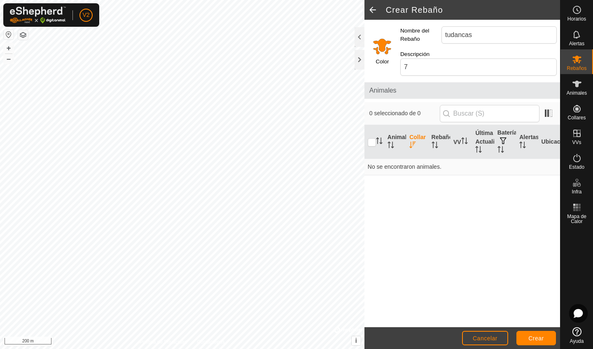
click at [411, 142] on icon "Activar para ordenar" at bounding box center [413, 145] width 7 height 7
click at [394, 162] on td "No se encontraron animales." at bounding box center [463, 167] width 196 height 16
drag, startPoint x: 486, startPoint y: 169, endPoint x: 511, endPoint y: 155, distance: 28.8
click at [502, 161] on div "Animal Collar Rebaño VV Última Actualización Batería Alertas Ubicación No se en…" at bounding box center [463, 226] width 196 height 202
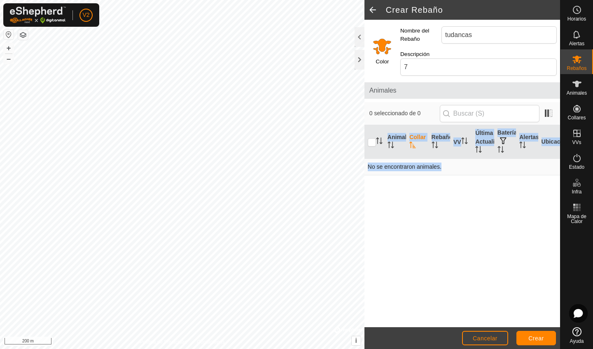
click at [511, 159] on td "No se encontraron animales." at bounding box center [463, 167] width 196 height 16
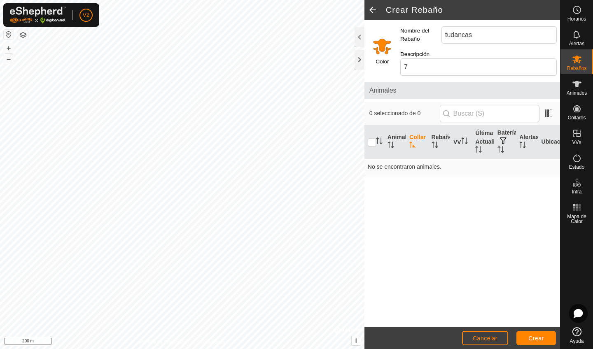
click at [413, 178] on div "Animal Collar Rebaño VV Última Actualización Batería Alertas Ubicación No se en…" at bounding box center [463, 226] width 196 height 202
click at [372, 9] on span at bounding box center [373, 10] width 16 height 20
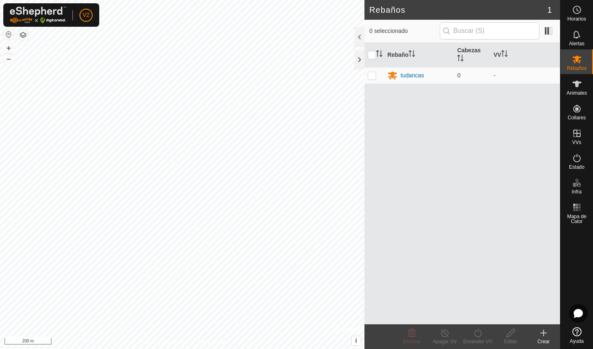
click at [372, 9] on h2 "Rebaños" at bounding box center [459, 10] width 178 height 10
click at [414, 74] on div "tudancas" at bounding box center [412, 75] width 23 height 9
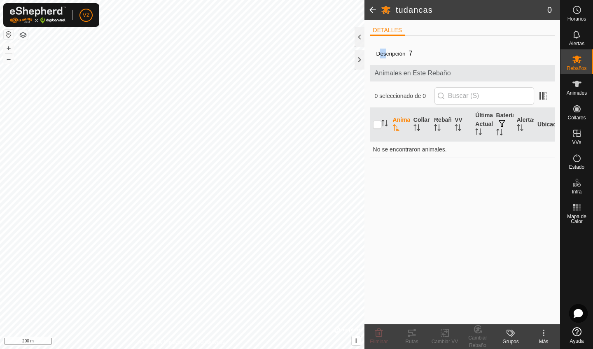
click at [385, 47] on div "Descripción 7 Animales en Este Rebaño 0 seleccionado de 0 Animal Collar Rebaño …" at bounding box center [462, 183] width 185 height 283
click at [543, 95] on span at bounding box center [543, 95] width 13 height 13
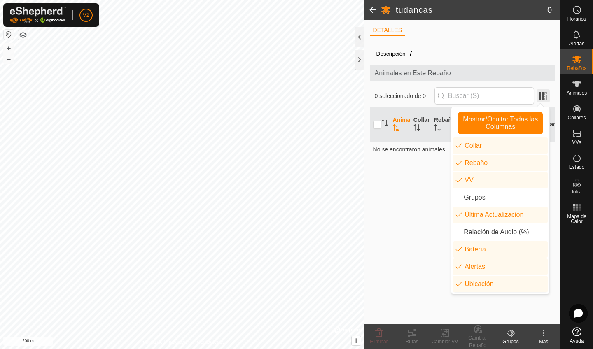
click at [543, 95] on span at bounding box center [543, 95] width 13 height 13
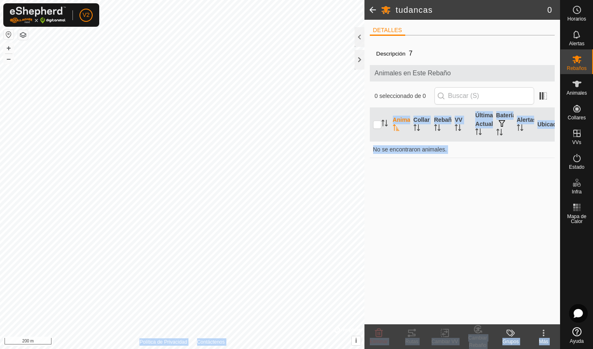
click at [340, 89] on div "tudancas 0 DETALLES Descripción 7 Animales en Este Rebaño 0 seleccionado de 0 A…" at bounding box center [280, 174] width 560 height 349
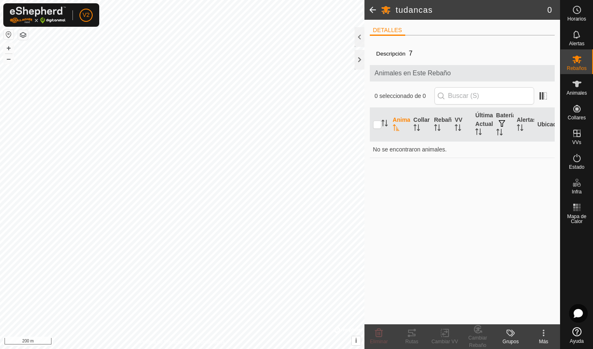
click at [480, 40] on div "DETALLES" at bounding box center [462, 33] width 185 height 17
click at [358, 38] on div at bounding box center [360, 37] width 10 height 20
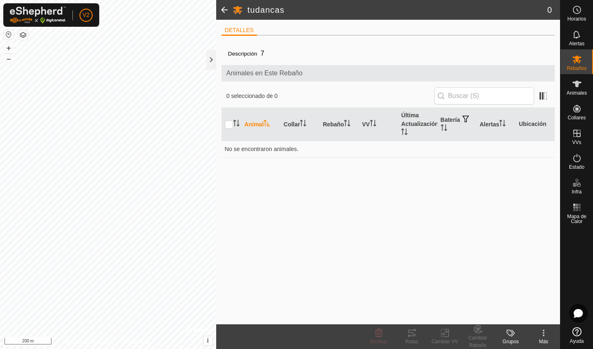
drag, startPoint x: 539, startPoint y: 188, endPoint x: 562, endPoint y: 249, distance: 65.5
click at [562, 249] on div "Horarios Alertas Rebaños Animales Collares VVs Estado Infra Mapa de Calor Ayuda…" at bounding box center [296, 174] width 593 height 349
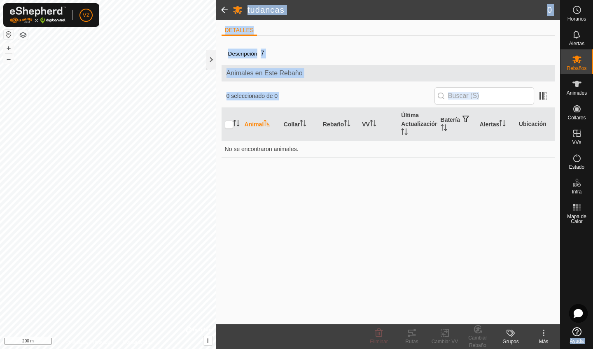
click at [532, 298] on div "Descripción 7 Animales en Este Rebaño 0 seleccionado de 0 Animal Collar Rebaño …" at bounding box center [389, 183] width 334 height 283
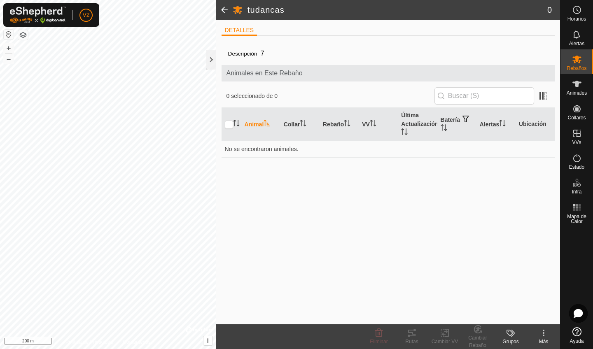
click at [544, 334] on icon at bounding box center [544, 334] width 2 height 2
click at [524, 316] on link "Editar Detalle del Rebaño" at bounding box center [512, 315] width 95 height 16
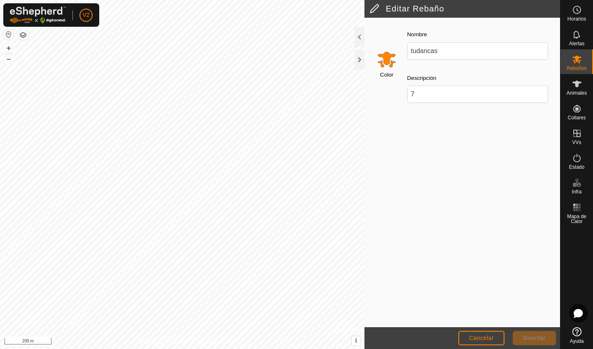
click at [493, 339] on span "Cancelar" at bounding box center [481, 338] width 25 height 7
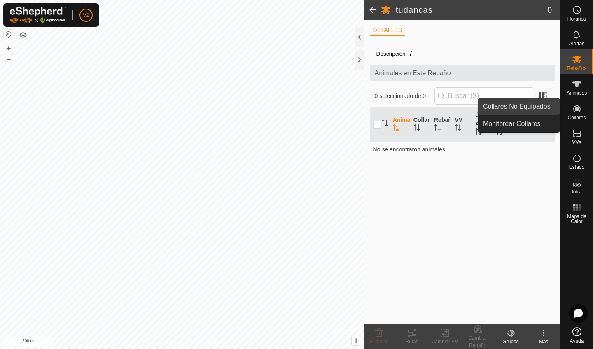
click at [533, 108] on link "Collares No Equipados" at bounding box center [519, 106] width 82 height 16
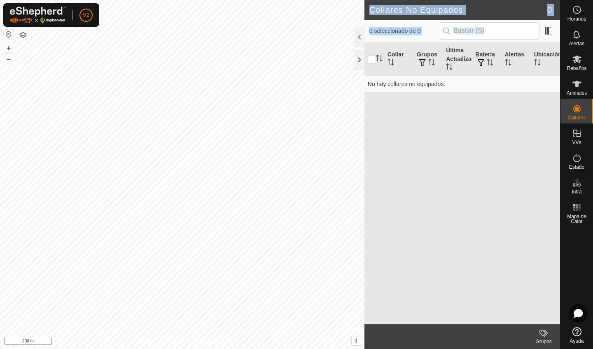
drag, startPoint x: 577, startPoint y: 112, endPoint x: 558, endPoint y: 121, distance: 20.5
click at [558, 121] on div "Horarios Alertas Rebaños Animales Collares VVs Estado Infra Mapa de Calor Ayuda…" at bounding box center [296, 174] width 593 height 349
click at [387, 158] on div "Collar Grupos Última Actualización Batería Alertas Ubicación No hay collares no…" at bounding box center [463, 184] width 196 height 282
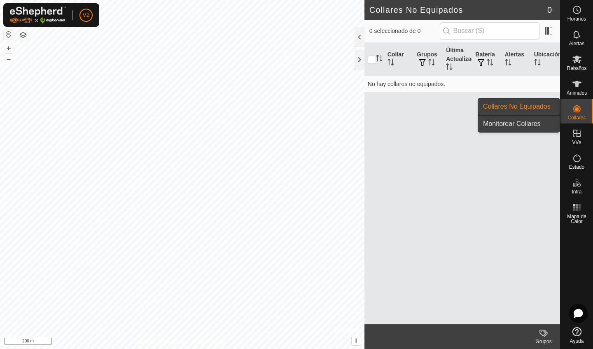
click at [529, 126] on link "Monitorear Collares" at bounding box center [519, 124] width 82 height 16
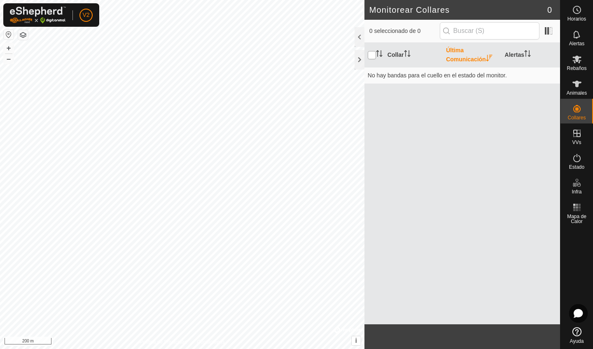
click at [369, 56] on input "checkbox" at bounding box center [372, 55] width 8 height 8
click at [374, 55] on input "checkbox" at bounding box center [372, 55] width 8 height 8
checkbox input "true"
click at [107, 67] on link "Cerrar sesión" at bounding box center [124, 64] width 82 height 13
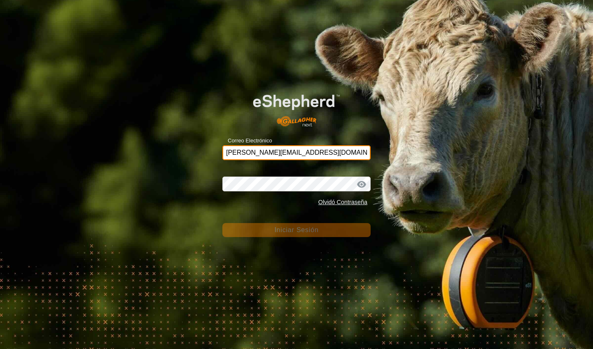
type input "[PERSON_NAME][EMAIL_ADDRESS][DOMAIN_NAME]"
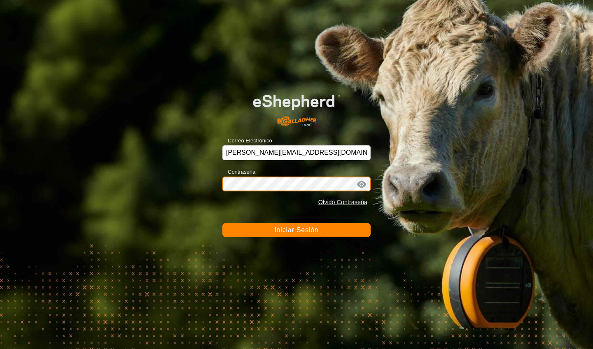
click at [297, 230] on button "Iniciar Sesión" at bounding box center [297, 230] width 148 height 14
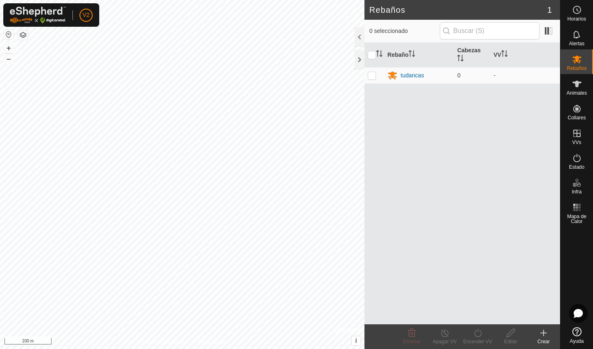
click at [546, 335] on icon at bounding box center [544, 333] width 10 height 10
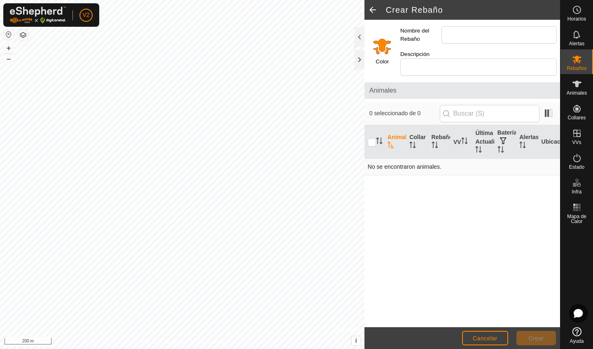
click at [418, 159] on td "No se encontraron animales." at bounding box center [463, 167] width 196 height 16
click at [577, 88] on icon at bounding box center [577, 84] width 10 height 10
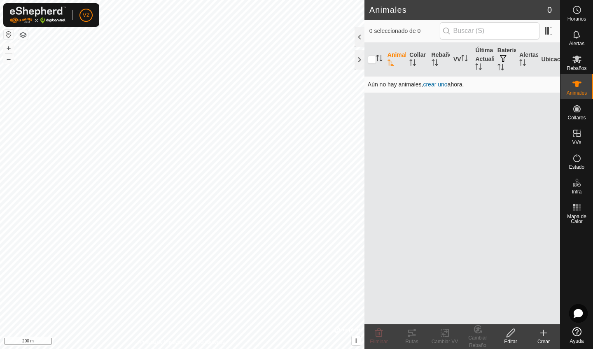
click at [438, 85] on span "crear uno" at bounding box center [435, 84] width 24 height 7
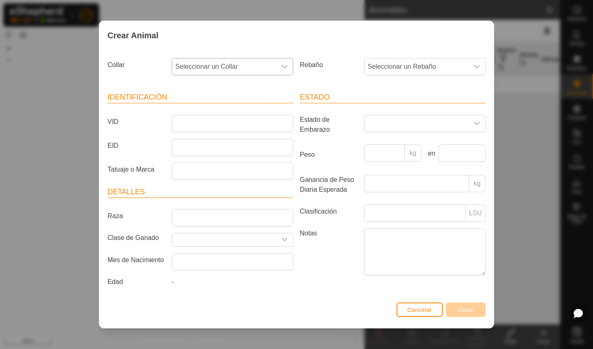
click at [288, 64] on icon "dropdown trigger" at bounding box center [284, 66] width 7 height 7
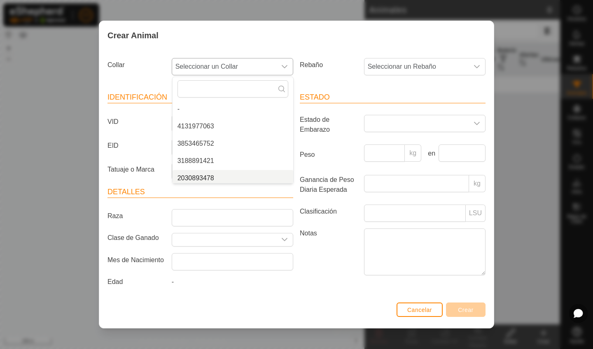
scroll to position [3, 0]
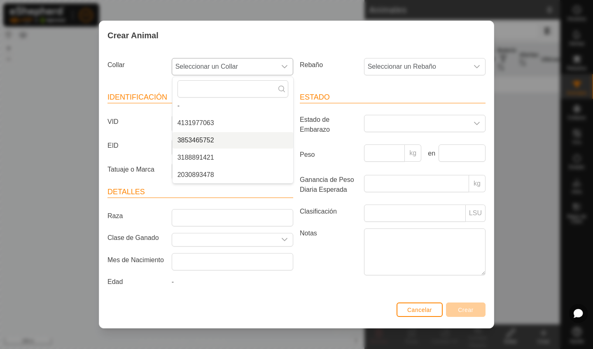
click at [289, 141] on li "3853465752" at bounding box center [233, 140] width 121 height 16
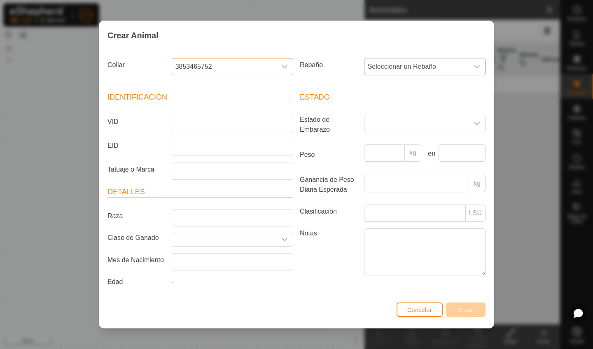
click at [476, 64] on icon "dropdown trigger" at bounding box center [477, 66] width 7 height 7
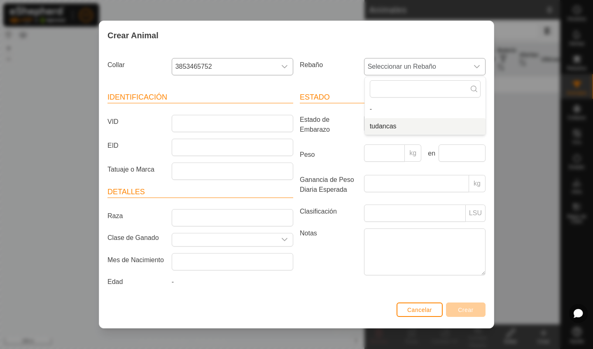
click at [375, 125] on li "tudancas" at bounding box center [425, 126] width 121 height 16
type input "m"
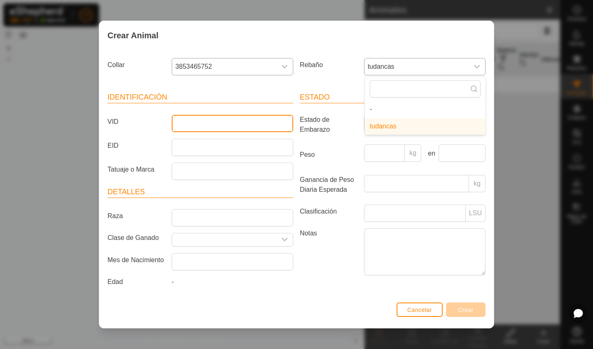
click at [176, 124] on input "VID" at bounding box center [233, 123] width 122 height 17
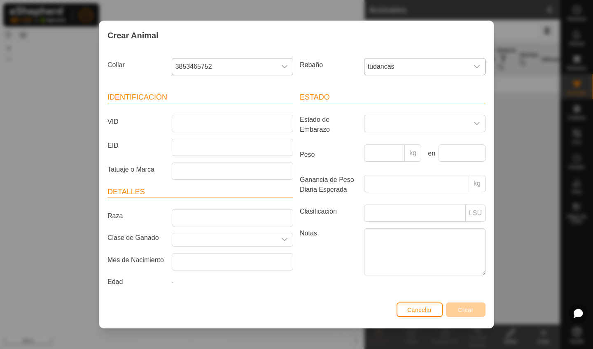
drag, startPoint x: 148, startPoint y: 124, endPoint x: 148, endPoint y: 141, distance: 17.3
click at [148, 127] on label "VID" at bounding box center [136, 122] width 64 height 14
click at [172, 127] on input "VID" at bounding box center [233, 123] width 122 height 17
drag, startPoint x: 293, startPoint y: 210, endPoint x: 196, endPoint y: 131, distance: 125.4
click at [196, 131] on div "Identificación VID EID Tatuaje o Marca Detalles Raza Clase de Ganado Mes de Nac…" at bounding box center [200, 191] width 192 height 218
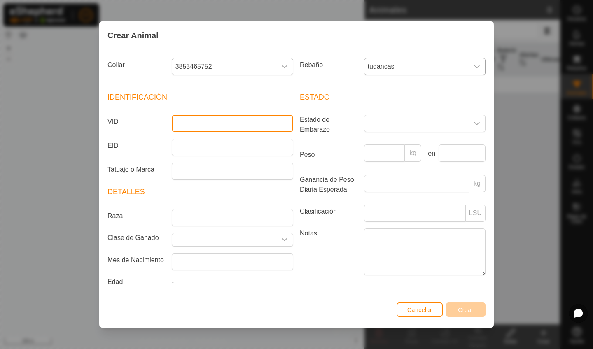
click at [175, 121] on input "VID" at bounding box center [233, 123] width 122 height 17
drag, startPoint x: 176, startPoint y: 121, endPoint x: 181, endPoint y: 119, distance: 5.9
click at [181, 119] on input "VID" at bounding box center [233, 123] width 122 height 17
type input "maria"
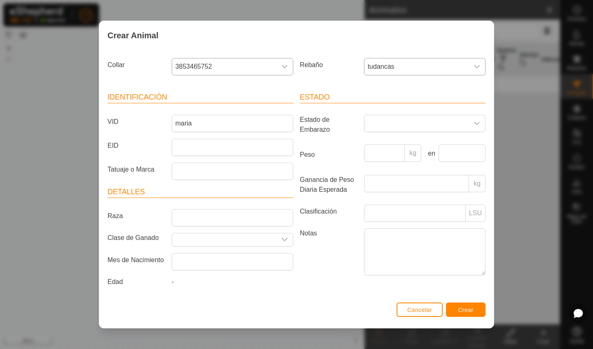
click at [472, 310] on span "Crear" at bounding box center [466, 310] width 16 height 7
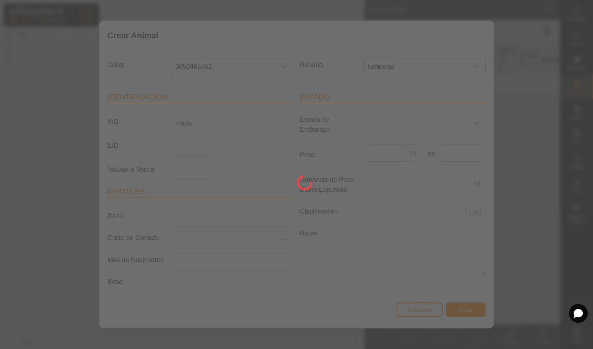
click at [472, 310] on div at bounding box center [296, 174] width 593 height 349
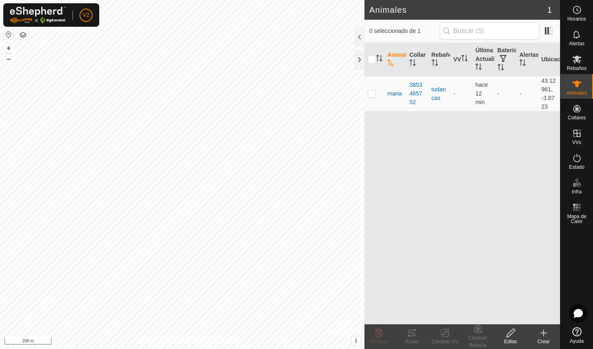
click at [546, 336] on icon at bounding box center [544, 333] width 10 height 10
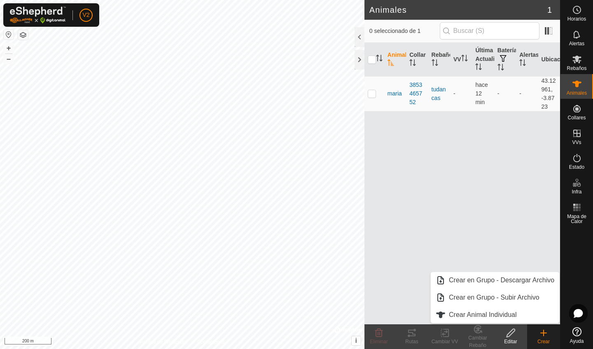
click at [511, 342] on div "Editar" at bounding box center [511, 341] width 33 height 7
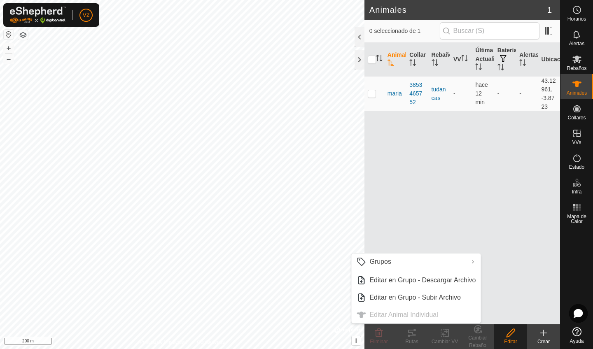
click at [408, 198] on div "Animal Collar Rebaño VV Última Actualización Batería Alertas Ubicación maria 38…" at bounding box center [463, 184] width 196 height 282
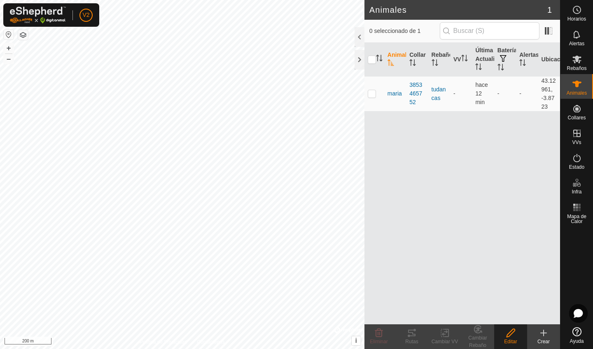
click at [408, 198] on div "Animal Collar Rebaño VV Última Actualización Batería Alertas Ubicación maria 38…" at bounding box center [463, 184] width 196 height 282
click at [542, 336] on icon at bounding box center [544, 333] width 10 height 10
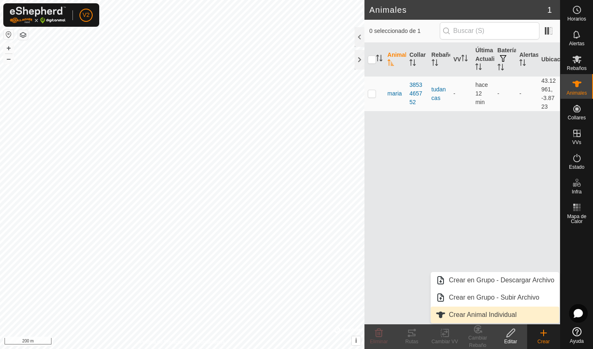
click at [497, 315] on link "Crear Animal Individual" at bounding box center [495, 315] width 129 height 16
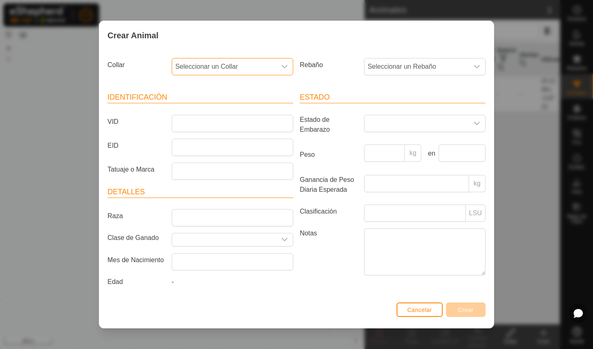
click at [243, 65] on span "Seleccionar un Collar" at bounding box center [224, 67] width 104 height 16
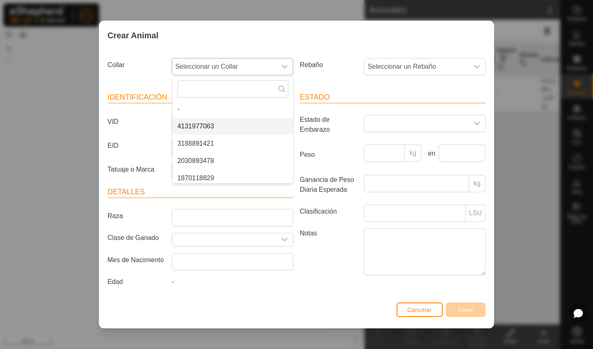
click at [213, 127] on li "4131977063" at bounding box center [233, 126] width 121 height 16
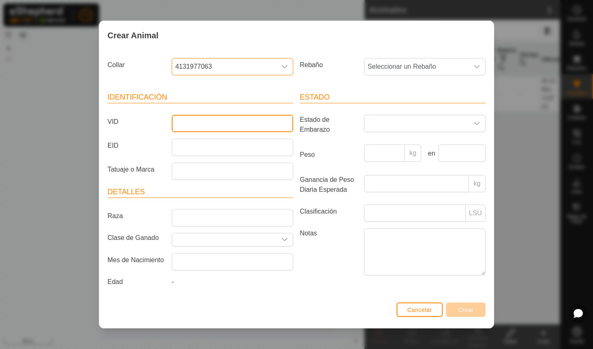
click at [213, 127] on input "VID" at bounding box center [233, 123] width 122 height 17
type input "chaparra"
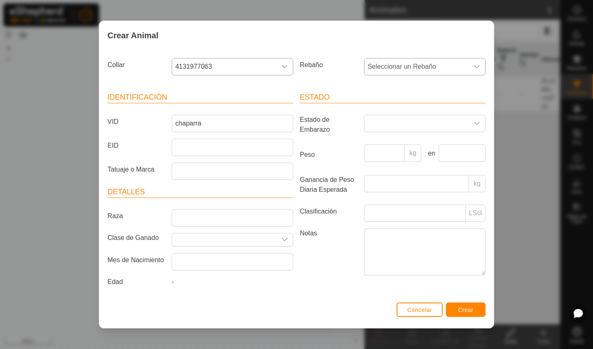
click at [469, 68] on div "dropdown trigger" at bounding box center [477, 67] width 16 height 16
click at [389, 125] on li "tudancas" at bounding box center [425, 126] width 121 height 16
click at [460, 314] on span "Crear" at bounding box center [466, 310] width 16 height 7
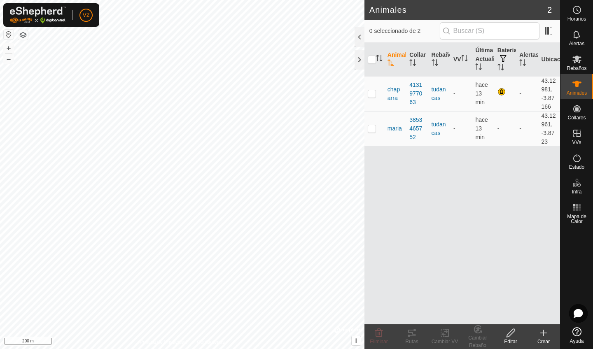
click at [546, 335] on icon at bounding box center [544, 333] width 10 height 10
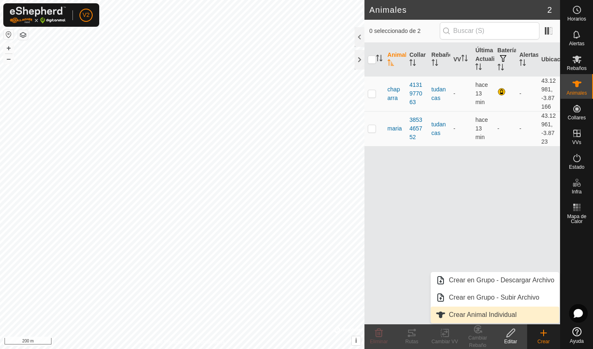
click at [523, 314] on link "Crear Animal Individual" at bounding box center [495, 315] width 129 height 16
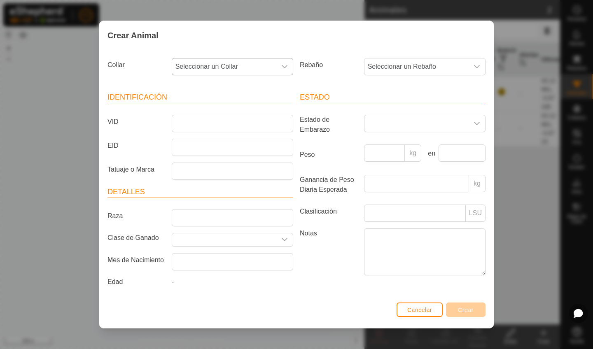
click at [229, 62] on span "Seleccionar un Collar" at bounding box center [224, 67] width 104 height 16
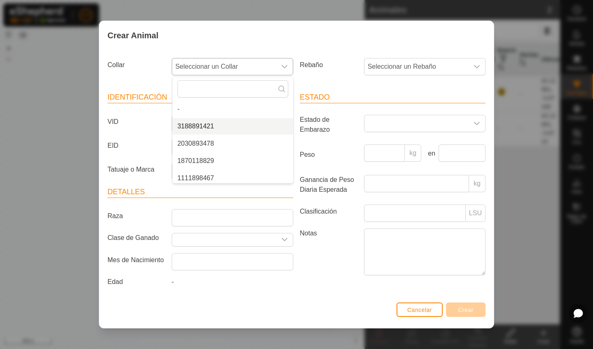
click at [206, 122] on li "3188891421" at bounding box center [233, 126] width 121 height 16
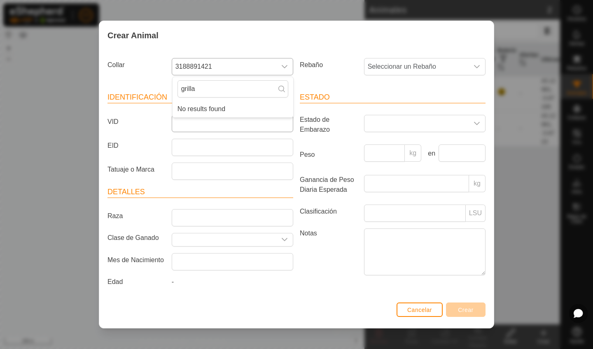
type input "grilla"
click at [189, 122] on input "VID" at bounding box center [233, 123] width 122 height 17
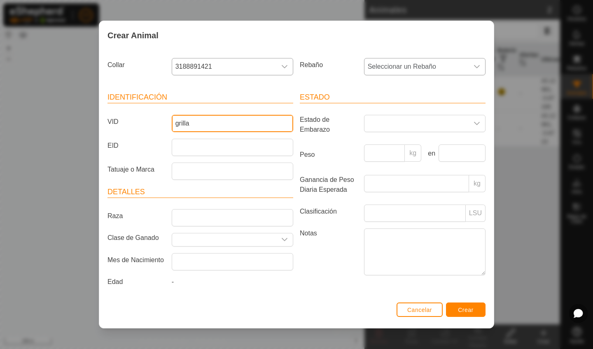
type input "grilla"
click at [420, 66] on span "Seleccionar un Rebaño" at bounding box center [417, 67] width 104 height 16
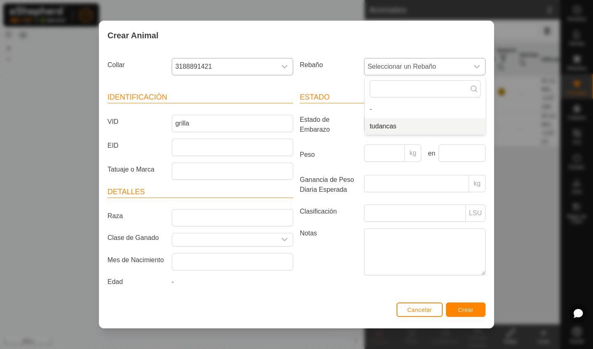
click at [405, 124] on li "tudancas" at bounding box center [425, 126] width 121 height 16
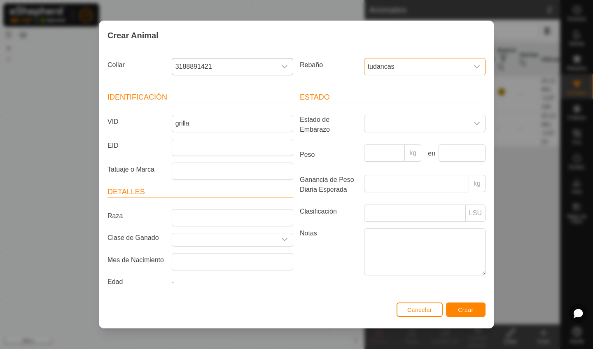
click at [460, 313] on span "Crear" at bounding box center [466, 310] width 16 height 7
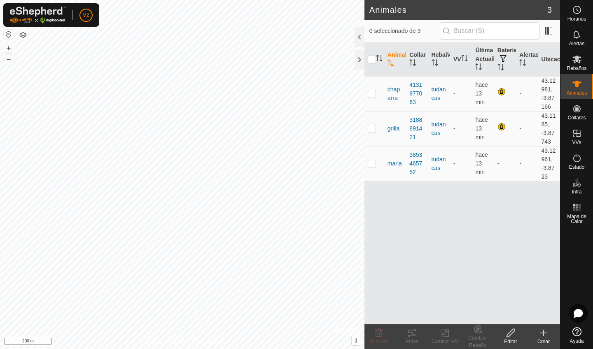
click at [544, 332] on icon at bounding box center [544, 334] width 0 height 6
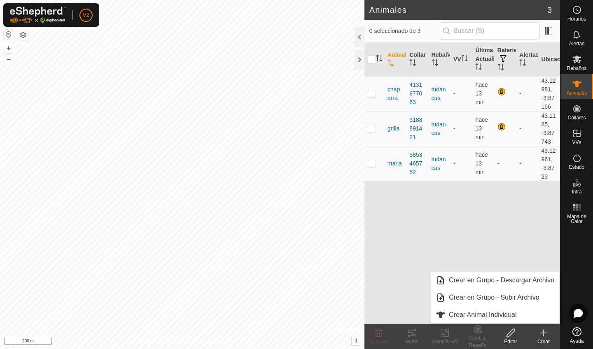
click at [544, 332] on icon at bounding box center [544, 334] width 0 height 6
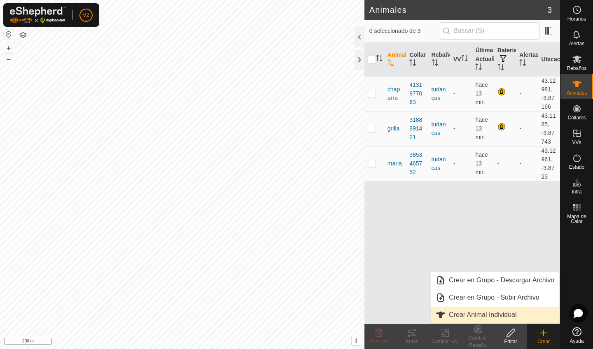
click at [514, 317] on link "Crear Animal Individual" at bounding box center [495, 315] width 129 height 16
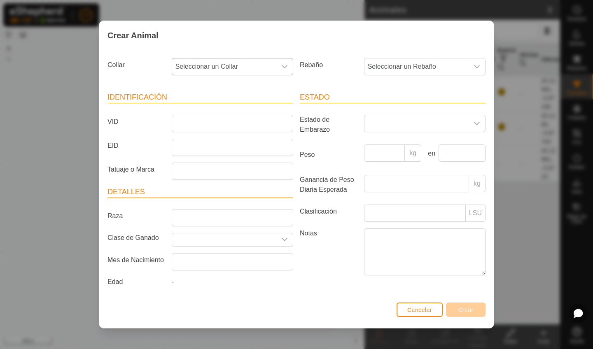
click at [229, 68] on span "Seleccionar un Collar" at bounding box center [224, 67] width 104 height 16
click at [206, 125] on li "2030893478" at bounding box center [233, 126] width 121 height 16
type input "goria"
click at [186, 128] on input "VID" at bounding box center [233, 123] width 122 height 17
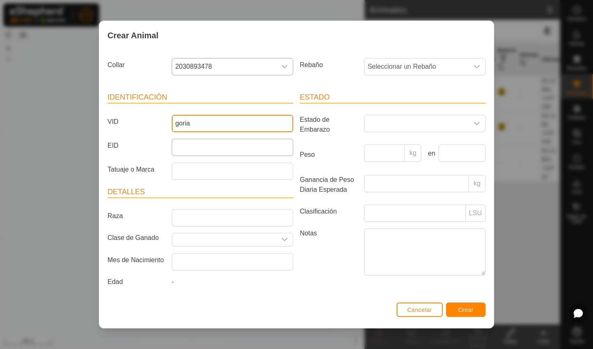
drag, startPoint x: 209, startPoint y: 117, endPoint x: 249, endPoint y: 149, distance: 50.7
click at [249, 149] on article "Identificación VID goria EID Tatuaje o Marca" at bounding box center [201, 136] width 186 height 88
type input "goria"
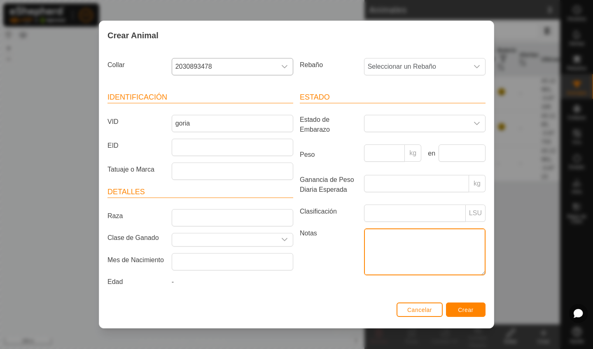
drag, startPoint x: 371, startPoint y: 253, endPoint x: 446, endPoint y: 301, distance: 89.4
click at [446, 300] on div "Estado Estado de Embarazo Peso kg en Ganancia de Peso Diaria Esperada kg Clasif…" at bounding box center [393, 191] width 192 height 218
click at [457, 314] on button "Crear" at bounding box center [466, 310] width 40 height 14
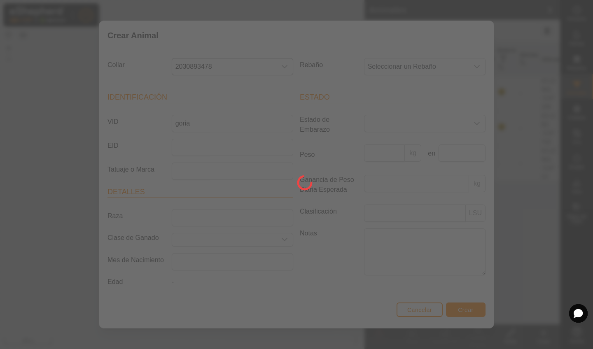
click at [457, 314] on div at bounding box center [296, 174] width 593 height 349
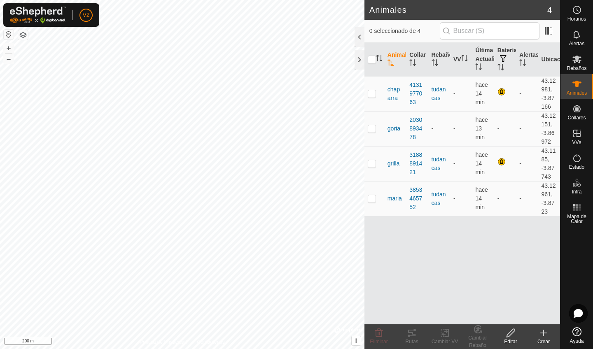
click at [510, 333] on icon at bounding box center [511, 333] width 8 height 8
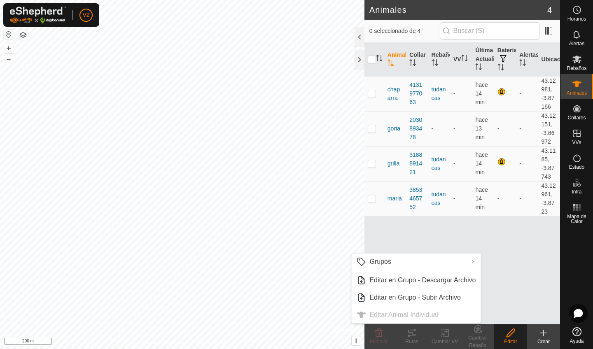
drag, startPoint x: 426, startPoint y: 316, endPoint x: 386, endPoint y: 253, distance: 74.1
click at [418, 304] on ul "Grupos Limpiar Grupos Gestionar Grupos Editar en Grupo - Descargar Archivo Edit…" at bounding box center [416, 289] width 129 height 70
click at [372, 201] on p-checkbox at bounding box center [372, 198] width 8 height 7
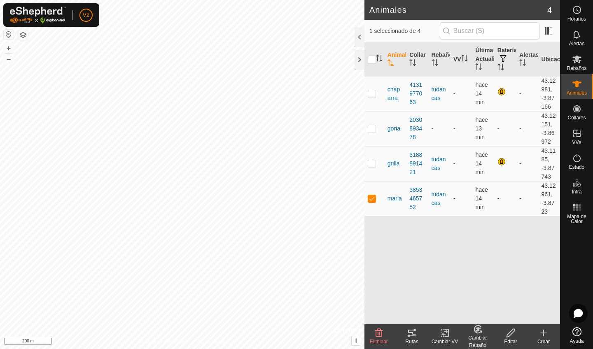
checkbox input "true"
click at [512, 335] on icon at bounding box center [511, 333] width 10 height 10
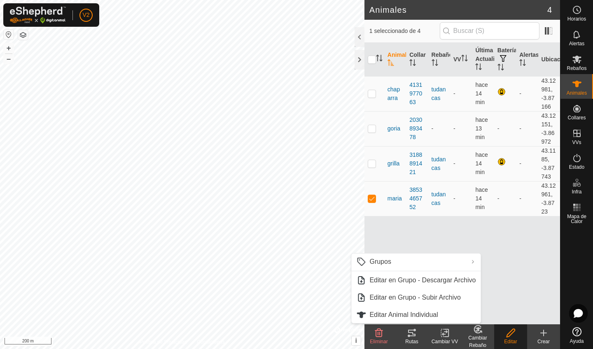
click at [523, 302] on div "Animal Collar Rebaño VV Última Actualización Batería Alertas Ubicación chaparra…" at bounding box center [463, 184] width 196 height 282
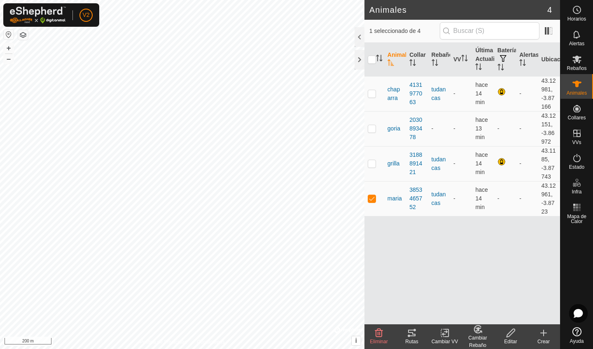
click at [543, 333] on icon at bounding box center [544, 333] width 6 height 0
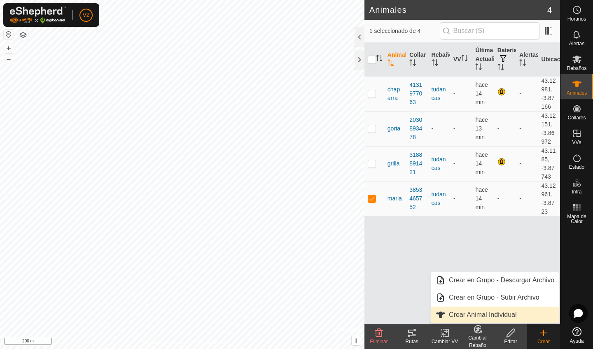
click at [505, 314] on link "Crear Animal Individual" at bounding box center [495, 315] width 129 height 16
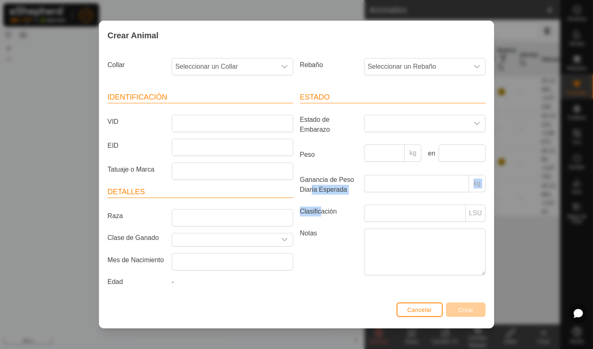
drag, startPoint x: 320, startPoint y: 208, endPoint x: 311, endPoint y: 188, distance: 22.1
click at [311, 188] on article "Estado Estado de Embarazo Peso kg en Ganancia de Peso Diaria Esperada kg Clasif…" at bounding box center [393, 185] width 186 height 186
click at [263, 67] on span "Seleccionar un Collar" at bounding box center [224, 67] width 104 height 16
click at [211, 129] on li "1870118829" at bounding box center [233, 126] width 121 height 16
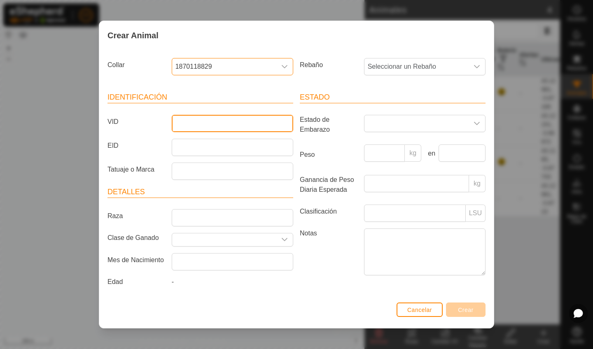
click at [211, 124] on input "VID" at bounding box center [233, 123] width 122 height 17
type input "moruca"
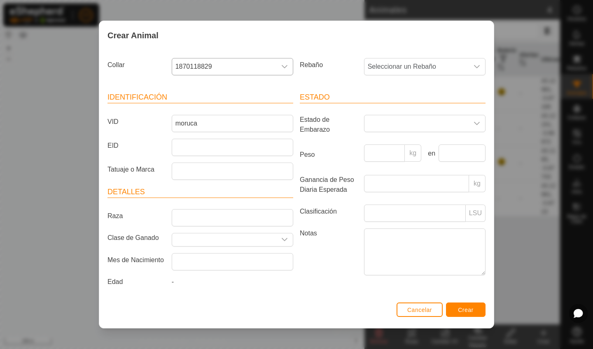
click at [471, 317] on button "Crear" at bounding box center [466, 310] width 40 height 14
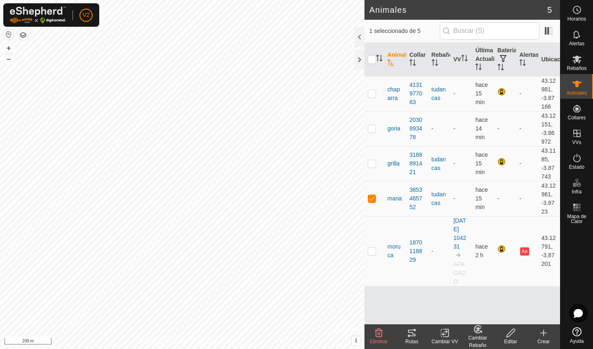
click at [545, 337] on icon at bounding box center [544, 333] width 10 height 10
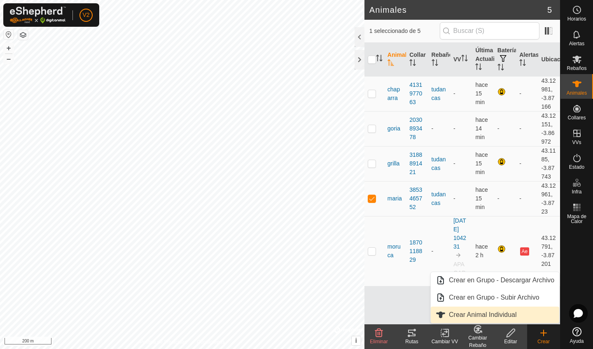
click at [530, 318] on link "Crear Animal Individual" at bounding box center [495, 315] width 129 height 16
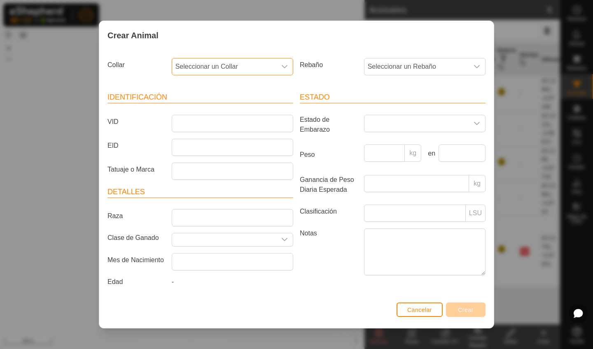
click at [232, 66] on span "Seleccionar un Collar" at bounding box center [224, 67] width 104 height 16
click at [197, 127] on li "1111898467" at bounding box center [233, 126] width 121 height 16
click at [198, 126] on input "VID" at bounding box center [233, 123] width 122 height 17
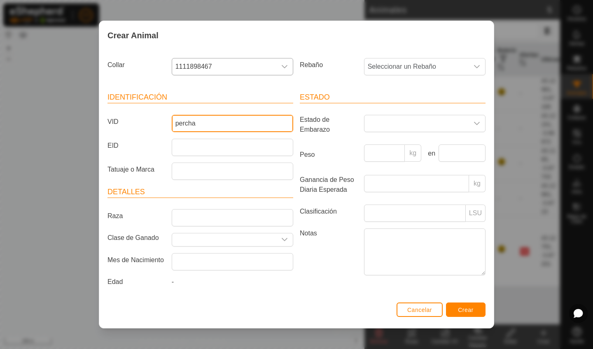
type input "percha"
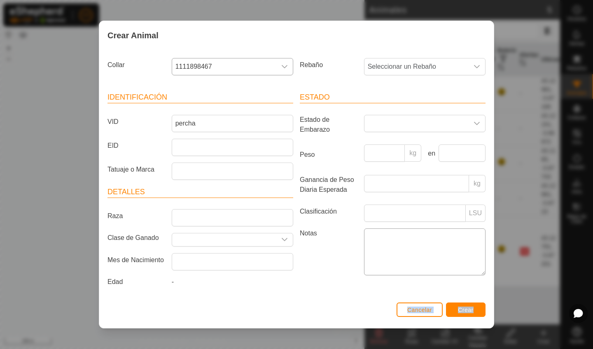
drag, startPoint x: 456, startPoint y: 346, endPoint x: 462, endPoint y: 245, distance: 101.1
click at [462, 245] on div "Crear Animal Collar 1111898467 Rebaño Seleccionar un Rebaño Identificación VID …" at bounding box center [296, 174] width 593 height 349
click at [418, 67] on span "Seleccionar un Rebaño" at bounding box center [417, 67] width 104 height 16
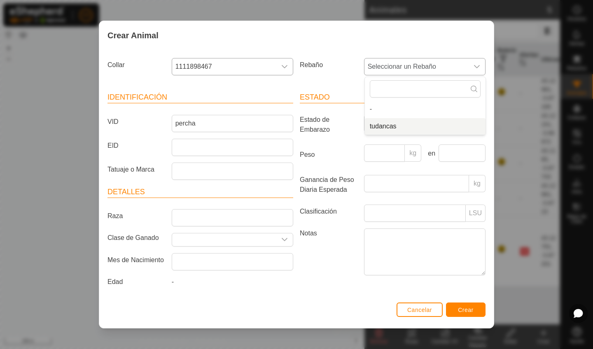
click at [386, 126] on li "tudancas" at bounding box center [425, 126] width 121 height 16
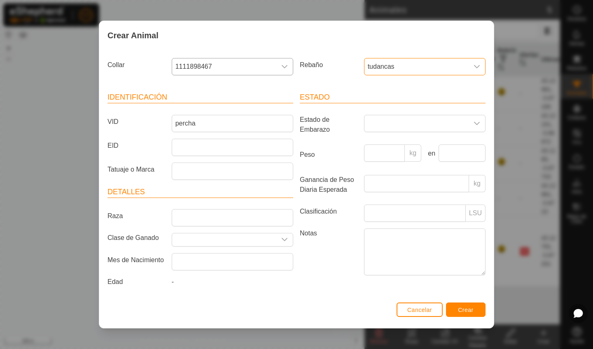
click at [458, 314] on span "Crear" at bounding box center [466, 310] width 16 height 7
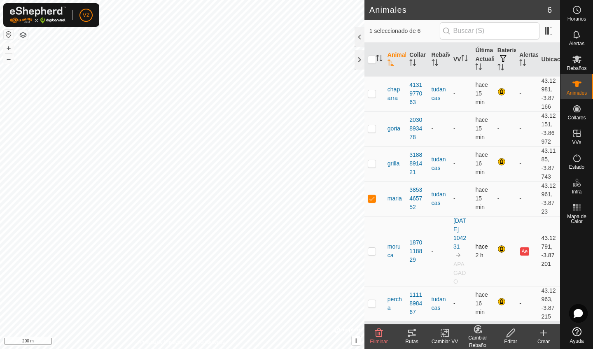
click at [372, 251] on p-checkbox at bounding box center [372, 251] width 8 height 7
checkbox input "true"
click at [512, 338] on icon at bounding box center [511, 333] width 10 height 10
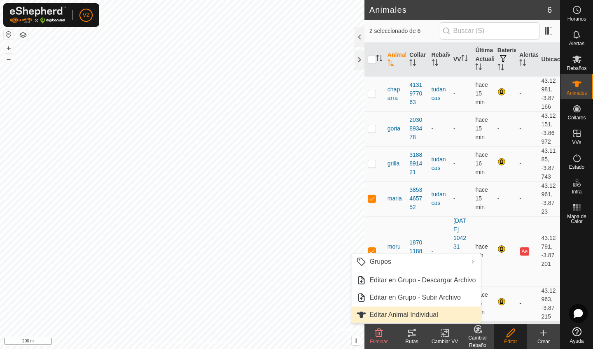
click at [427, 315] on link "Editar Animal Individual" at bounding box center [416, 315] width 129 height 16
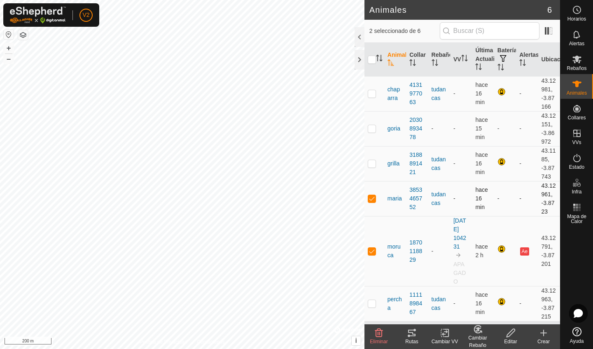
click at [371, 199] on p-checkbox at bounding box center [372, 198] width 8 height 7
checkbox input "false"
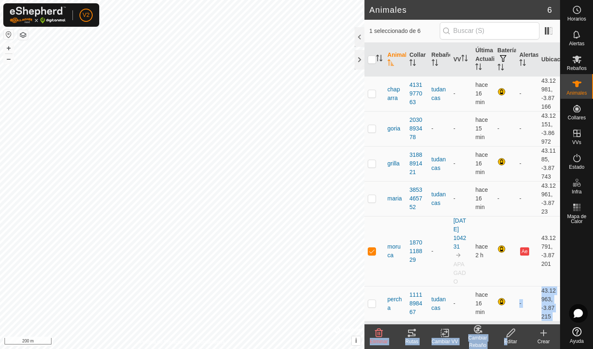
drag, startPoint x: 513, startPoint y: 319, endPoint x: 511, endPoint y: 335, distance: 16.1
click at [511, 335] on article "Animales 6 1 seleccionado de 6 Animal Collar Rebaño VV Última Actualización Bat…" at bounding box center [463, 174] width 196 height 349
click at [511, 335] on icon at bounding box center [511, 333] width 10 height 10
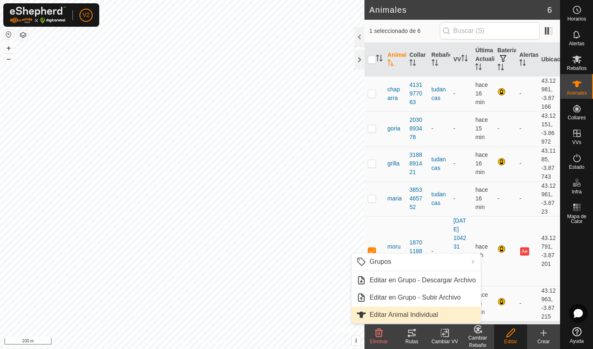
click at [439, 314] on link "Editar Animal Individual" at bounding box center [416, 315] width 129 height 16
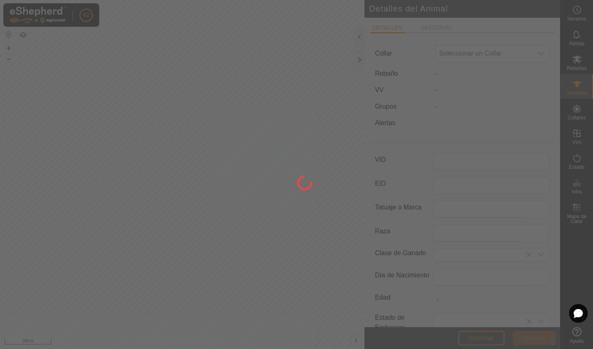
type input "moruca"
type input "0"
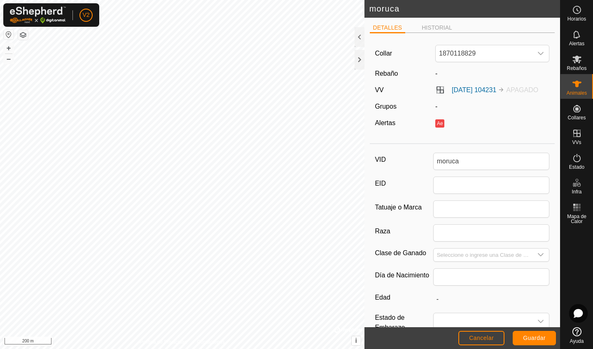
click at [383, 73] on label "Rebaño" at bounding box center [386, 73] width 23 height 7
click at [435, 74] on div "-" at bounding box center [492, 74] width 121 height 10
click at [483, 349] on footer "Cancelar Guardar" at bounding box center [463, 339] width 196 height 22
click at [483, 346] on footer "Cancelar Guardar" at bounding box center [463, 339] width 196 height 22
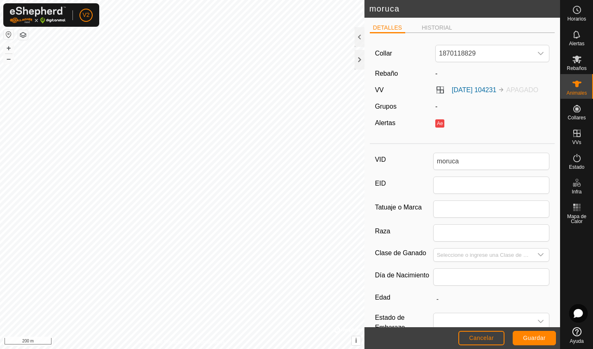
click at [483, 336] on span "Cancelar" at bounding box center [481, 338] width 25 height 7
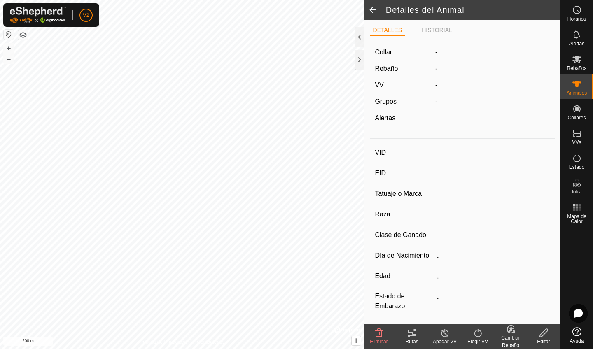
type input "moruca"
type input "-"
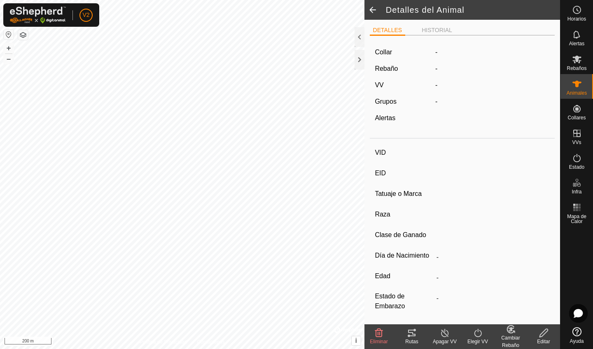
type input "0 kg"
type input "-"
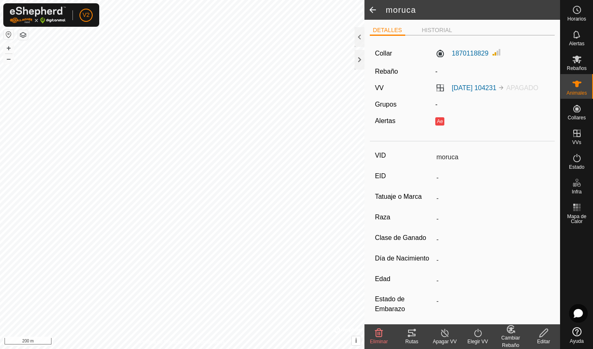
click at [379, 333] on icon at bounding box center [379, 333] width 8 height 8
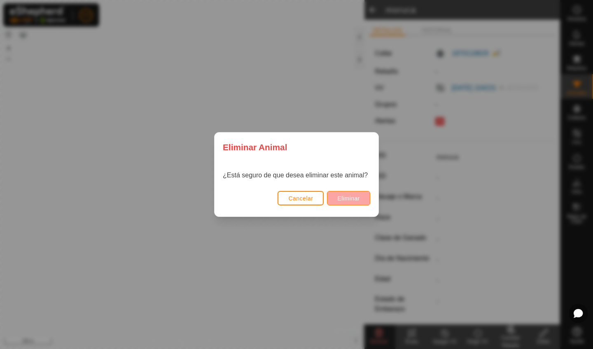
click at [353, 199] on span "Eliminar" at bounding box center [349, 198] width 23 height 7
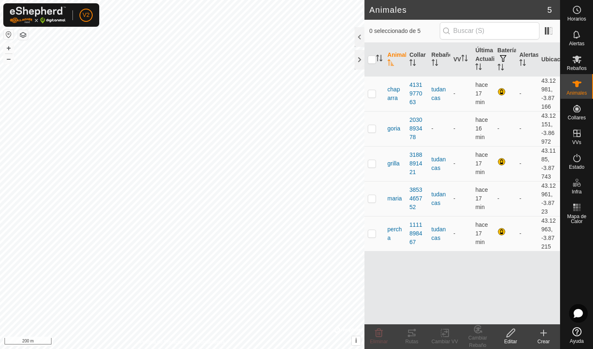
click at [545, 336] on icon at bounding box center [544, 333] width 10 height 10
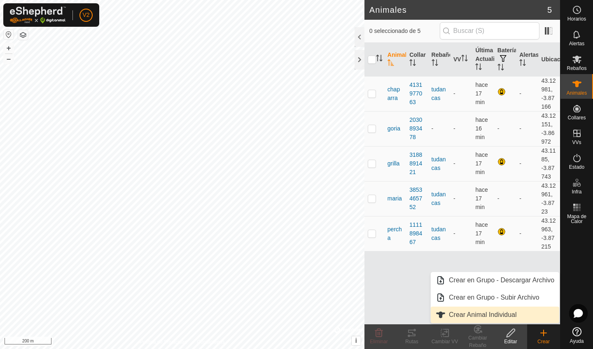
click at [528, 317] on link "Crear Animal Individual" at bounding box center [495, 315] width 129 height 16
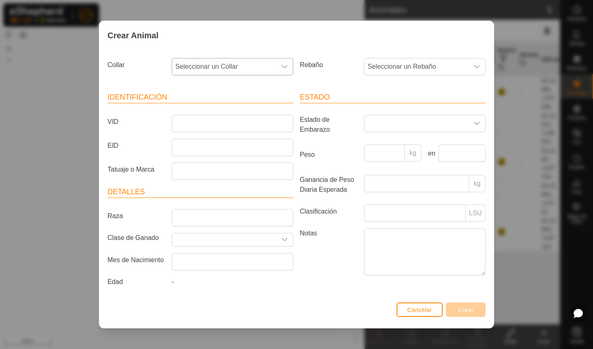
click at [261, 65] on span "Seleccionar un Collar" at bounding box center [224, 67] width 104 height 16
click at [209, 124] on li "1870118829" at bounding box center [233, 126] width 121 height 16
click at [395, 67] on span "Seleccionar un Rebaño" at bounding box center [417, 67] width 104 height 16
click at [378, 126] on li "tudancas" at bounding box center [425, 126] width 121 height 16
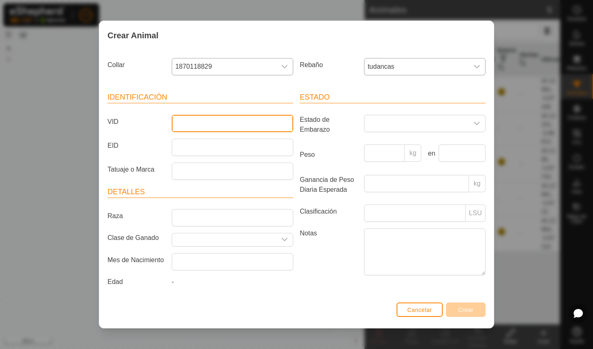
click at [204, 120] on input "VID" at bounding box center [233, 123] width 122 height 17
type input "moruca"
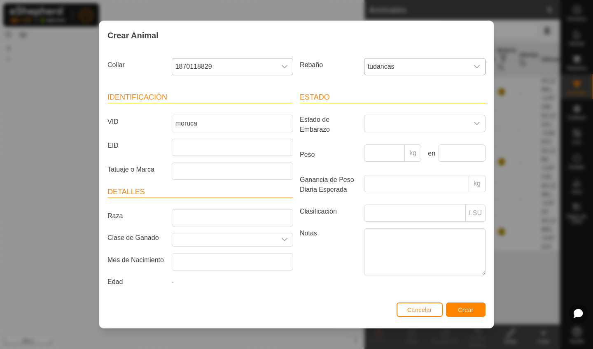
click at [467, 312] on span "Crear" at bounding box center [466, 310] width 16 height 7
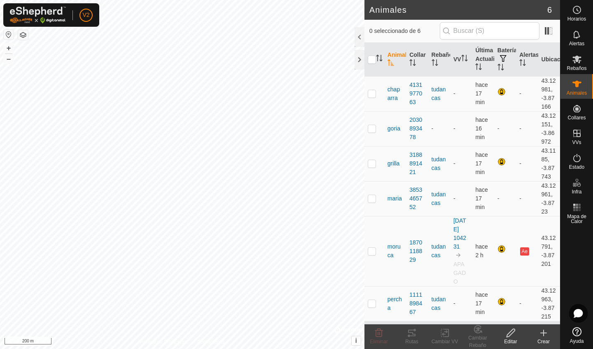
click at [545, 336] on icon at bounding box center [544, 333] width 10 height 10
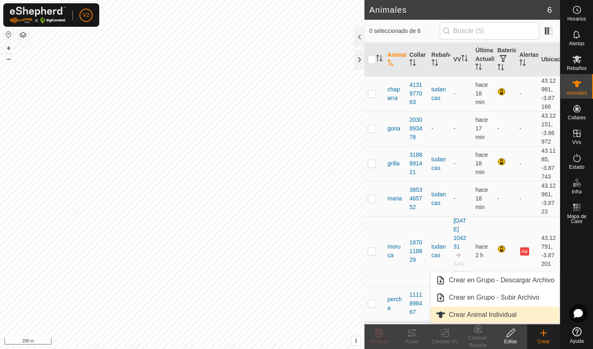
click at [515, 316] on link "Crear Animal Individual" at bounding box center [495, 315] width 129 height 16
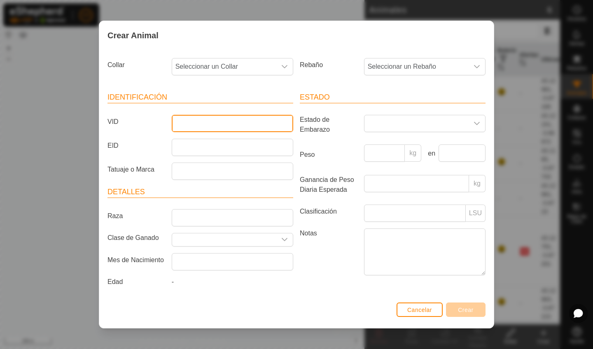
click at [238, 122] on input "VID" at bounding box center [233, 123] width 122 height 17
type input "E"
type input "escornada"
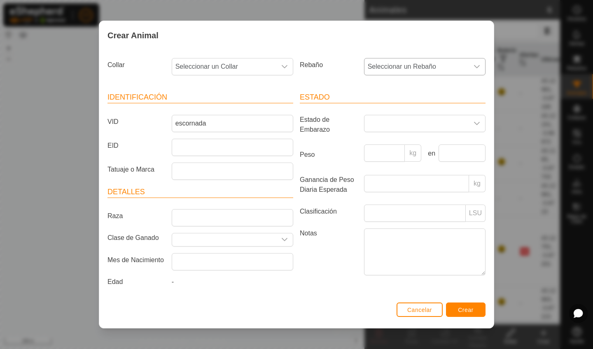
click at [393, 63] on span "Seleccionar un Rebaño" at bounding box center [417, 67] width 104 height 16
click at [418, 64] on span "Seleccionar un Rebaño" at bounding box center [417, 67] width 104 height 16
click at [384, 125] on li "tudancas" at bounding box center [425, 126] width 121 height 16
click at [471, 310] on span "Crear" at bounding box center [466, 310] width 16 height 7
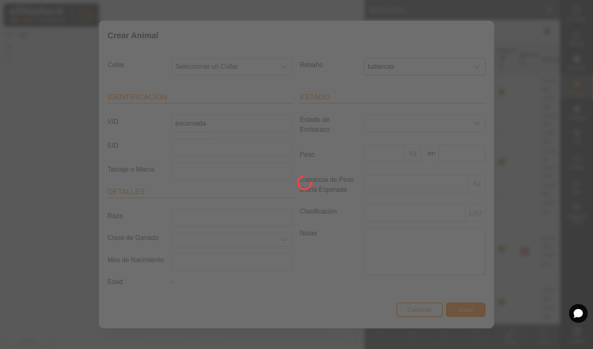
click at [471, 310] on div at bounding box center [296, 174] width 593 height 349
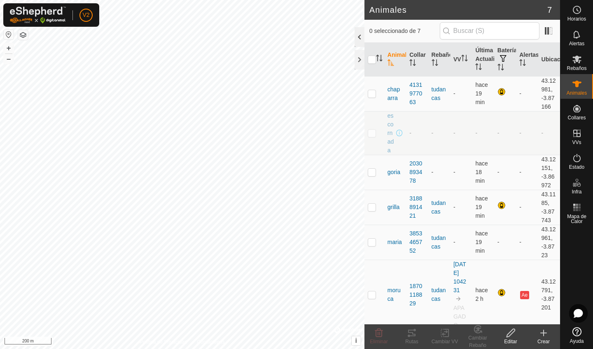
click at [361, 35] on div at bounding box center [360, 37] width 10 height 20
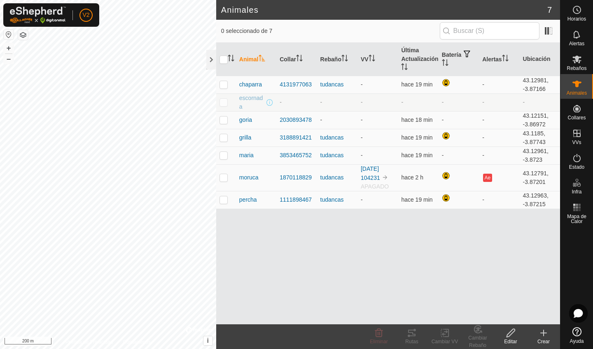
click at [224, 100] on p-checkbox at bounding box center [224, 102] width 8 height 7
checkbox input "true"
click at [380, 333] on icon at bounding box center [379, 333] width 8 height 8
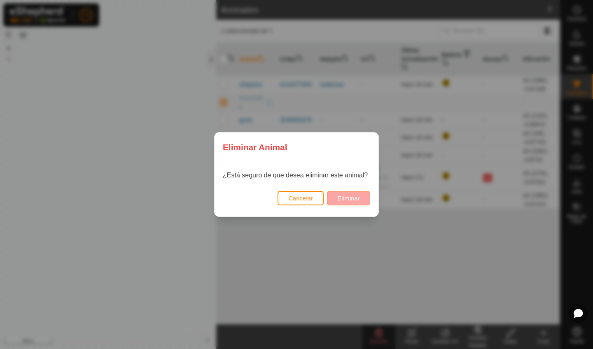
click at [351, 201] on span "Eliminar" at bounding box center [349, 198] width 23 height 7
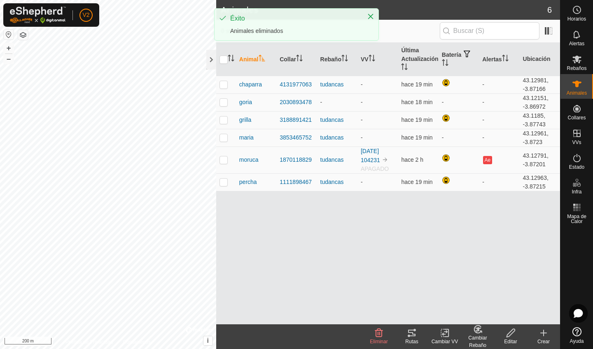
click at [551, 337] on create-svg-icon at bounding box center [544, 333] width 33 height 10
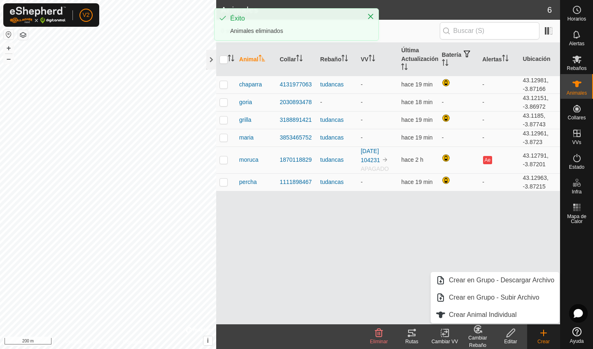
click at [550, 337] on create-svg-icon at bounding box center [544, 333] width 33 height 10
click at [514, 314] on link "Crear Animal Individual" at bounding box center [495, 315] width 129 height 16
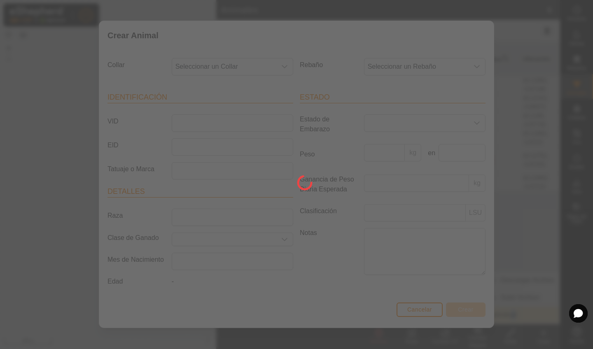
click at [514, 314] on div at bounding box center [296, 174] width 593 height 349
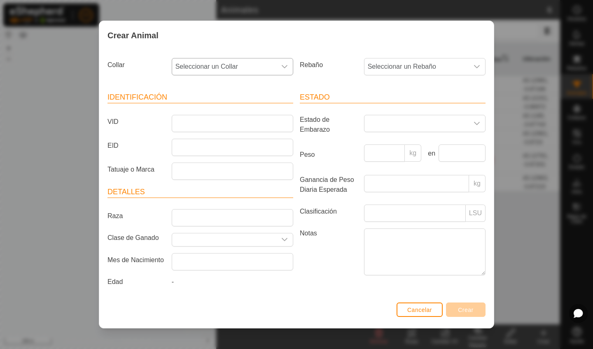
click at [219, 60] on span "Seleccionar un Collar" at bounding box center [224, 67] width 104 height 16
click at [219, 125] on li "0270332399" at bounding box center [233, 126] width 121 height 16
click at [219, 125] on input "VID" at bounding box center [233, 123] width 122 height 17
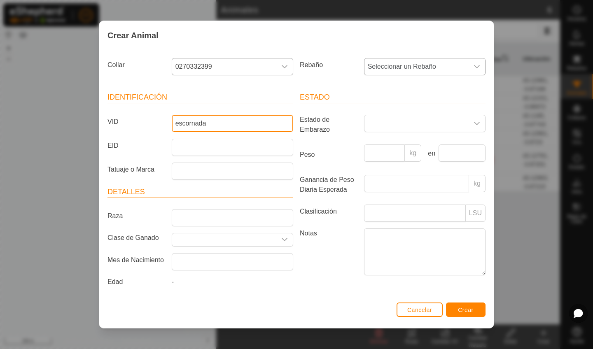
type input "escornada"
click at [426, 66] on span "Seleccionar un Rebaño" at bounding box center [417, 67] width 104 height 16
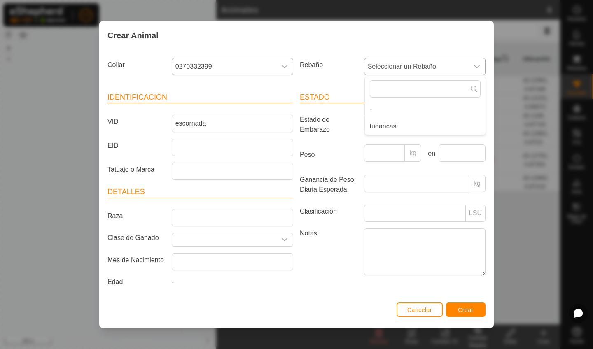
click at [388, 125] on li "tudancas" at bounding box center [425, 126] width 121 height 16
click at [467, 319] on div "Cancelar Crear" at bounding box center [296, 314] width 395 height 28
click at [467, 317] on button "Crear" at bounding box center [466, 310] width 40 height 14
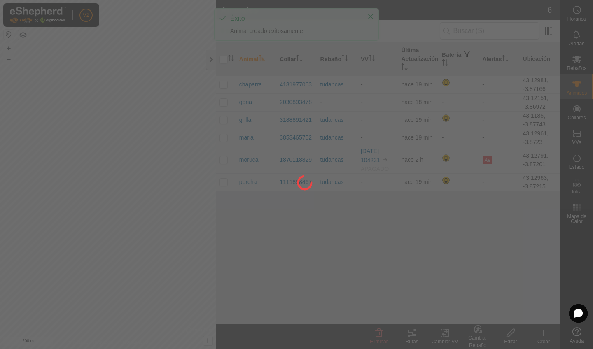
click at [467, 319] on div at bounding box center [296, 174] width 593 height 349
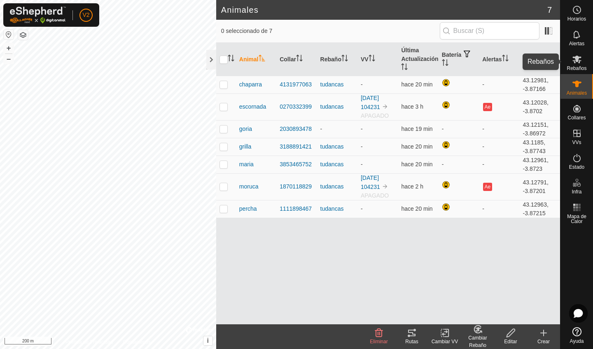
click at [578, 64] on icon at bounding box center [577, 59] width 10 height 10
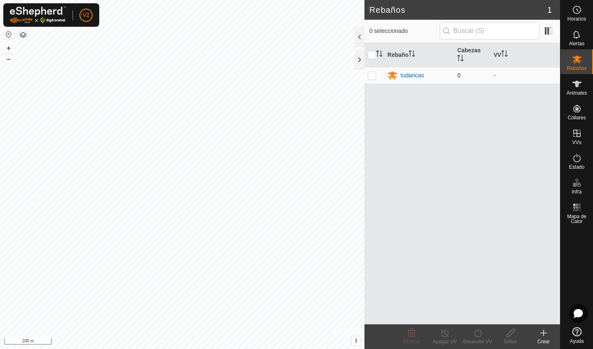
click at [372, 73] on p-checkbox at bounding box center [372, 75] width 8 height 7
checkbox input "true"
click at [485, 100] on div "Rebaño Cabezas VV tudancas 0 -" at bounding box center [463, 184] width 196 height 282
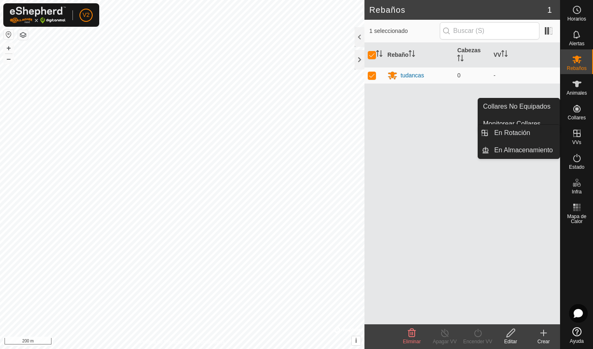
click at [586, 139] on div "VVs" at bounding box center [577, 136] width 33 height 25
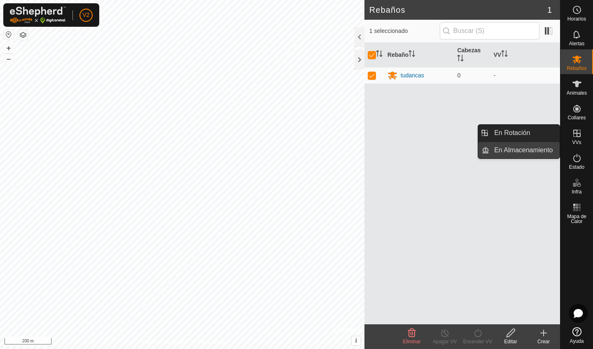
click at [541, 155] on link "En Almacenamiento" at bounding box center [525, 150] width 70 height 16
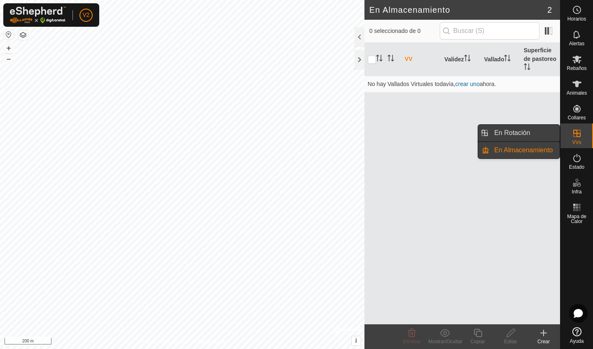
click at [528, 133] on link "En Rotación" at bounding box center [525, 133] width 70 height 16
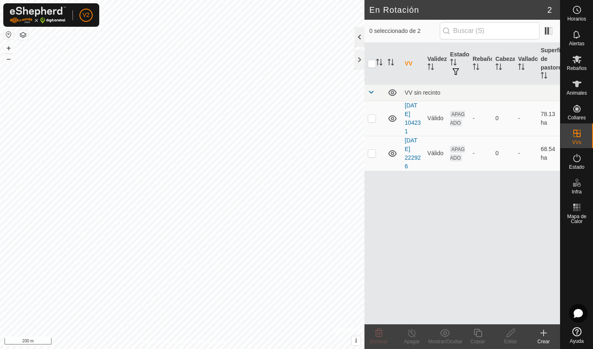
click at [361, 35] on div at bounding box center [360, 37] width 10 height 20
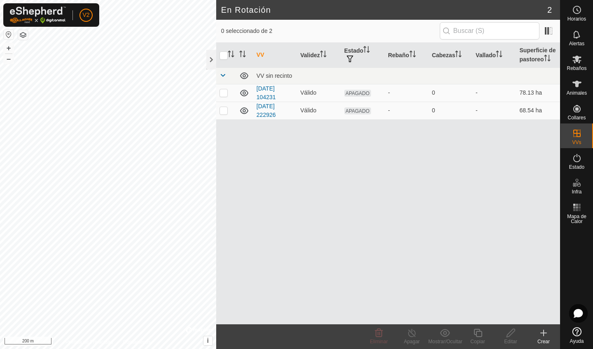
click at [436, 124] on div "VV Validez Estado Rebaño Cabezas Vallado Superficie de pastoreo VV sin recinto …" at bounding box center [388, 184] width 344 height 282
click at [225, 111] on p-checkbox at bounding box center [224, 110] width 8 height 7
checkbox input "true"
click at [511, 334] on icon at bounding box center [511, 333] width 8 height 8
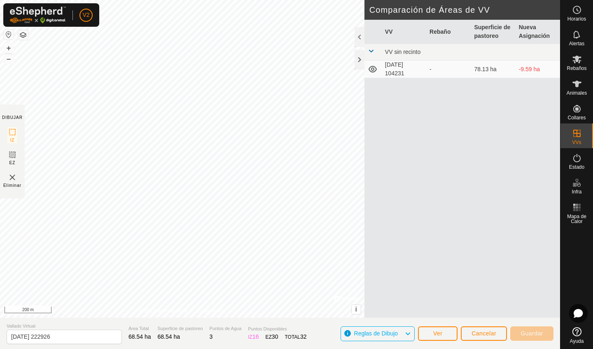
click at [476, 333] on span "Cancelar" at bounding box center [484, 334] width 25 height 7
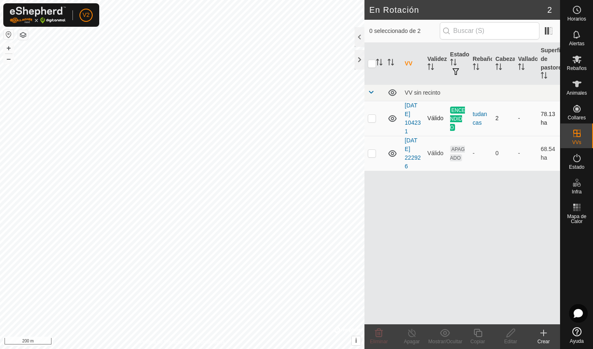
click at [455, 120] on span "ENCENDIDO" at bounding box center [457, 119] width 15 height 24
drag, startPoint x: 374, startPoint y: 121, endPoint x: 370, endPoint y: 113, distance: 9.6
click at [370, 113] on td at bounding box center [375, 118] width 20 height 35
checkbox input "true"
click at [410, 340] on div "Apagar" at bounding box center [412, 341] width 33 height 7
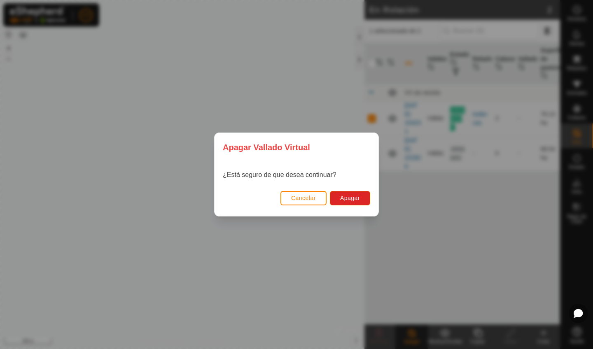
drag, startPoint x: 410, startPoint y: 340, endPoint x: 387, endPoint y: 247, distance: 95.6
click at [387, 247] on div "[PERSON_NAME] Virtual ¿Está seguro de que desea continuar? Cancelar Apagar" at bounding box center [296, 174] width 593 height 349
click at [346, 198] on span "Apagar" at bounding box center [350, 198] width 20 height 7
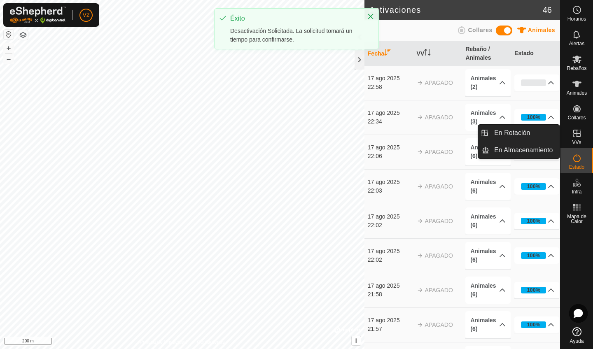
click at [576, 139] on es-virtualpaddocks-svg-icon at bounding box center [577, 133] width 15 height 13
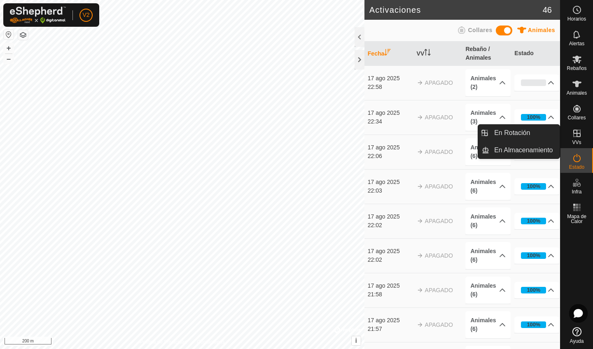
click at [576, 139] on es-virtualpaddocks-svg-icon at bounding box center [577, 133] width 15 height 13
click at [529, 132] on link "En Rotación" at bounding box center [525, 133] width 70 height 16
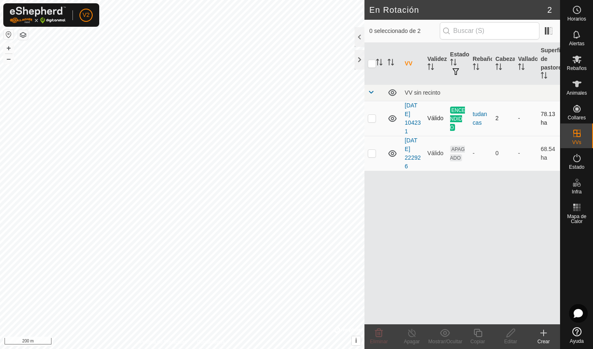
click at [456, 120] on span "ENCENDIDO" at bounding box center [457, 119] width 15 height 24
drag, startPoint x: 422, startPoint y: 165, endPoint x: 476, endPoint y: 159, distance: 54.3
click at [475, 159] on tr "[DATE] 222926 Válido APAGADO - 0 - 68.54 ha" at bounding box center [463, 153] width 196 height 35
click at [497, 265] on div "VV Validez Estado Rebaño Cabezas Vallado Superficie de pastoreo VV sin recinto …" at bounding box center [463, 184] width 196 height 282
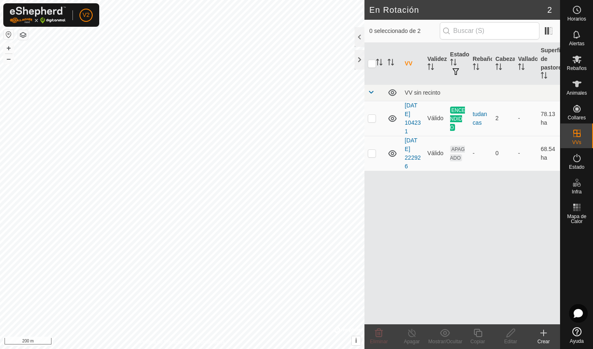
click at [497, 265] on div "VV Validez Estado Rebaño Cabezas Vallado Superficie de pastoreo VV sin recinto …" at bounding box center [463, 184] width 196 height 282
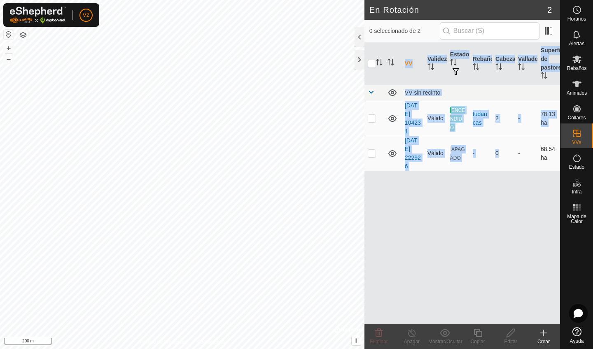
drag, startPoint x: 497, startPoint y: 265, endPoint x: 496, endPoint y: 150, distance: 114.2
click at [497, 147] on div "VV Validez Estado Rebaño Cabezas Vallado Superficie de pastoreo VV sin recinto …" at bounding box center [463, 184] width 196 height 282
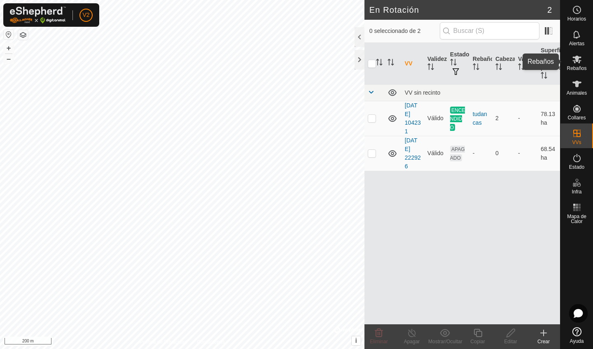
click at [575, 68] on span "Rebaños" at bounding box center [577, 68] width 20 height 5
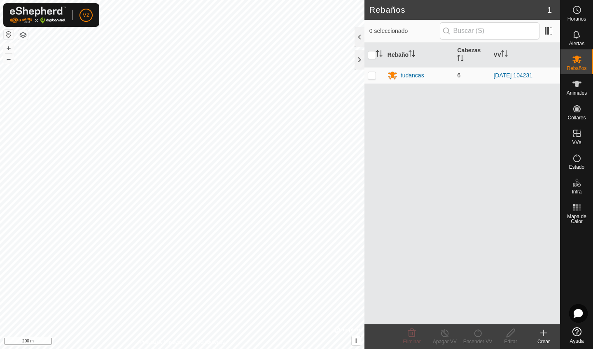
click at [371, 77] on p-checkbox at bounding box center [372, 75] width 8 height 7
checkbox input "true"
click at [411, 336] on icon at bounding box center [412, 333] width 8 height 8
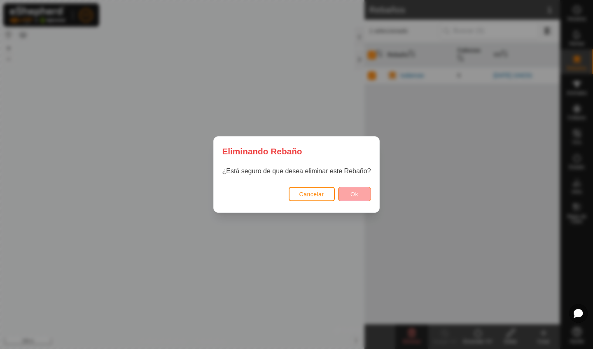
click at [347, 195] on button "Ok" at bounding box center [354, 194] width 33 height 14
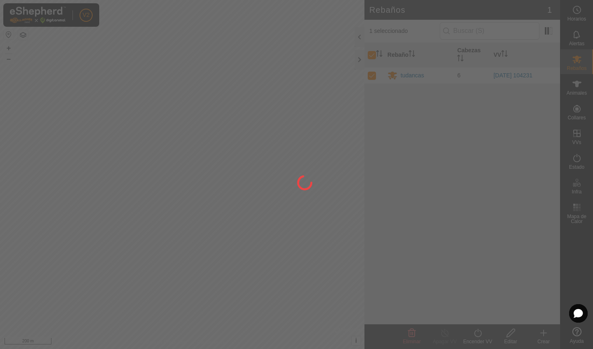
checkbox input "false"
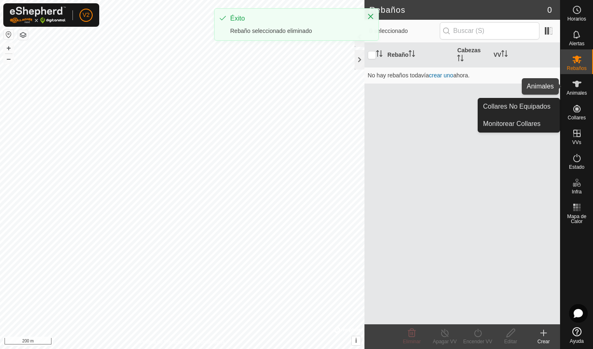
click at [578, 86] on icon at bounding box center [577, 84] width 9 height 7
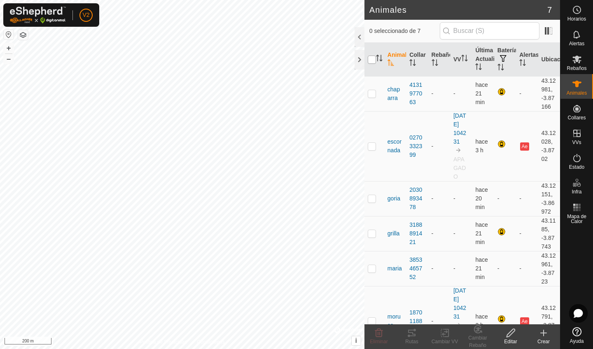
click at [373, 62] on input "checkbox" at bounding box center [372, 60] width 8 height 8
checkbox input "true"
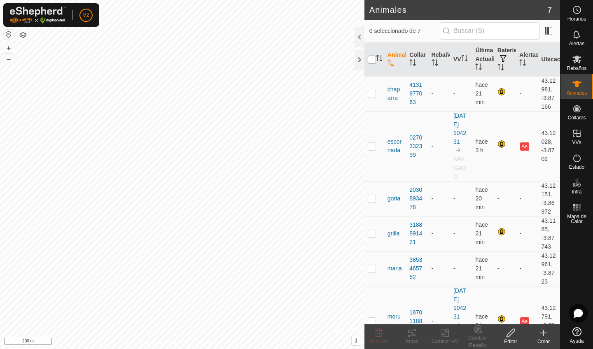
checkbox input "true"
click at [559, 349] on div "Crear" at bounding box center [544, 337] width 33 height 25
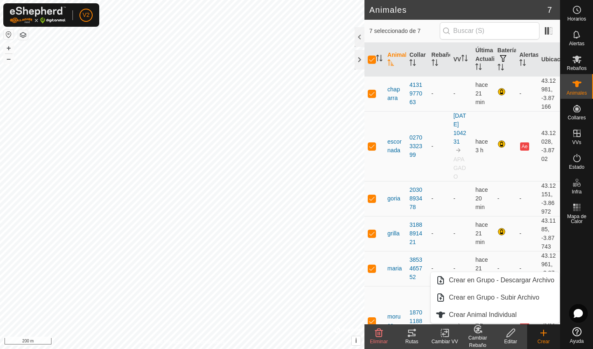
click at [378, 335] on icon at bounding box center [379, 333] width 8 height 8
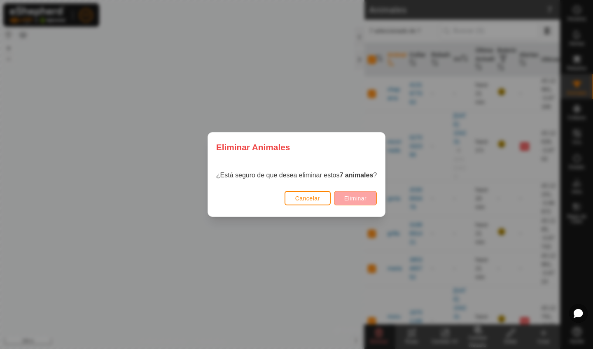
click at [349, 202] on button "Eliminar" at bounding box center [355, 198] width 43 height 14
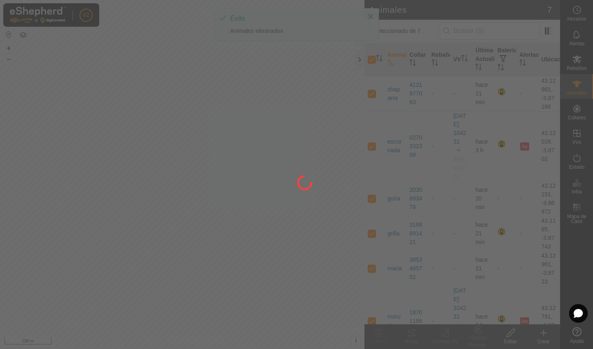
checkbox input "false"
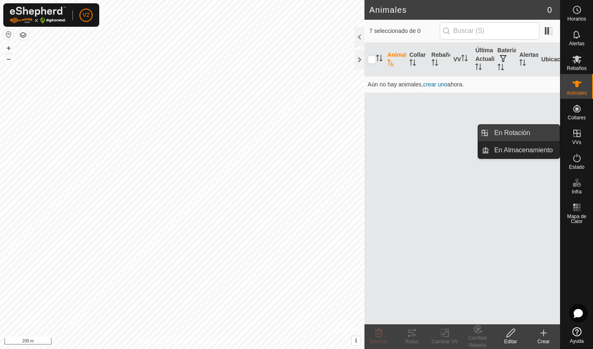
drag, startPoint x: 574, startPoint y: 140, endPoint x: 545, endPoint y: 134, distance: 28.9
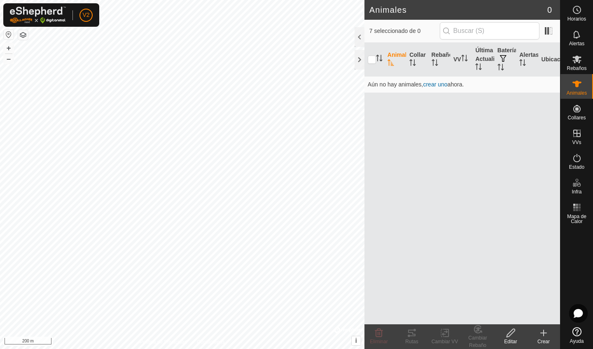
click at [560, 134] on es-menu-bar "Horarios Alertas Rebaños Animales Collares VVs Estado Infra Mapa de Calor Ayuda…" at bounding box center [576, 174] width 33 height 349
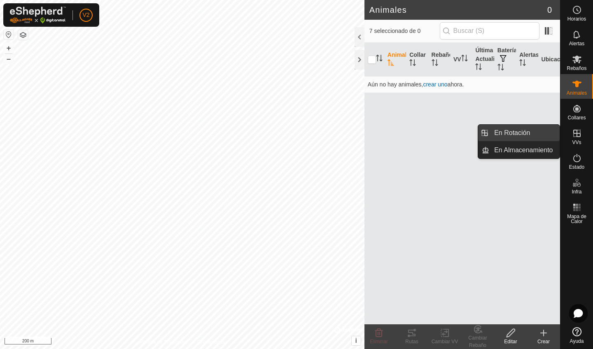
click at [525, 132] on link "En Rotación" at bounding box center [525, 133] width 70 height 16
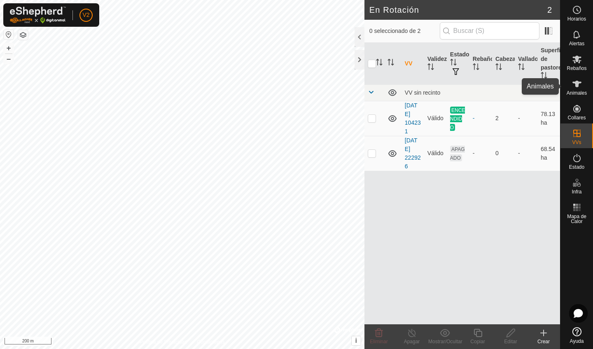
click at [577, 87] on icon at bounding box center [577, 84] width 10 height 10
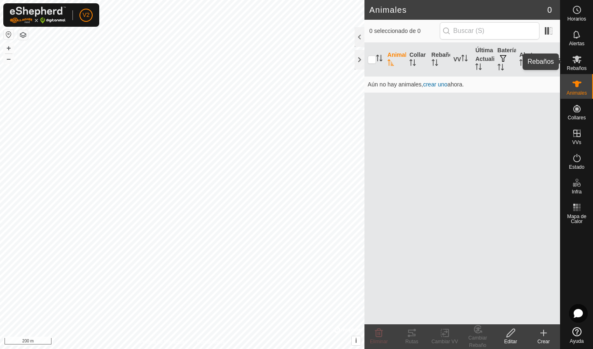
click at [579, 64] on icon at bounding box center [577, 59] width 10 height 10
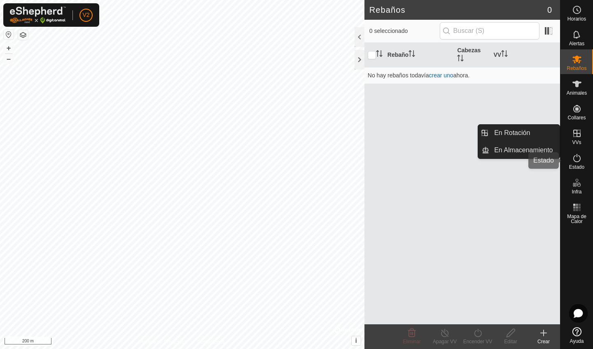
click at [591, 148] on div "Estado" at bounding box center [577, 160] width 33 height 25
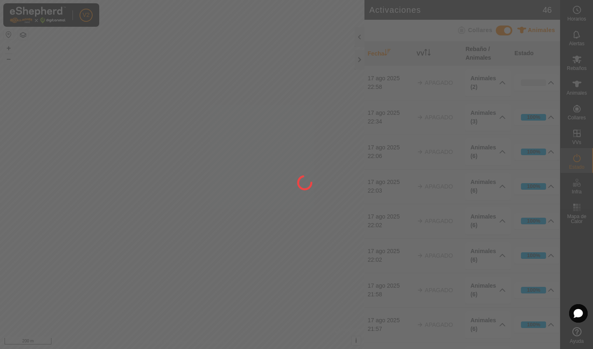
click at [518, 127] on div at bounding box center [296, 174] width 593 height 349
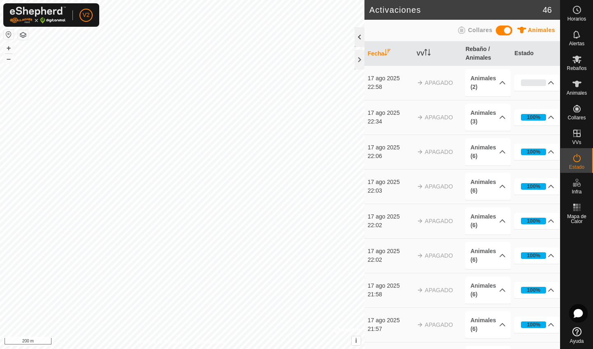
click at [361, 36] on div at bounding box center [360, 37] width 10 height 20
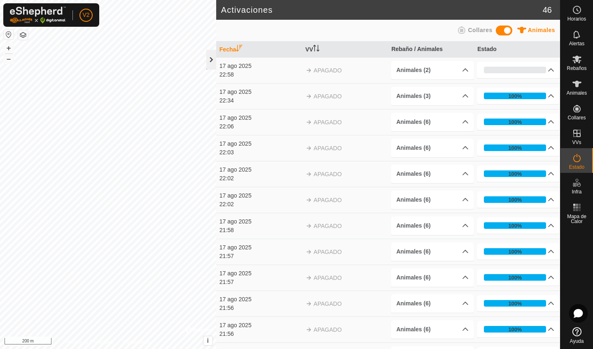
click at [212, 61] on div at bounding box center [211, 60] width 10 height 20
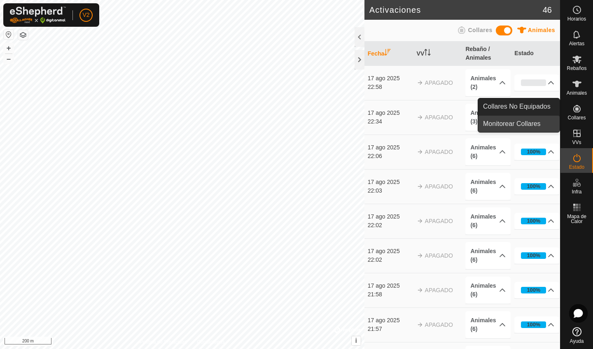
click at [523, 128] on link "Monitorear Collares" at bounding box center [519, 124] width 82 height 16
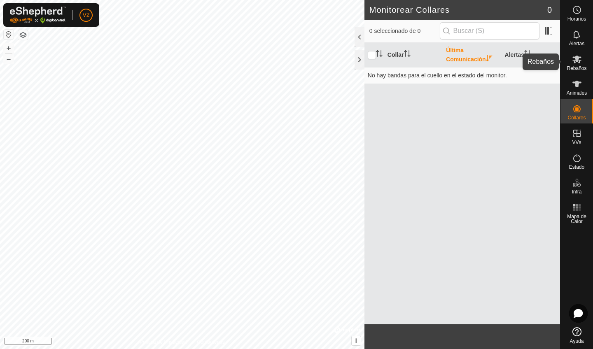
click at [577, 62] on icon at bounding box center [577, 60] width 9 height 8
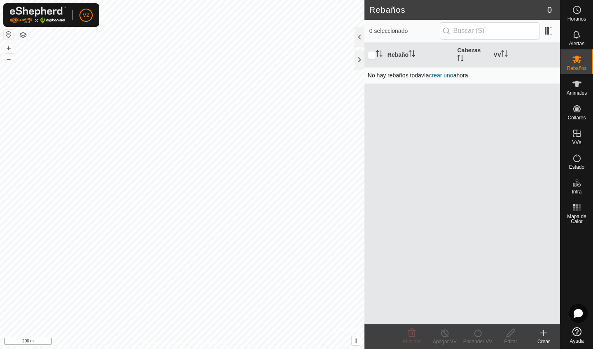
click at [441, 76] on link "crear uno" at bounding box center [441, 75] width 24 height 7
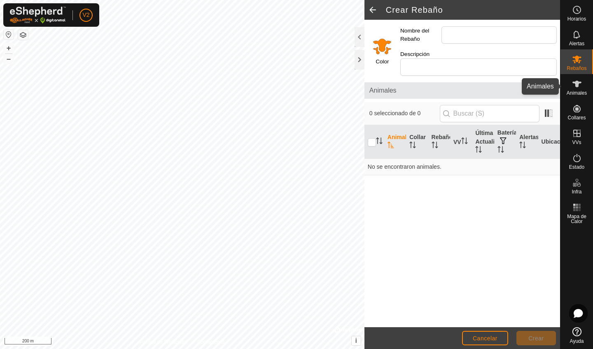
click at [576, 85] on icon at bounding box center [577, 84] width 9 height 7
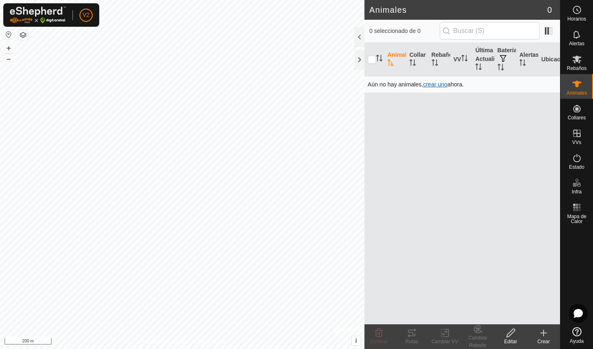
click at [434, 86] on span "crear uno" at bounding box center [435, 84] width 24 height 7
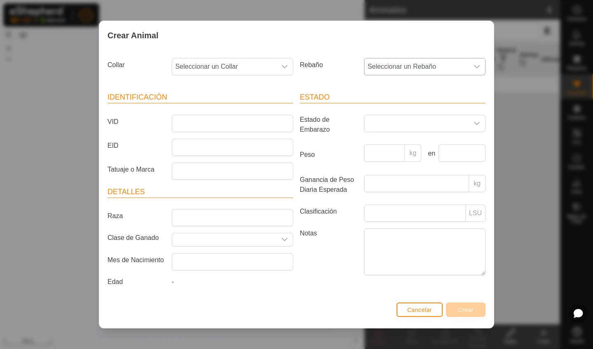
click at [451, 70] on span "Seleccionar un Rebaño" at bounding box center [417, 67] width 104 height 16
click at [370, 108] on li "-" at bounding box center [425, 109] width 121 height 16
click at [370, 67] on span "-" at bounding box center [417, 67] width 104 height 16
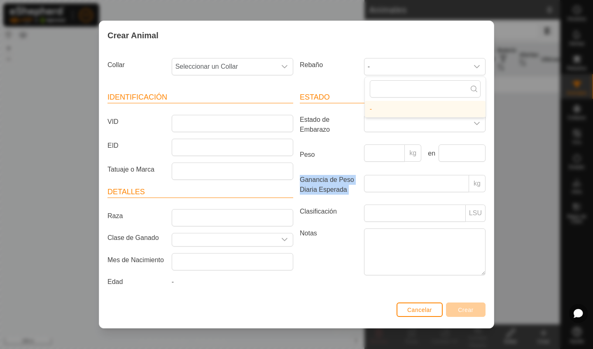
drag, startPoint x: 517, startPoint y: 179, endPoint x: 514, endPoint y: 166, distance: 13.4
click at [514, 166] on div "Crear Animal Collar Seleccionar un Collar Rebaño - - Identificación VID EID Tat…" at bounding box center [296, 174] width 593 height 349
click at [415, 314] on span "Cancelar" at bounding box center [420, 310] width 25 height 7
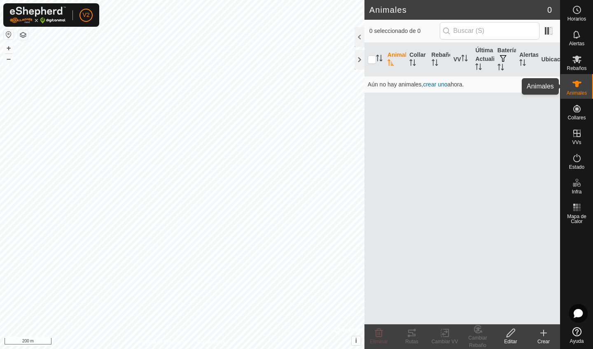
click at [577, 86] on icon at bounding box center [577, 84] width 9 height 7
click at [544, 338] on icon at bounding box center [544, 333] width 10 height 10
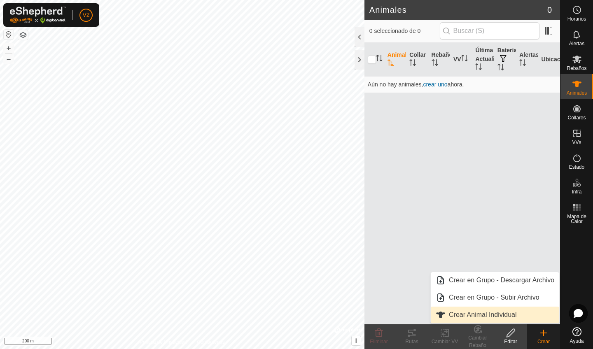
click at [505, 314] on link "Crear Animal Individual" at bounding box center [495, 315] width 129 height 16
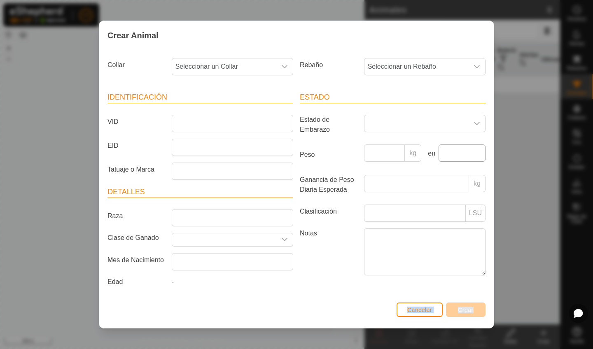
drag, startPoint x: 505, startPoint y: 314, endPoint x: 478, endPoint y: 157, distance: 159.8
click at [478, 157] on div "Crear Animal Collar Seleccionar un Collar Rebaño Seleccionar un Rebaño Identifi…" at bounding box center [296, 174] width 593 height 349
click at [521, 186] on div "Crear Animal Collar Seleccionar un Collar Rebaño Seleccionar un Rebaño Identifi…" at bounding box center [296, 174] width 593 height 349
drag, startPoint x: 521, startPoint y: 186, endPoint x: 499, endPoint y: 134, distance: 56.9
click at [499, 134] on div "Crear Animal Collar Seleccionar un Collar Rebaño Seleccionar un Rebaño Identifi…" at bounding box center [296, 174] width 593 height 349
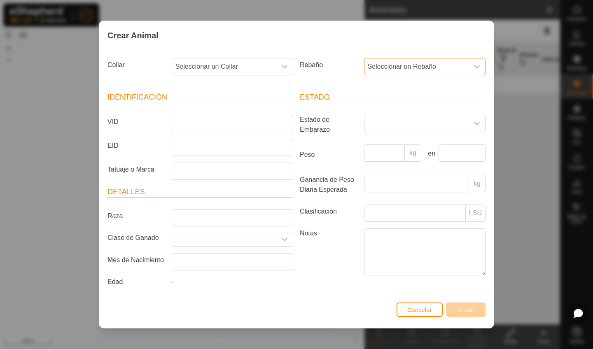
click at [435, 67] on span "Seleccionar un Rebaño" at bounding box center [417, 67] width 104 height 16
click at [279, 66] on div "dropdown trigger" at bounding box center [285, 67] width 16 height 16
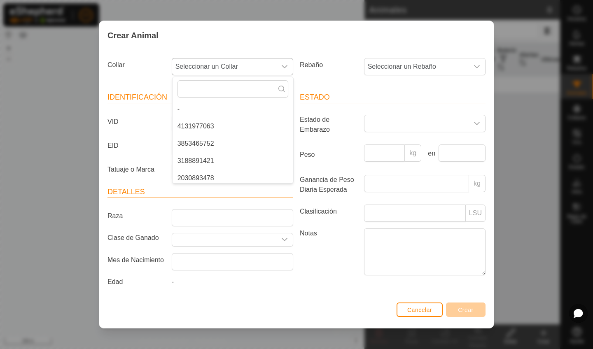
click at [220, 129] on li "4131977063" at bounding box center [233, 126] width 121 height 16
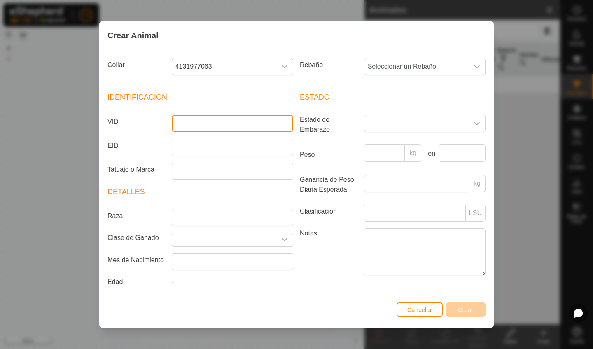
click at [219, 122] on input "VID" at bounding box center [233, 123] width 122 height 17
type input "1"
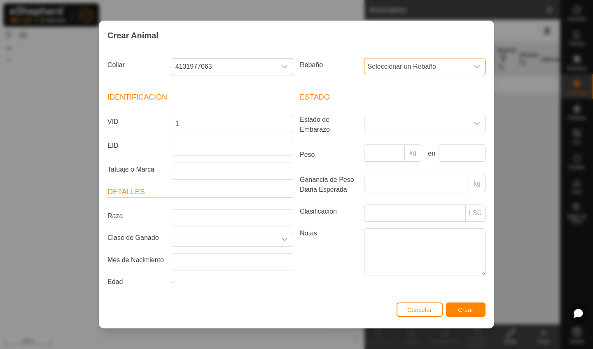
click at [386, 66] on span "Seleccionar un Rebaño" at bounding box center [417, 67] width 104 height 16
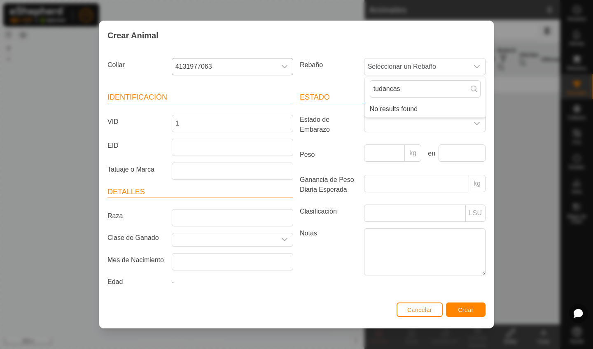
type input "tudancas"
drag, startPoint x: 403, startPoint y: 173, endPoint x: 424, endPoint y: 251, distance: 81.0
click at [424, 251] on article "Estado Estado de Embarazo Peso kg en Ganancia de Peso Diaria Esperada kg Clasif…" at bounding box center [393, 185] width 186 height 186
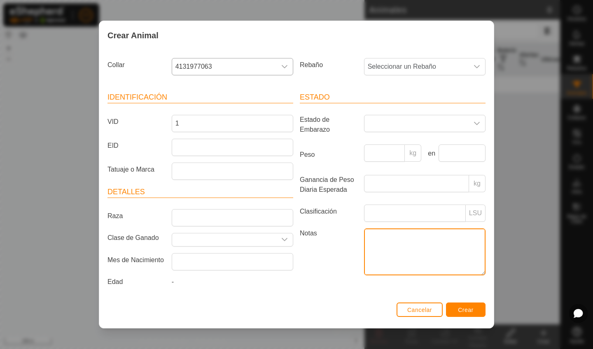
drag, startPoint x: 424, startPoint y: 256, endPoint x: 476, endPoint y: 207, distance: 71.4
click at [476, 207] on article "Estado Estado de Embarazo Peso kg en Ganancia de Peso Diaria Esperada kg Clasif…" at bounding box center [393, 185] width 186 height 186
drag, startPoint x: 404, startPoint y: 347, endPoint x: 404, endPoint y: 339, distance: 8.2
click at [404, 339] on div "Crear Animal Collar 4131977063 Rebaño Seleccionar un Rebaño Identificación VID …" at bounding box center [296, 174] width 593 height 349
click at [415, 310] on span "Cancelar" at bounding box center [420, 310] width 25 height 7
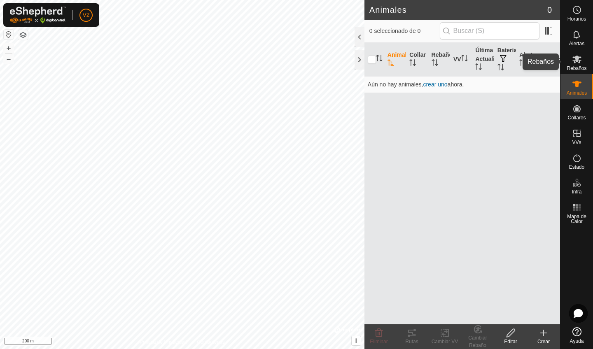
click at [579, 62] on icon at bounding box center [577, 60] width 9 height 8
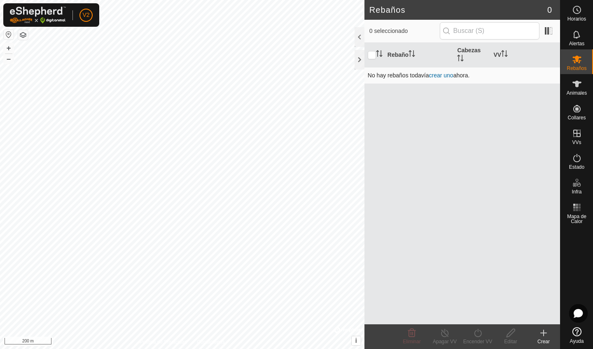
click at [438, 77] on link "crear uno" at bounding box center [441, 75] width 24 height 7
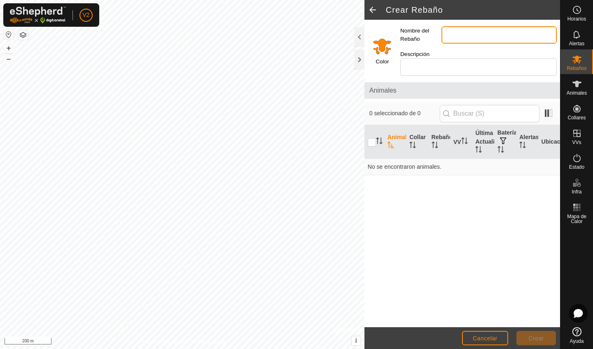
click at [467, 34] on input "Nombre del Rebaño" at bounding box center [499, 34] width 115 height 17
type input "t"
type input "tudancas 7"
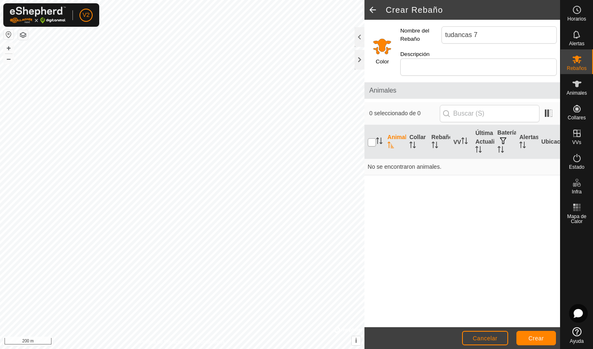
click at [372, 138] on input "checkbox" at bounding box center [372, 142] width 8 height 8
checkbox input "true"
click at [541, 342] on span "Crear" at bounding box center [537, 338] width 16 height 7
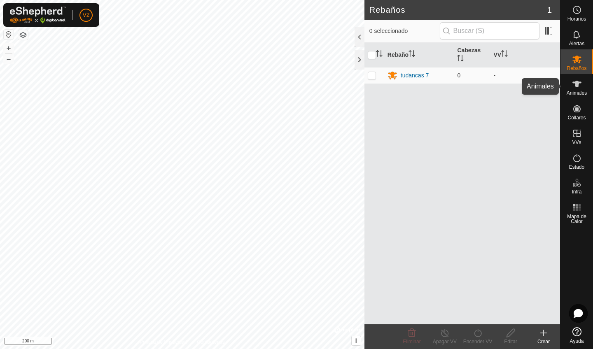
click at [577, 87] on icon at bounding box center [577, 84] width 9 height 7
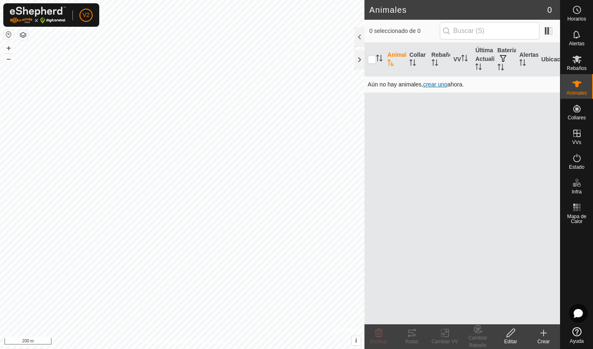
click at [432, 84] on span "crear uno" at bounding box center [435, 84] width 24 height 7
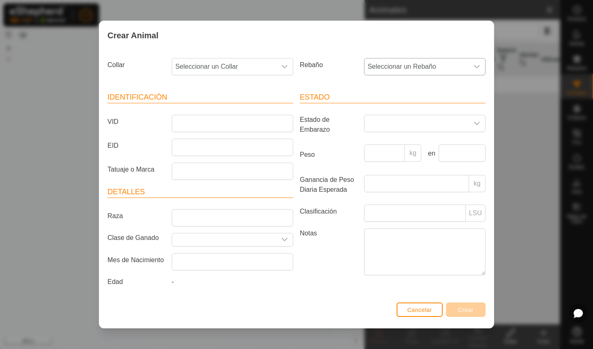
click at [400, 67] on span "Seleccionar un Rebaño" at bounding box center [417, 67] width 104 height 16
click at [390, 125] on li "tudancas 7" at bounding box center [425, 126] width 121 height 16
click at [236, 61] on span "Seleccionar un Collar" at bounding box center [224, 67] width 104 height 16
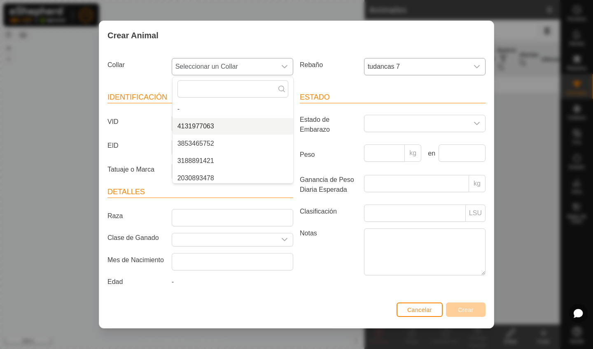
click at [209, 124] on li "4131977063" at bounding box center [233, 126] width 121 height 16
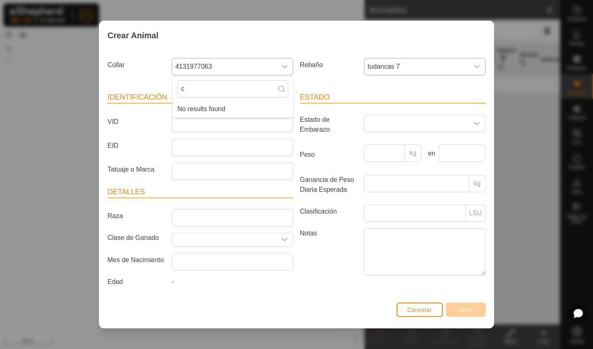
type input "c"
type input "chaparra"
click at [208, 120] on input "VID" at bounding box center [233, 123] width 122 height 17
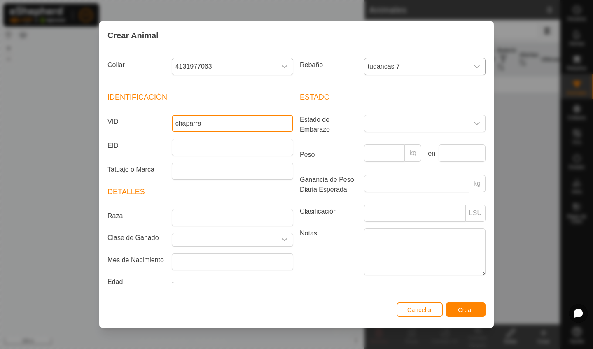
type input "chaparra"
click at [451, 310] on button "Crear" at bounding box center [466, 310] width 40 height 14
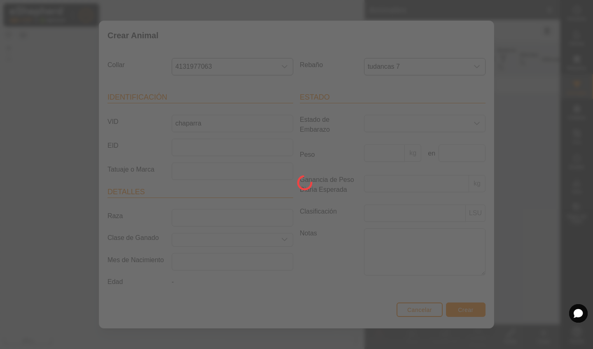
click at [451, 310] on div at bounding box center [296, 174] width 593 height 349
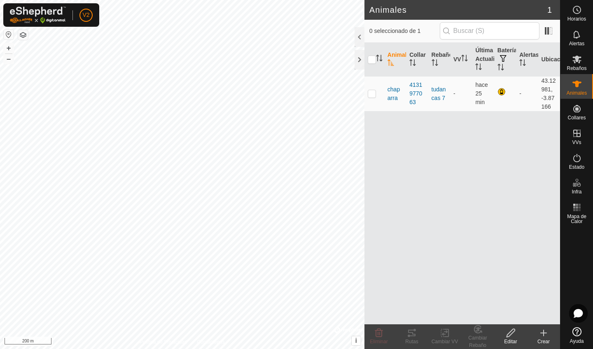
click at [546, 338] on icon at bounding box center [544, 333] width 10 height 10
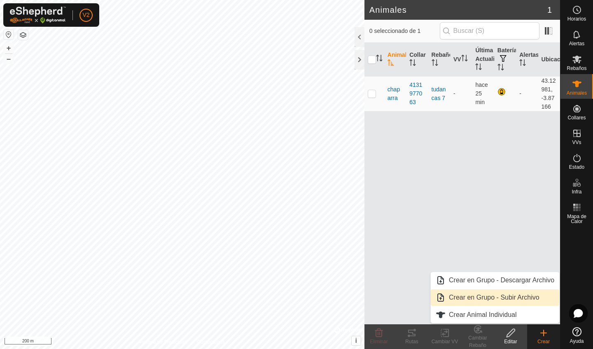
click at [506, 301] on span "Crear en Grupo - Subir Archivo" at bounding box center [494, 298] width 91 height 10
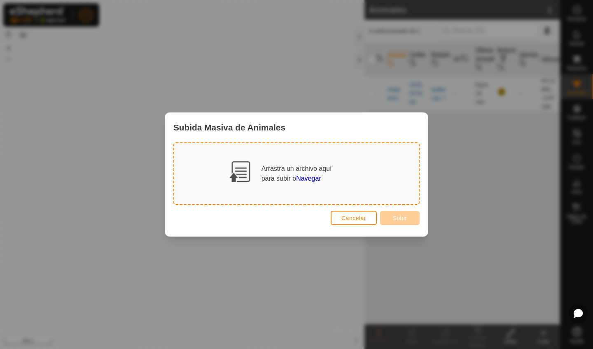
click at [349, 218] on span "Cancelar" at bounding box center [354, 218] width 25 height 7
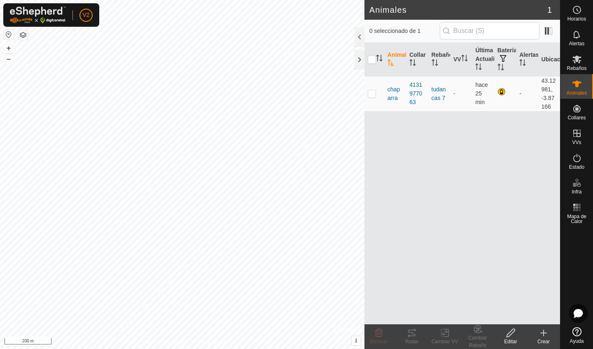
click at [543, 333] on icon at bounding box center [544, 333] width 6 height 0
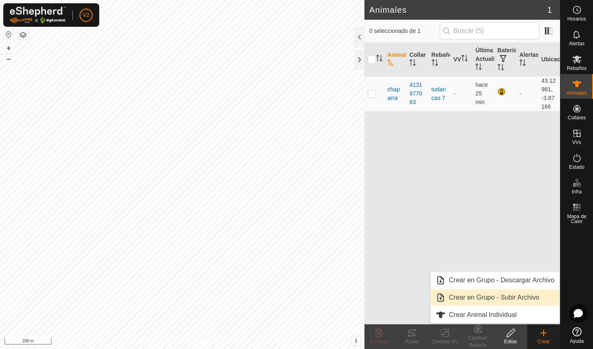
click at [521, 297] on link "Crear en Grupo - Subir Archivo" at bounding box center [495, 298] width 129 height 16
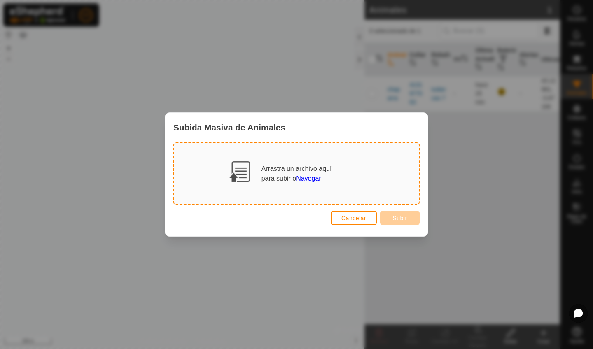
click at [542, 340] on div "Subida Masiva de Animales Arrastra un archivo aquí para subir o Navegar Cancela…" at bounding box center [296, 174] width 593 height 349
click at [516, 269] on div "Subida Masiva de Animales Arrastra un archivo aquí para subir o Navegar Cancela…" at bounding box center [296, 174] width 593 height 349
click at [357, 218] on span "Cancelar" at bounding box center [354, 218] width 25 height 7
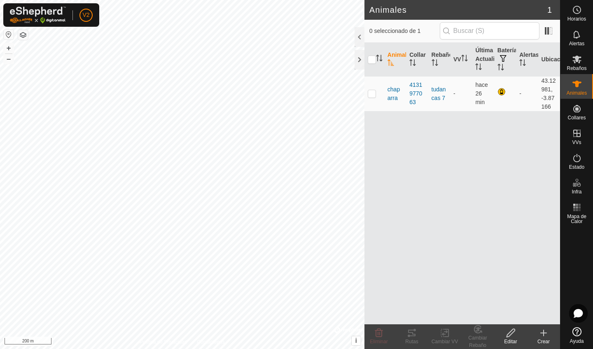
click at [543, 333] on icon at bounding box center [544, 333] width 6 height 0
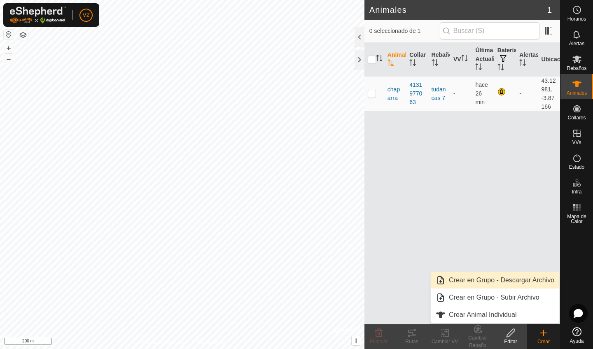
click at [542, 281] on link "Crear en Grupo - Descargar Archivo" at bounding box center [495, 280] width 129 height 16
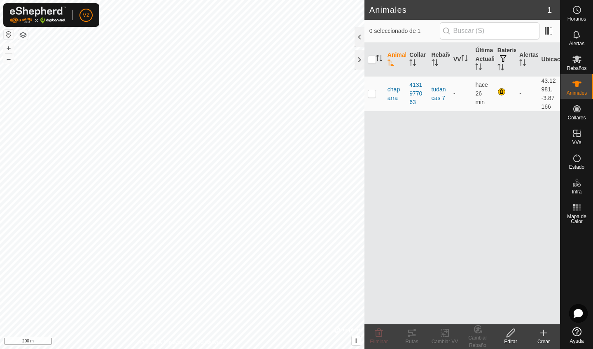
click at [542, 333] on icon at bounding box center [544, 333] width 10 height 10
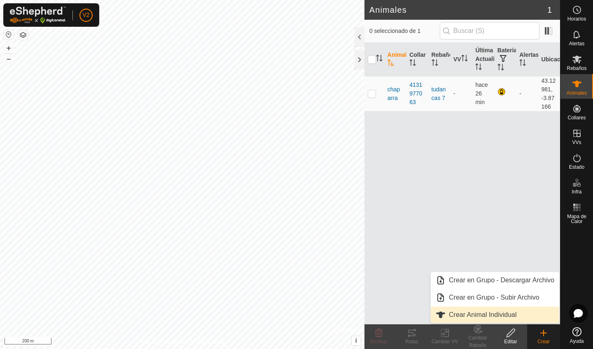
click at [504, 317] on link "Crear Animal Individual" at bounding box center [495, 315] width 129 height 16
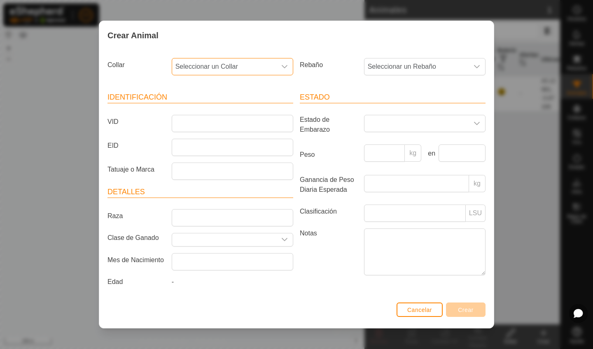
click at [263, 64] on span "Seleccionar un Collar" at bounding box center [224, 67] width 104 height 16
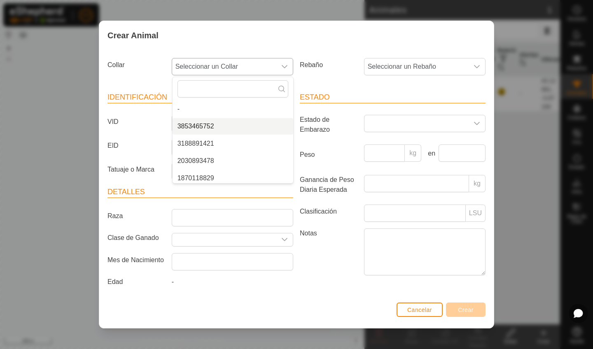
click at [210, 124] on li "3853465752" at bounding box center [233, 126] width 121 height 16
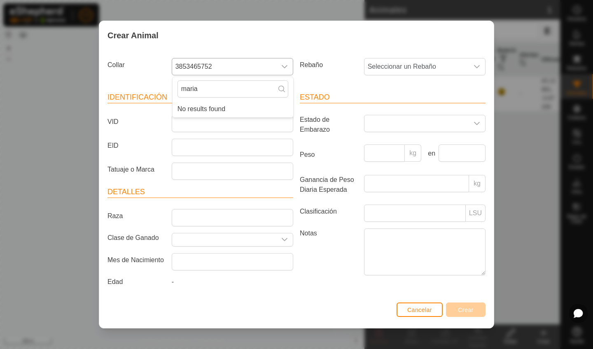
type input "maria"
click at [210, 124] on input "VID" at bounding box center [233, 123] width 122 height 17
click at [220, 115] on input "VID" at bounding box center [233, 123] width 122 height 17
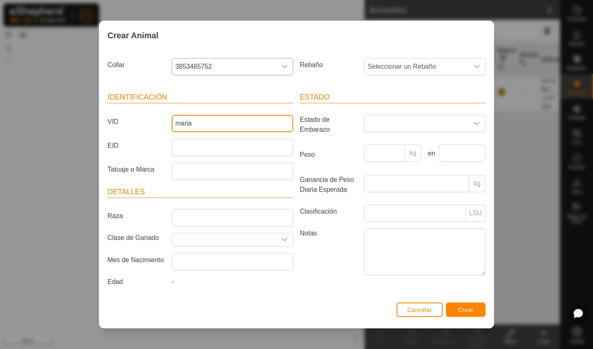
drag, startPoint x: 220, startPoint y: 115, endPoint x: 417, endPoint y: 97, distance: 197.0
click at [417, 97] on div "Identificación VID [PERSON_NAME] Tatuaje o Marca Detalles Raza Clase de Ganado …" at bounding box center [296, 191] width 385 height 218
type input "maria"
click at [417, 97] on header "Estado" at bounding box center [393, 98] width 186 height 12
click at [418, 84] on div "Estado Estado de Embarazo Peso kg en Ganancia de Peso Diaria Esperada kg Clasif…" at bounding box center [393, 191] width 192 height 218
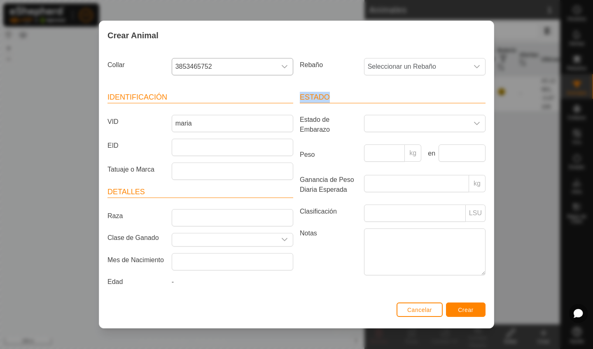
click at [418, 82] on div "Estado Estado de Embarazo Peso kg en Ganancia de Peso Diaria Esperada kg Clasif…" at bounding box center [393, 191] width 192 height 218
click at [419, 75] on div "Rebaño Seleccionar un Rebaño" at bounding box center [393, 70] width 192 height 30
click at [419, 68] on span "Seleccionar un Rebaño" at bounding box center [417, 67] width 104 height 16
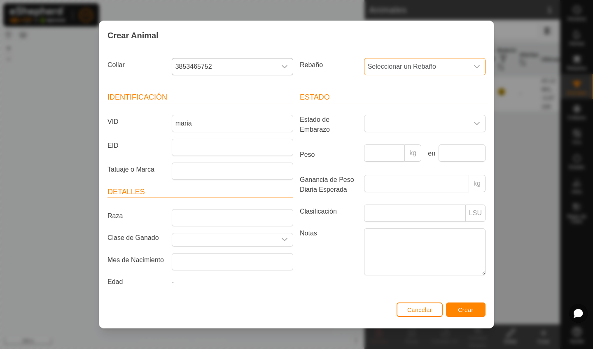
click at [404, 66] on span "Seleccionar un Rebaño" at bounding box center [417, 67] width 104 height 16
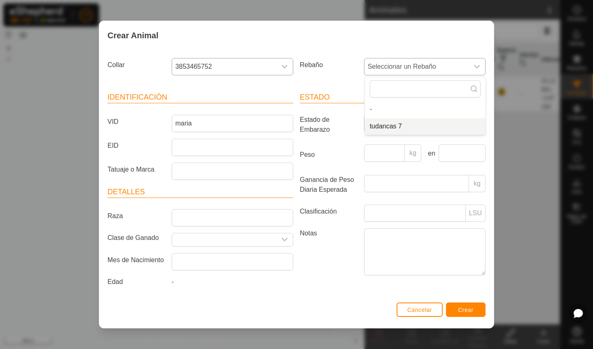
click at [385, 122] on span "tudancas 7" at bounding box center [386, 127] width 32 height 10
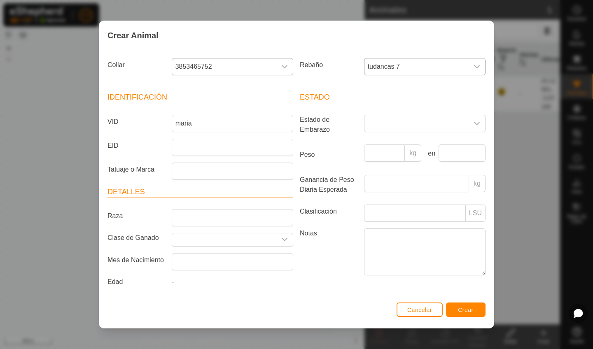
click at [460, 317] on button "Crear" at bounding box center [466, 310] width 40 height 14
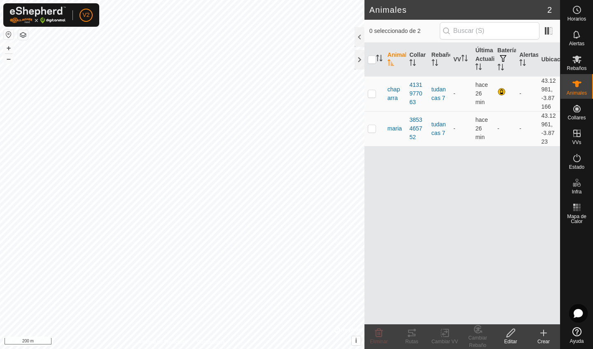
click at [545, 338] on div "Crear" at bounding box center [544, 341] width 33 height 7
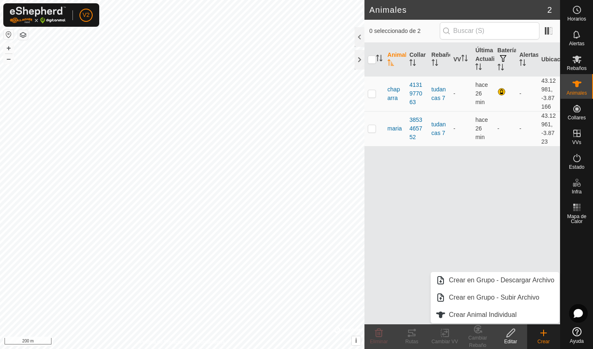
click at [545, 338] on div "Crear" at bounding box center [544, 341] width 33 height 7
click at [511, 312] on link "Crear Animal Individual" at bounding box center [495, 315] width 129 height 16
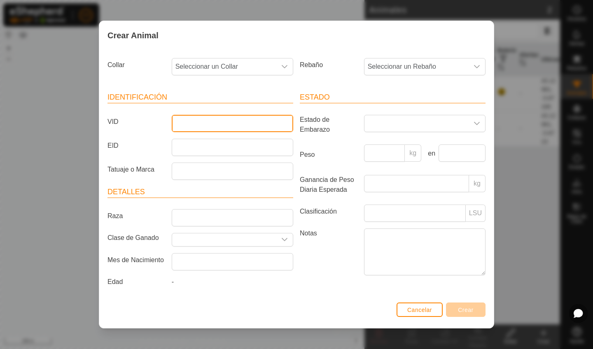
click at [224, 122] on input "VID" at bounding box center [233, 123] width 122 height 17
click at [224, 122] on input "gloria" at bounding box center [233, 123] width 122 height 17
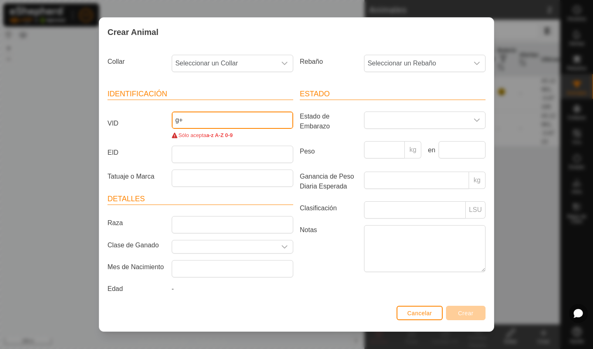
type input "g"
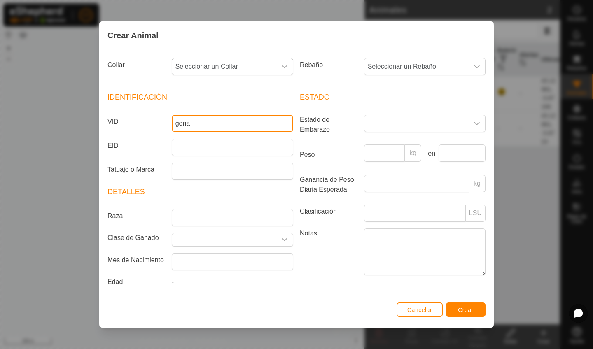
type input "goria"
click at [221, 67] on span "Seleccionar un Collar" at bounding box center [224, 67] width 104 height 16
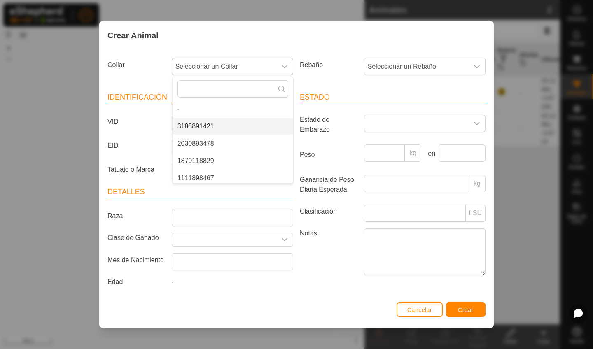
click at [206, 124] on li "3188891421" at bounding box center [233, 126] width 121 height 16
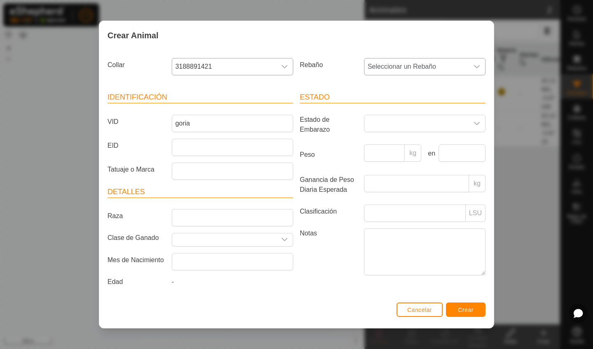
click at [375, 63] on span "Seleccionar un Rebaño" at bounding box center [417, 67] width 104 height 16
click at [392, 122] on span "tudancas 7" at bounding box center [386, 127] width 32 height 10
click at [464, 312] on span "Crear" at bounding box center [466, 310] width 16 height 7
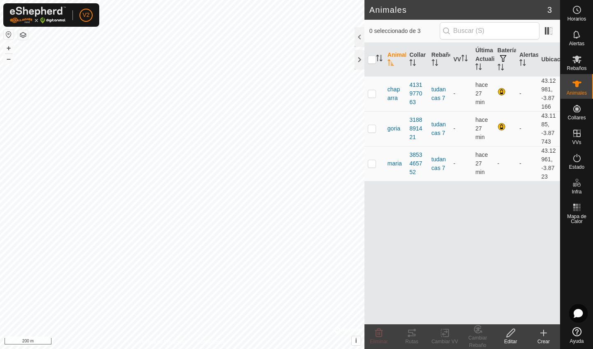
click at [546, 338] on icon at bounding box center [544, 333] width 10 height 10
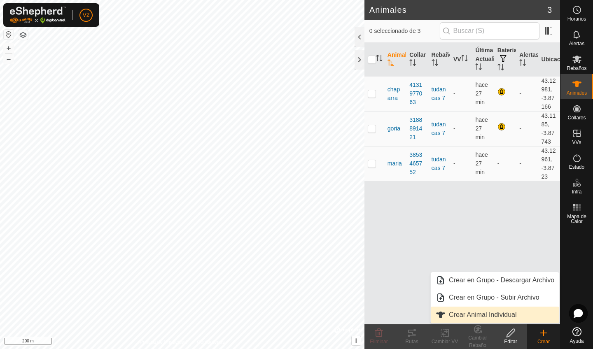
click at [520, 314] on link "Crear Animal Individual" at bounding box center [495, 315] width 129 height 16
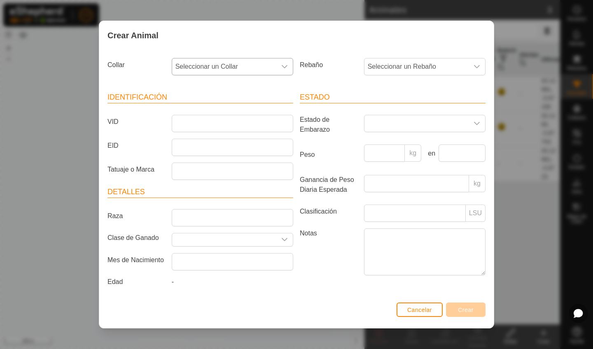
click at [276, 65] on span "Seleccionar un Collar" at bounding box center [224, 67] width 104 height 16
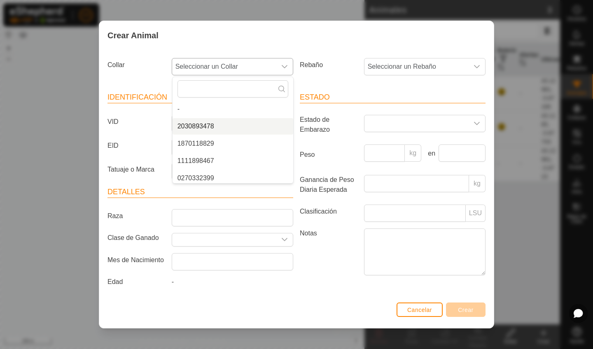
click at [199, 125] on li "2030893478" at bounding box center [233, 126] width 121 height 16
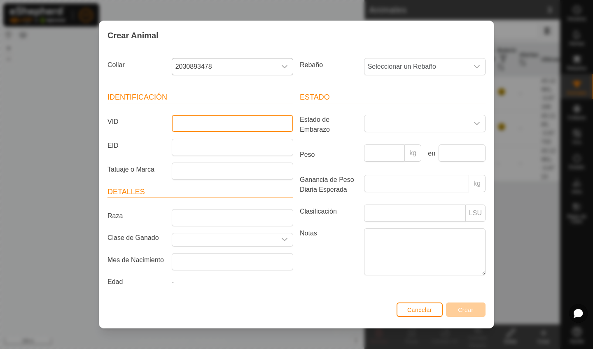
click at [200, 124] on input "VID" at bounding box center [233, 123] width 122 height 17
drag, startPoint x: 200, startPoint y: 124, endPoint x: 260, endPoint y: 48, distance: 97.7
click at [200, 122] on input "percha" at bounding box center [233, 123] width 122 height 17
type input "percha"
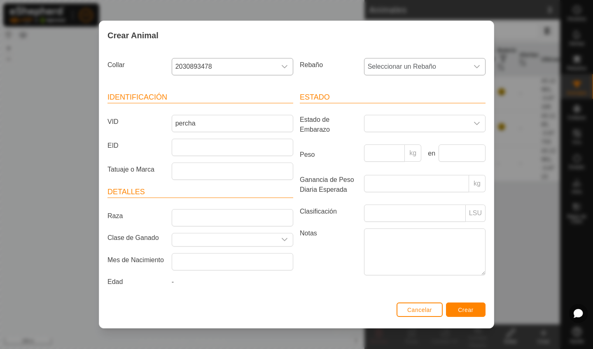
click at [416, 66] on span "Seleccionar un Rebaño" at bounding box center [417, 67] width 104 height 16
click at [399, 124] on li "tudancas 7" at bounding box center [425, 126] width 121 height 16
click at [471, 314] on span "Crear" at bounding box center [466, 310] width 16 height 7
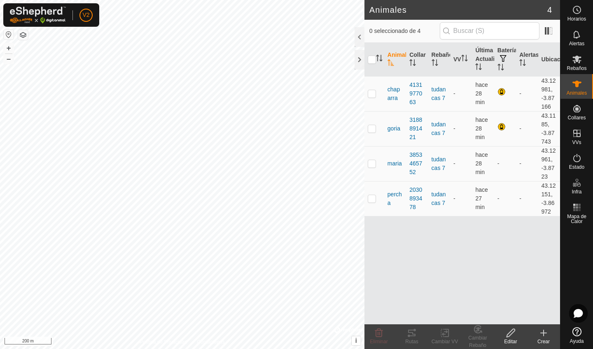
click at [545, 335] on icon at bounding box center [544, 333] width 10 height 10
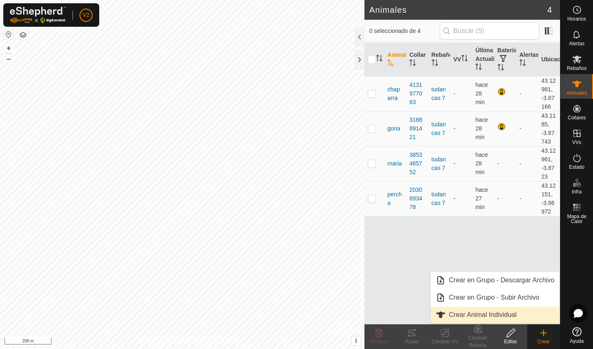
click at [486, 318] on link "Crear Animal Individual" at bounding box center [495, 315] width 129 height 16
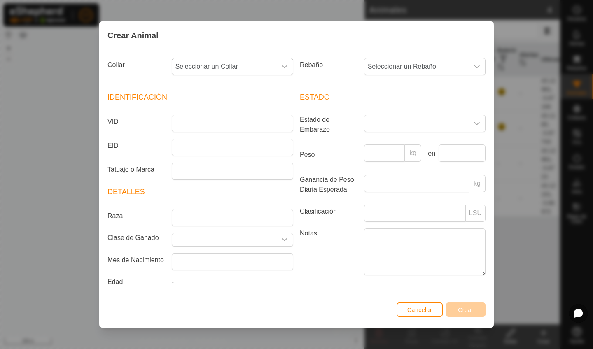
click at [252, 62] on span "Seleccionar un Collar" at bounding box center [224, 67] width 104 height 16
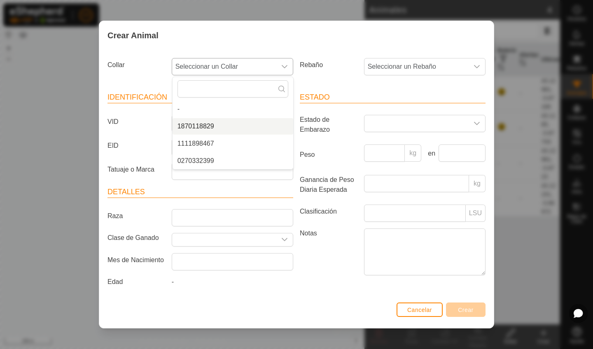
click at [209, 127] on span "1870118829" at bounding box center [196, 127] width 37 height 10
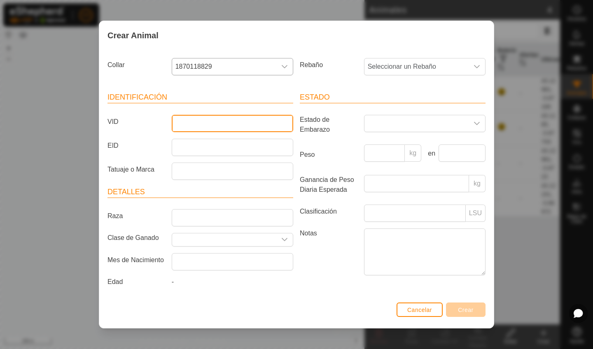
click at [211, 123] on input "VID" at bounding box center [233, 123] width 122 height 17
type input "moruca"
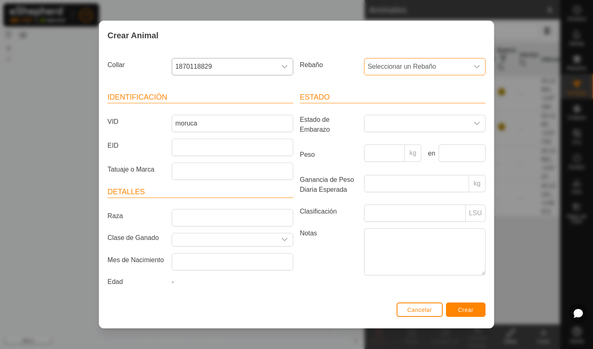
click at [424, 67] on span "Seleccionar un Rebaño" at bounding box center [417, 67] width 104 height 16
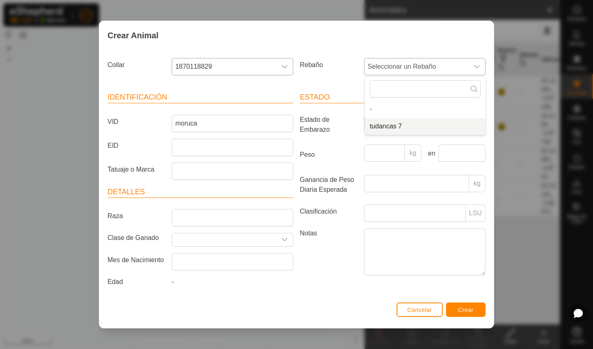
click at [394, 124] on li "tudancas 7" at bounding box center [425, 126] width 121 height 16
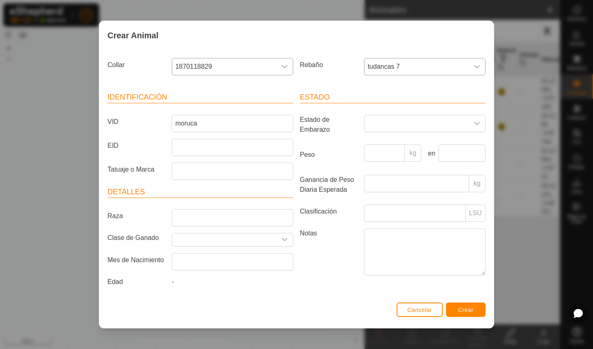
click at [480, 312] on button "Crear" at bounding box center [466, 310] width 40 height 14
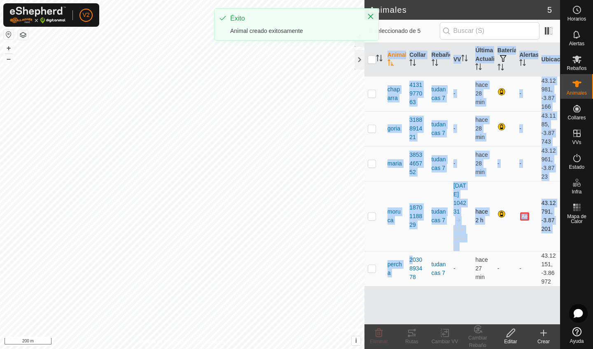
click at [275, 228] on div "Animales 5 0 seleccionado de 5 Animal Collar Rebaño VV Última Actualización Bat…" at bounding box center [280, 174] width 560 height 349
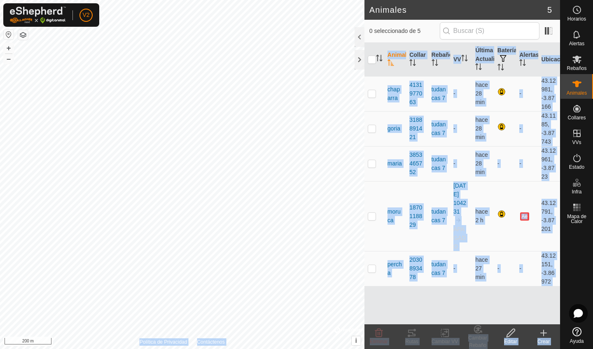
click at [387, 302] on div "Animal Collar Rebaño VV Última Actualización Batería Alertas Ubicación chaparra…" at bounding box center [463, 184] width 196 height 282
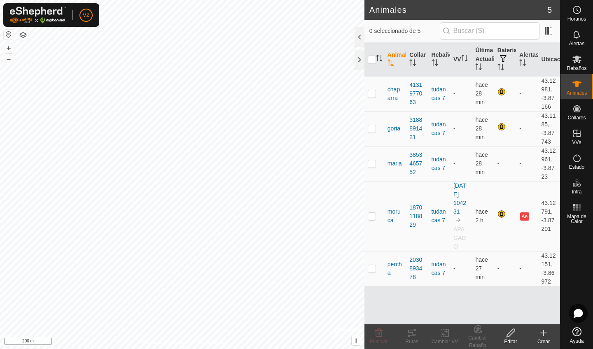
click at [387, 302] on div "Animal Collar Rebaño VV Última Actualización Batería Alertas Ubicación chaparra…" at bounding box center [463, 184] width 196 height 282
click at [544, 335] on icon at bounding box center [544, 334] width 0 height 6
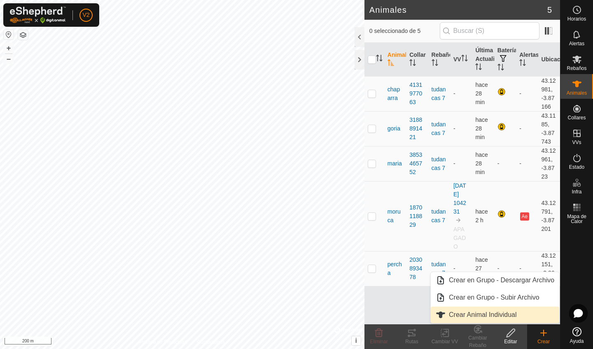
click at [518, 315] on link "Crear Animal Individual" at bounding box center [495, 315] width 129 height 16
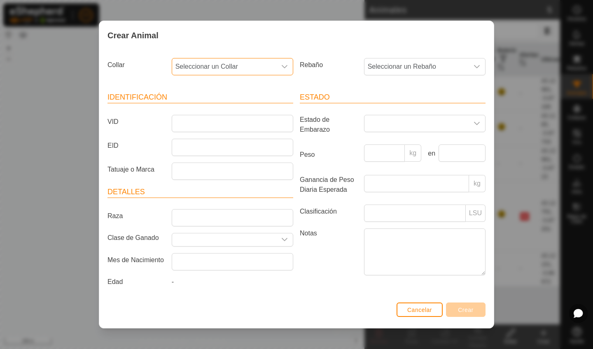
click at [240, 65] on span "Seleccionar un Collar" at bounding box center [224, 67] width 104 height 16
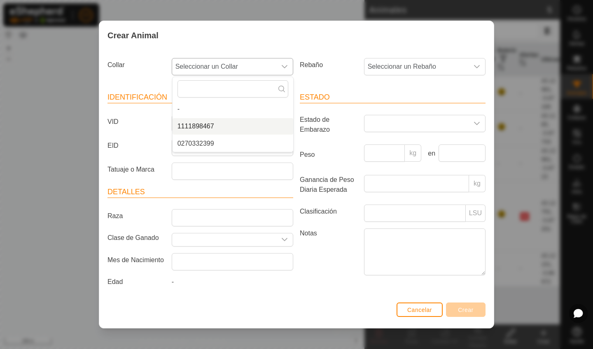
click at [215, 124] on li "1111898467" at bounding box center [233, 126] width 121 height 16
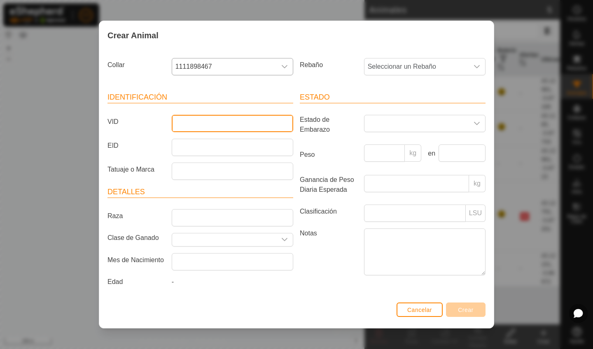
click at [211, 125] on input "VID" at bounding box center [233, 123] width 122 height 17
type input "grilla"
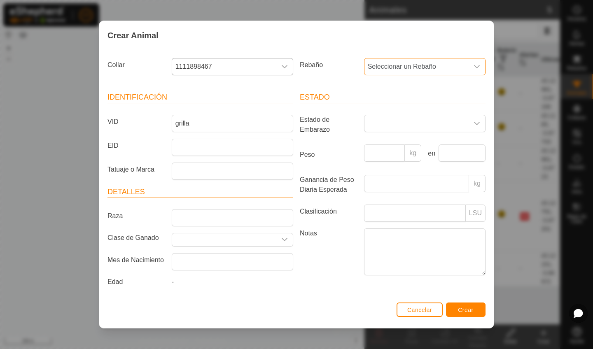
click at [380, 69] on span "Seleccionar un Rebaño" at bounding box center [417, 67] width 104 height 16
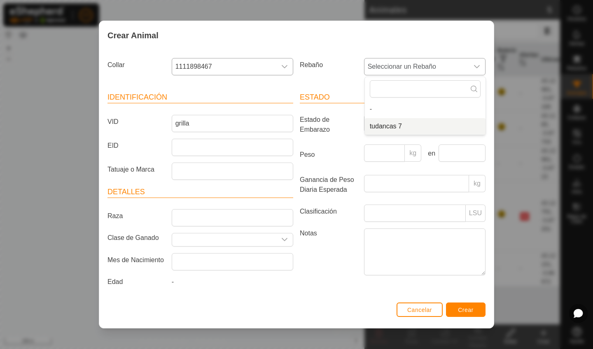
click at [390, 124] on span "tudancas 7" at bounding box center [386, 127] width 32 height 10
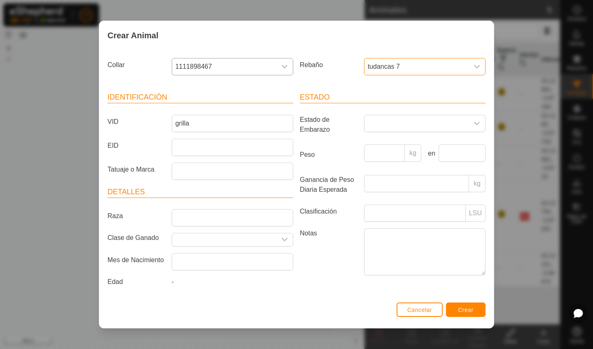
click at [455, 314] on button "Crear" at bounding box center [466, 310] width 40 height 14
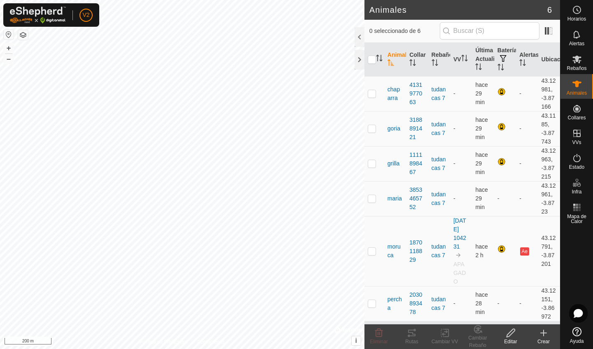
click at [546, 333] on icon at bounding box center [544, 333] width 6 height 0
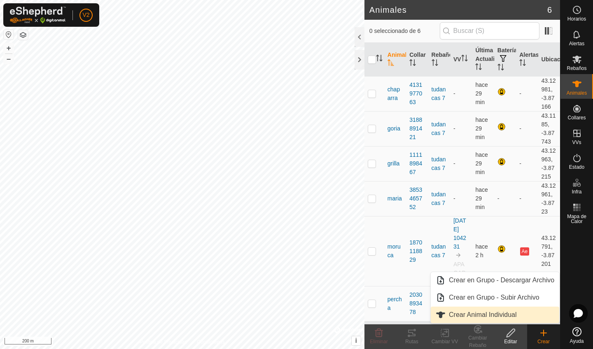
click at [493, 318] on link "Crear Animal Individual" at bounding box center [495, 315] width 129 height 16
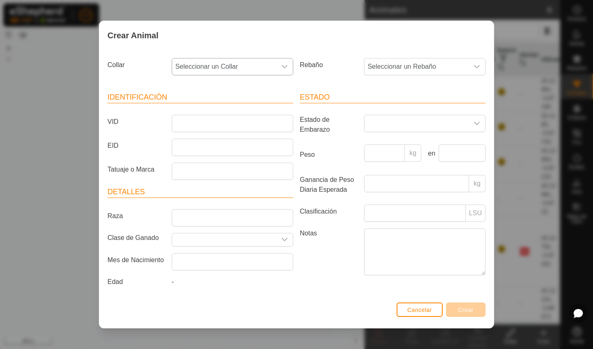
click at [251, 65] on span "Seleccionar un Collar" at bounding box center [224, 67] width 104 height 16
click at [210, 127] on span "0270332399" at bounding box center [196, 127] width 37 height 10
click at [467, 63] on span "Seleccionar un Rebaño" at bounding box center [417, 67] width 104 height 16
click at [388, 125] on li "tudancas 7" at bounding box center [425, 126] width 121 height 16
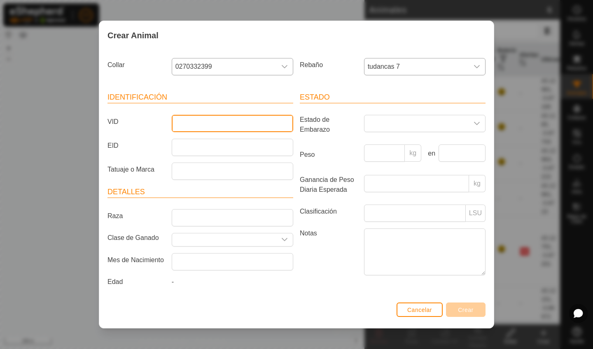
click at [215, 121] on input "VID" at bounding box center [233, 123] width 122 height 17
type input "escornada"
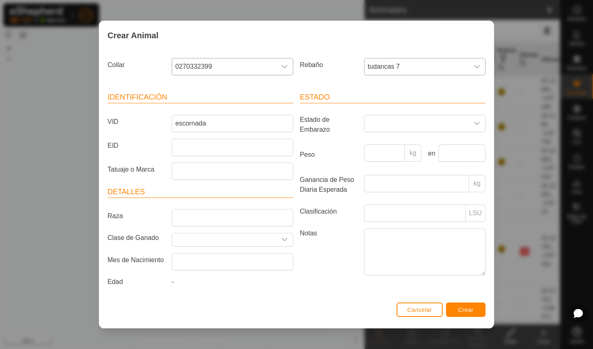
click at [471, 314] on span "Crear" at bounding box center [466, 310] width 16 height 7
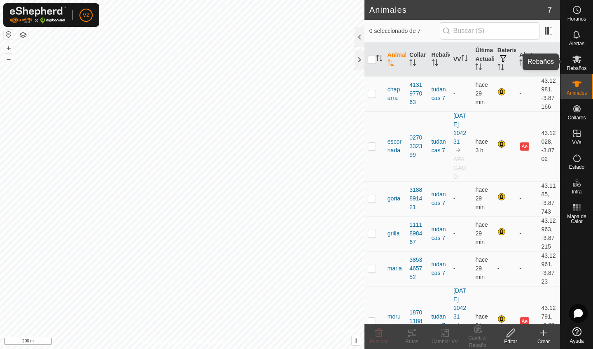
click at [575, 65] on es-mob-svg-icon at bounding box center [577, 59] width 15 height 13
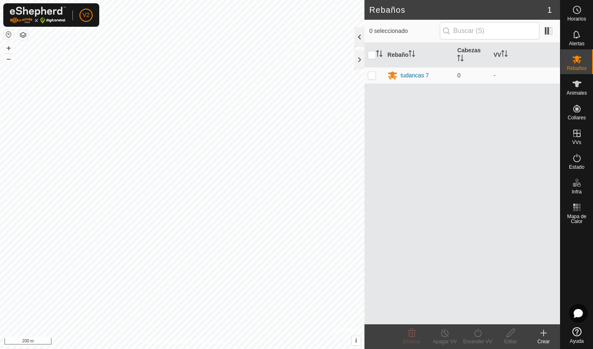
click at [361, 40] on div at bounding box center [360, 37] width 10 height 20
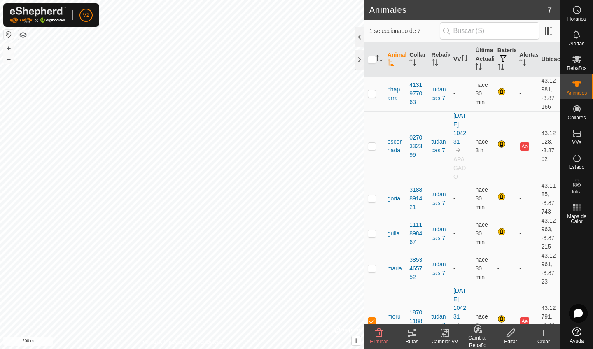
click at [361, 33] on div at bounding box center [360, 37] width 10 height 20
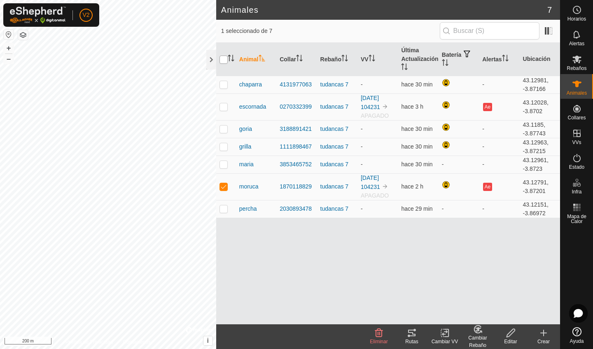
click at [221, 59] on input "checkbox" at bounding box center [224, 60] width 8 height 8
checkbox input "true"
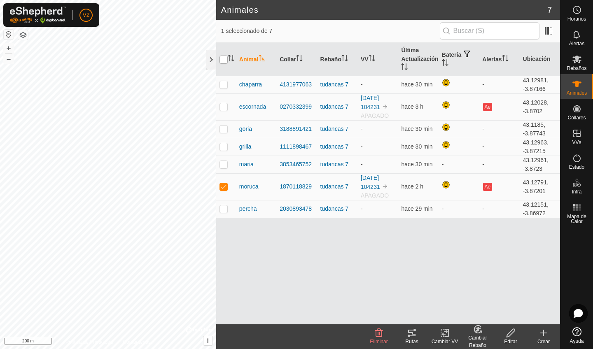
checkbox input "true"
click at [478, 335] on div "Cambiar Rebaño" at bounding box center [478, 342] width 33 height 15
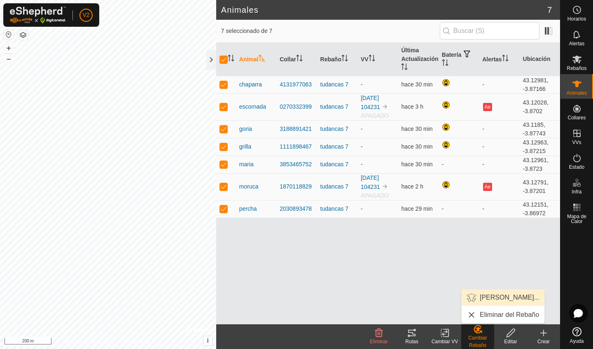
click at [492, 300] on link "[PERSON_NAME]..." at bounding box center [503, 298] width 83 height 16
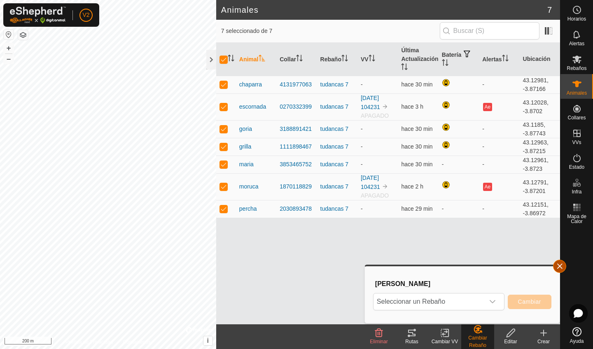
click at [562, 267] on button "button" at bounding box center [559, 266] width 13 height 13
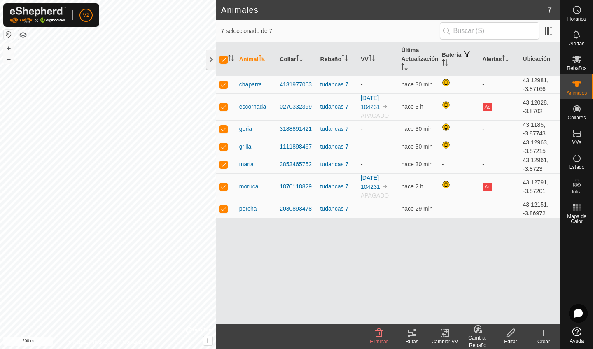
click at [444, 333] on icon at bounding box center [445, 333] width 10 height 10
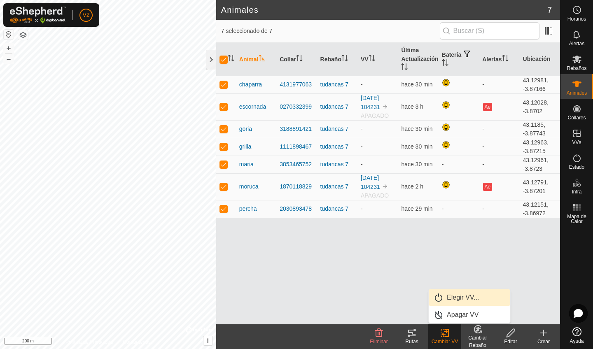
click at [455, 297] on link "Elegir VV..." at bounding box center [470, 298] width 82 height 16
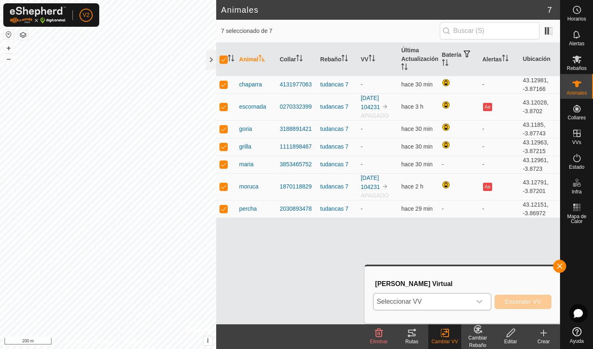
click at [435, 302] on span "Seleccionar VV" at bounding box center [423, 302] width 98 height 16
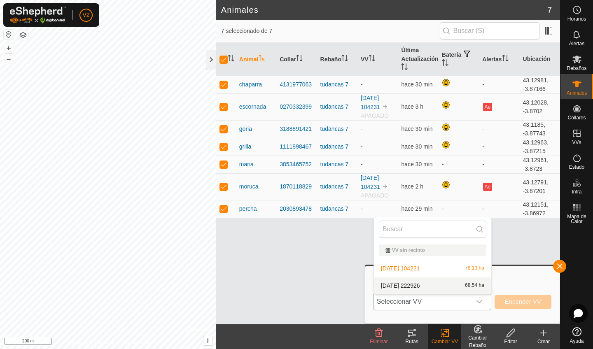
click at [459, 288] on li "2025-08-17 222926 68.54 ha" at bounding box center [432, 286] width 117 height 16
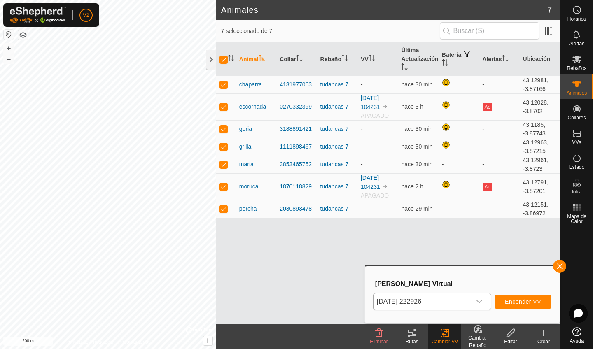
drag, startPoint x: 279, startPoint y: 246, endPoint x: 263, endPoint y: 255, distance: 18.3
click at [263, 255] on div "Animal Collar Rebaño VV Última Actualización Batería Alertas Ubicación chaparra…" at bounding box center [388, 184] width 344 height 282
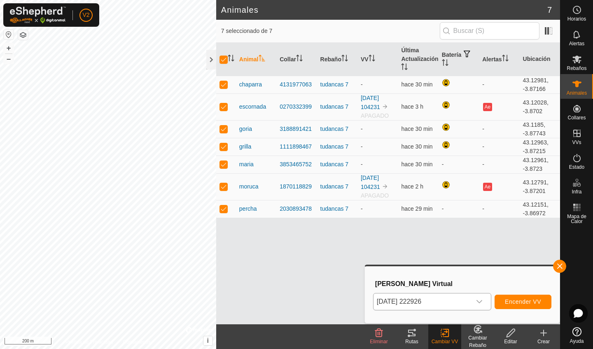
click at [263, 255] on div "Animal Collar Rebaño VV Última Actualización Batería Alertas Ubicación chaparra…" at bounding box center [388, 184] width 344 height 282
click at [305, 258] on div "Animal Collar Rebaño VV Última Actualización Batería Alertas Ubicación chaparra…" at bounding box center [388, 184] width 344 height 282
click at [479, 303] on icon "dropdown trigger" at bounding box center [480, 301] width 6 height 3
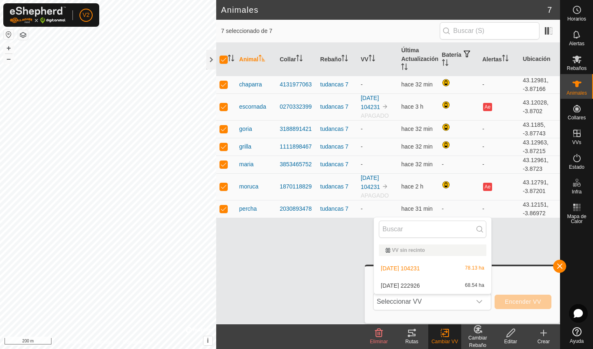
click at [460, 284] on li "2025-08-17 222926 68.54 ha" at bounding box center [432, 286] width 117 height 16
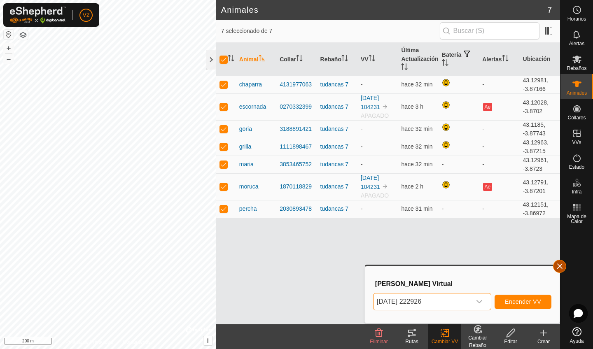
click at [558, 267] on span "button" at bounding box center [560, 266] width 7 height 7
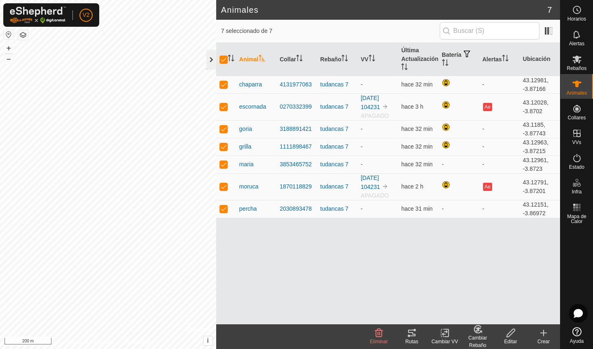
click at [212, 62] on div at bounding box center [211, 60] width 10 height 20
